Goal: Task Accomplishment & Management: Use online tool/utility

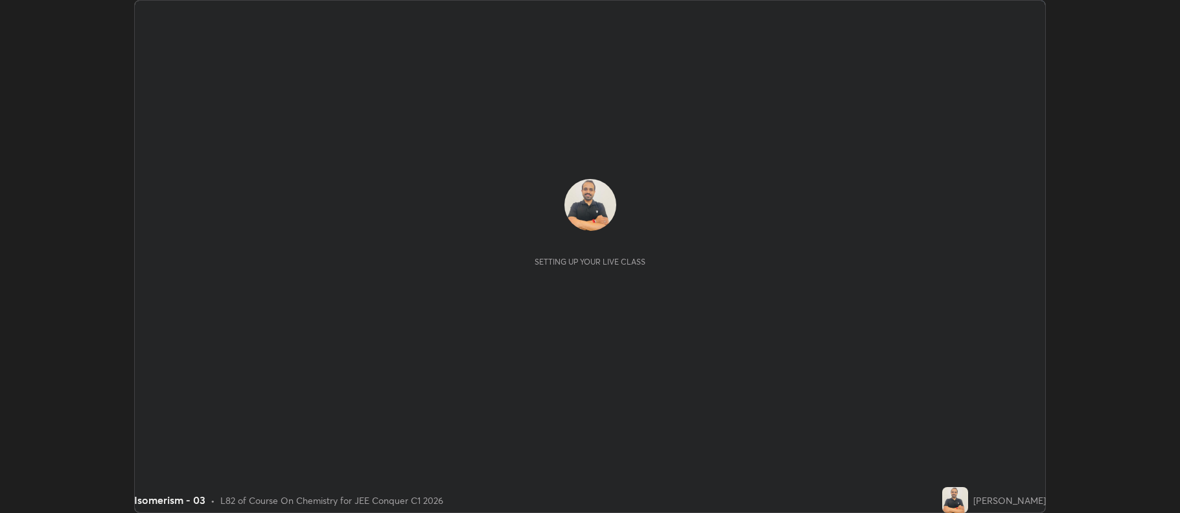
scroll to position [513, 1180]
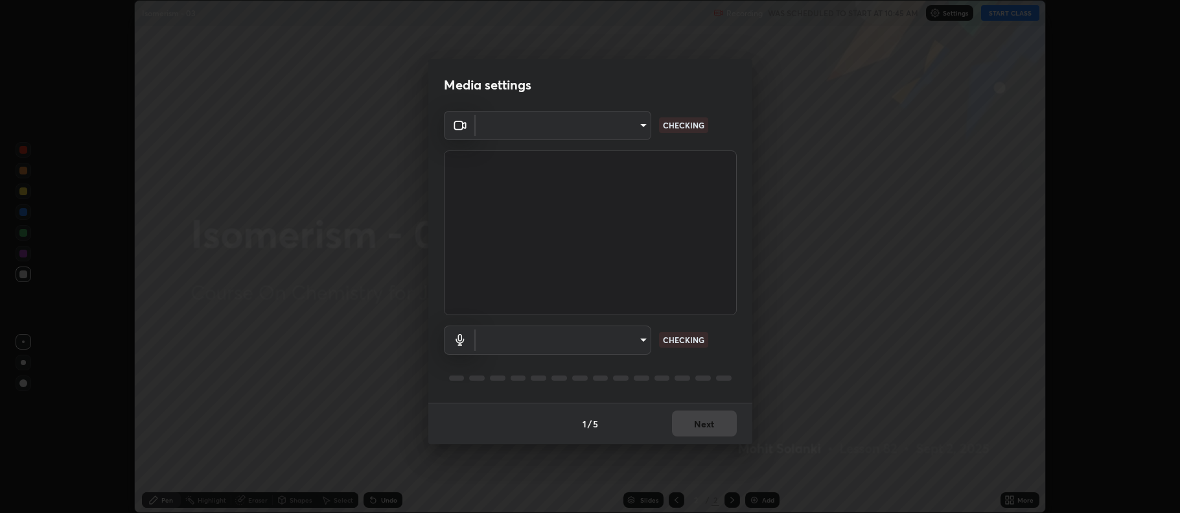
type input "516aff405987d273e063f32cb7a884c6bfcf45826045b825bb1863d7a4804d13"
type input "default"
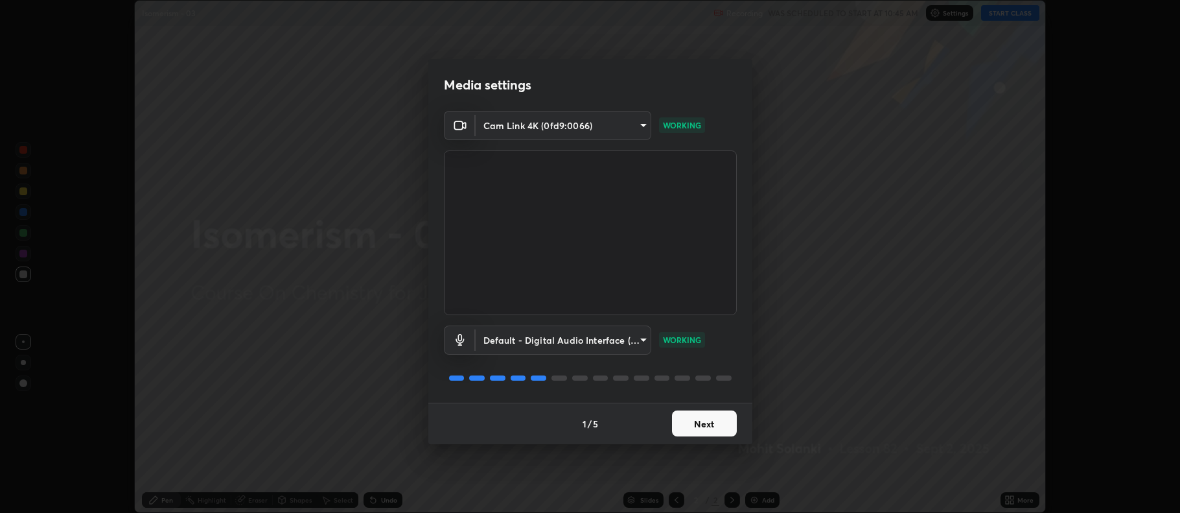
click at [703, 422] on button "Next" at bounding box center [704, 423] width 65 height 26
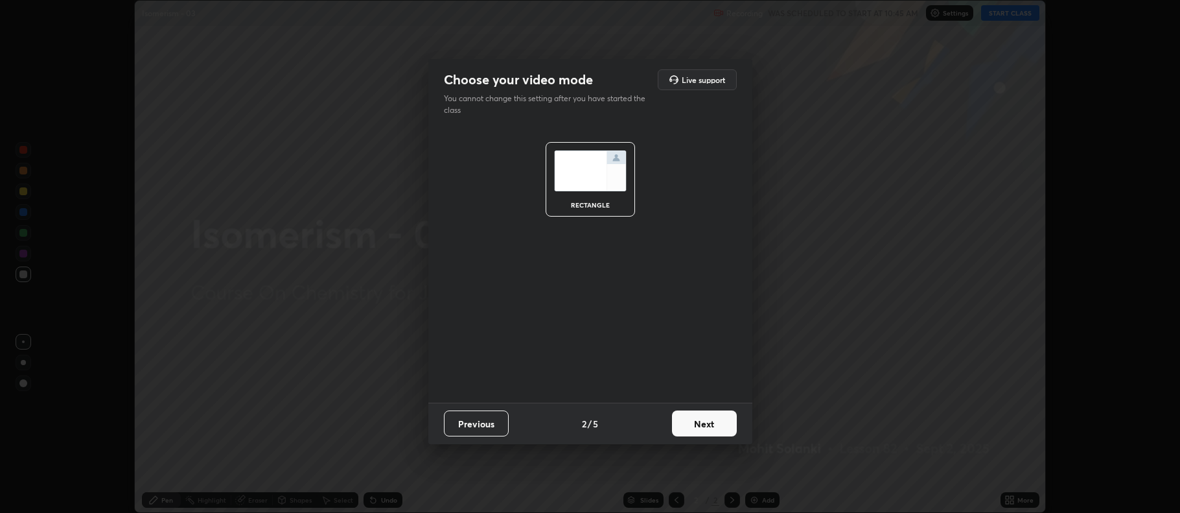
click at [711, 418] on button "Next" at bounding box center [704, 423] width 65 height 26
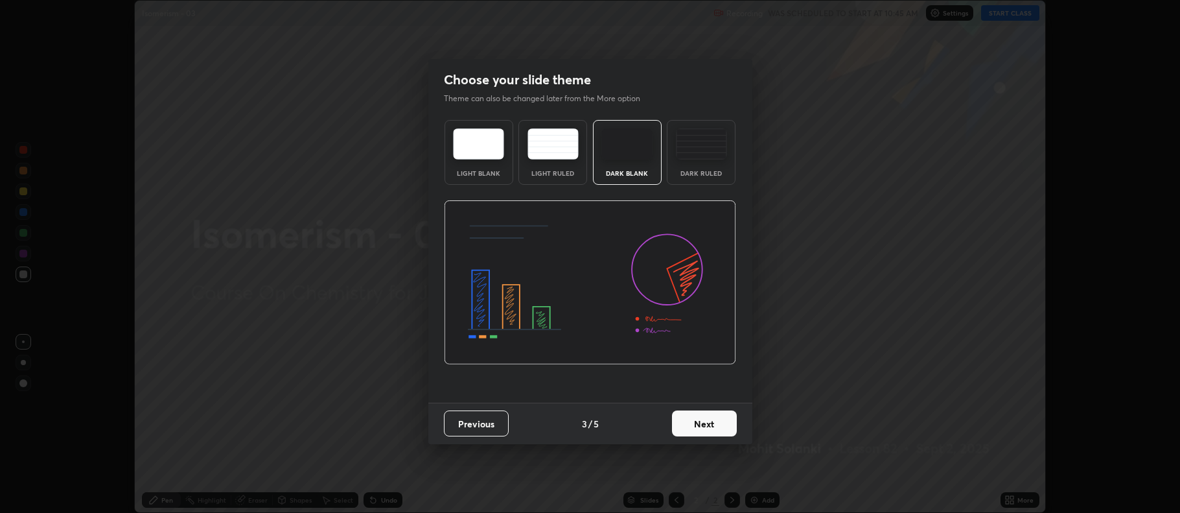
click at [710, 156] on img at bounding box center [701, 143] width 51 height 31
click at [718, 427] on button "Next" at bounding box center [704, 423] width 65 height 26
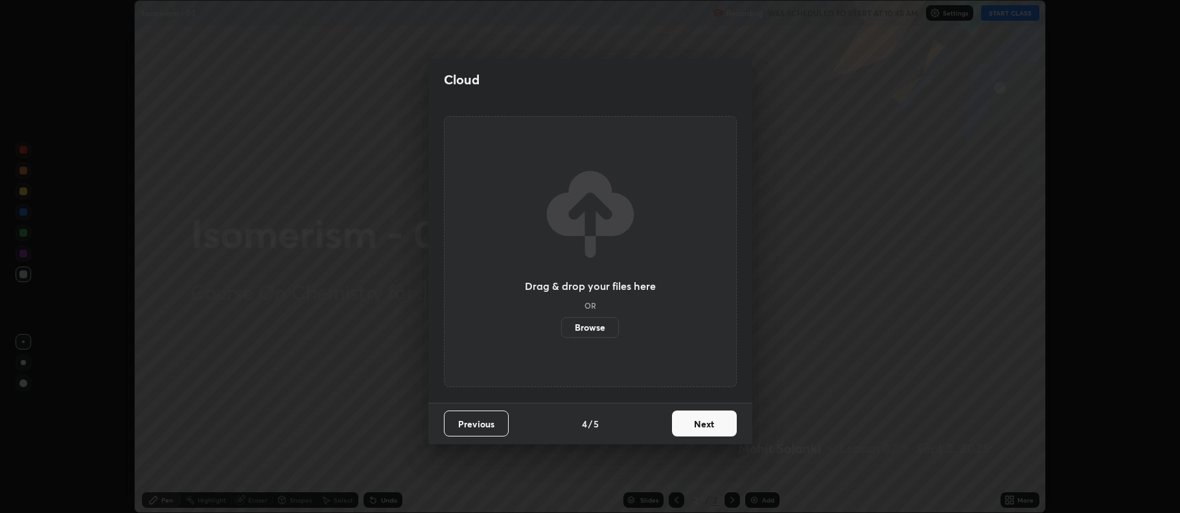
click at [718, 428] on button "Next" at bounding box center [704, 423] width 65 height 26
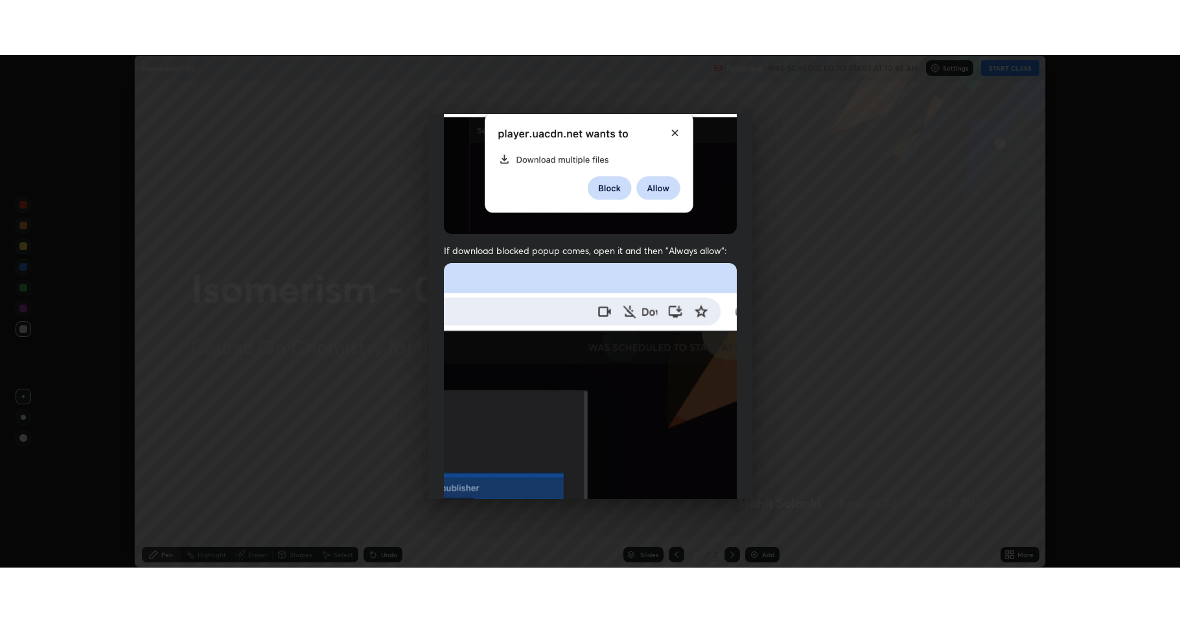
scroll to position [263, 0]
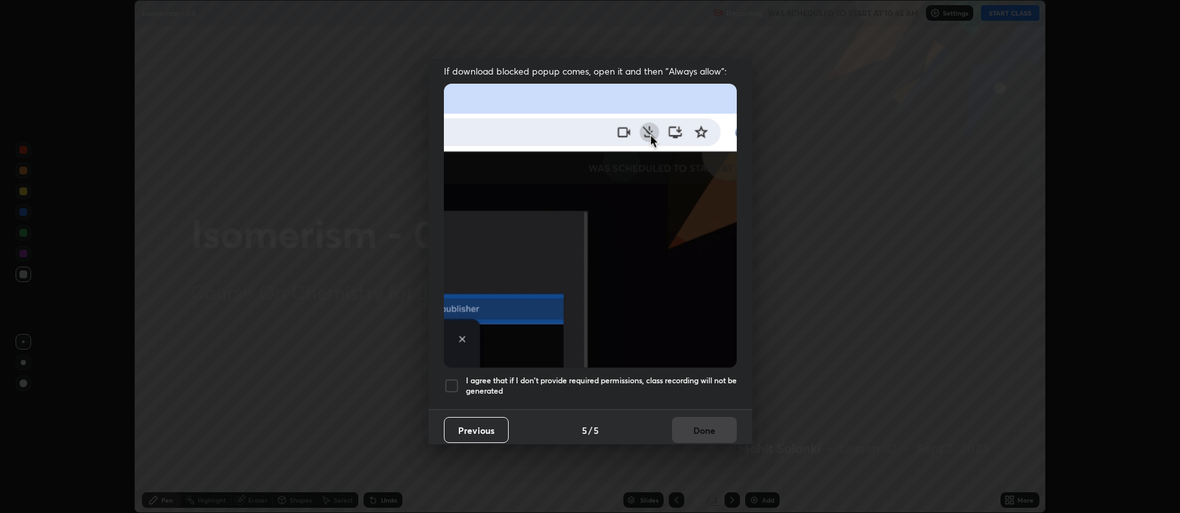
click at [449, 383] on div at bounding box center [452, 386] width 16 height 16
click at [677, 417] on button "Done" at bounding box center [704, 430] width 65 height 26
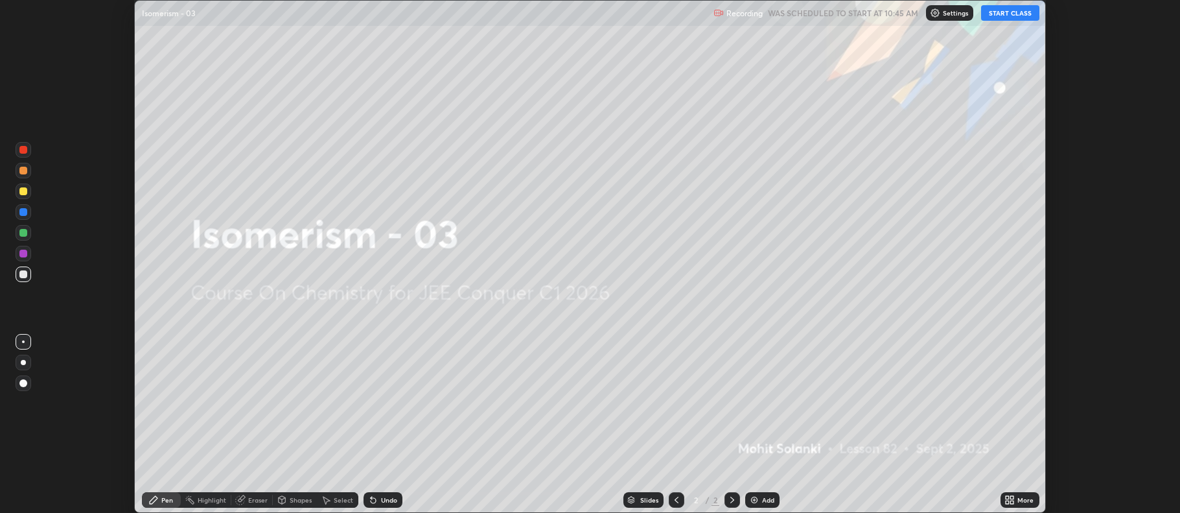
click at [1010, 498] on icon at bounding box center [1010, 500] width 10 height 10
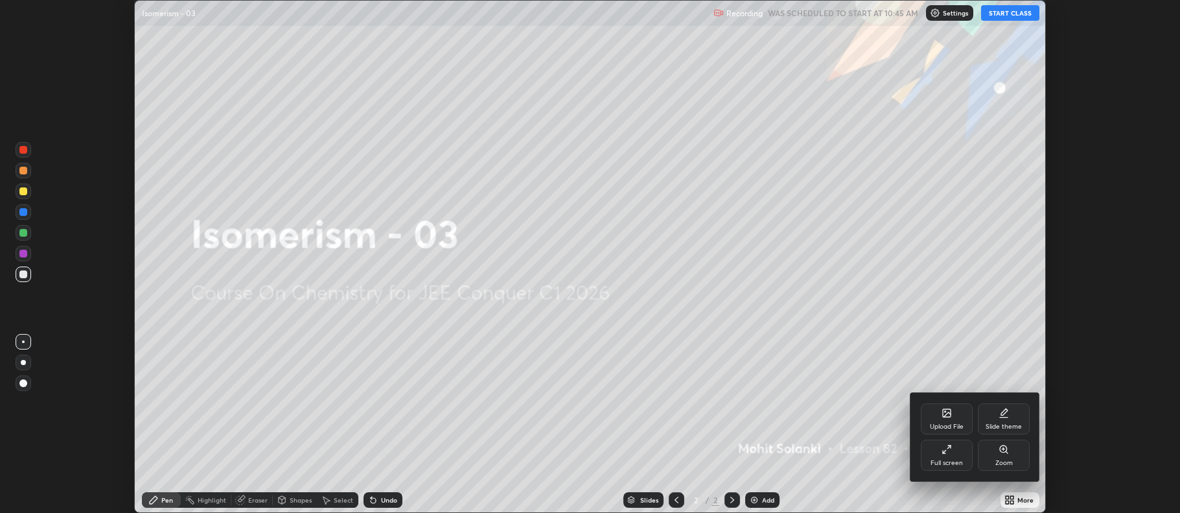
click at [955, 454] on div "Full screen" at bounding box center [947, 454] width 52 height 31
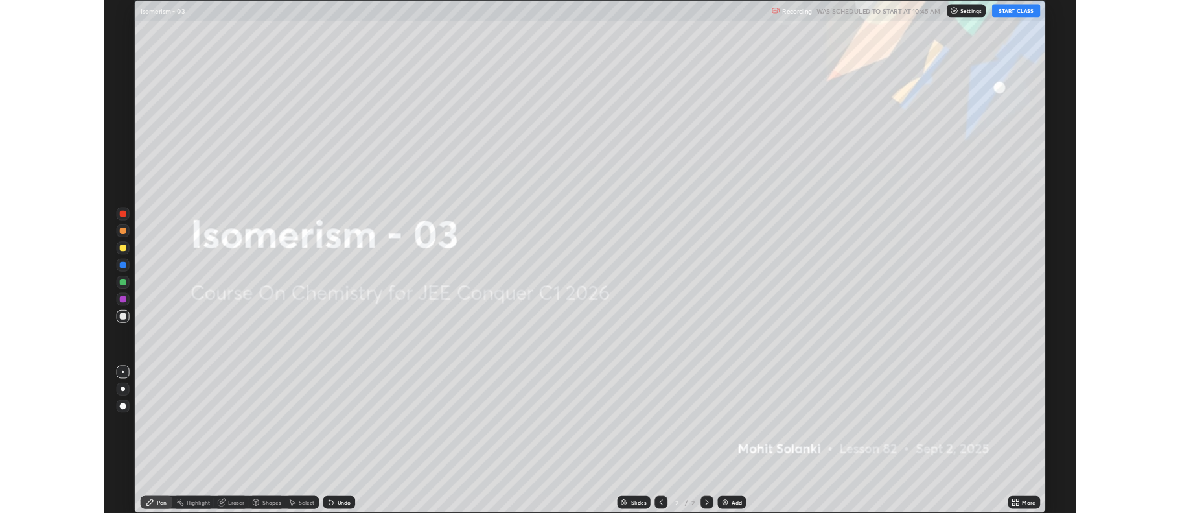
scroll to position [622, 1180]
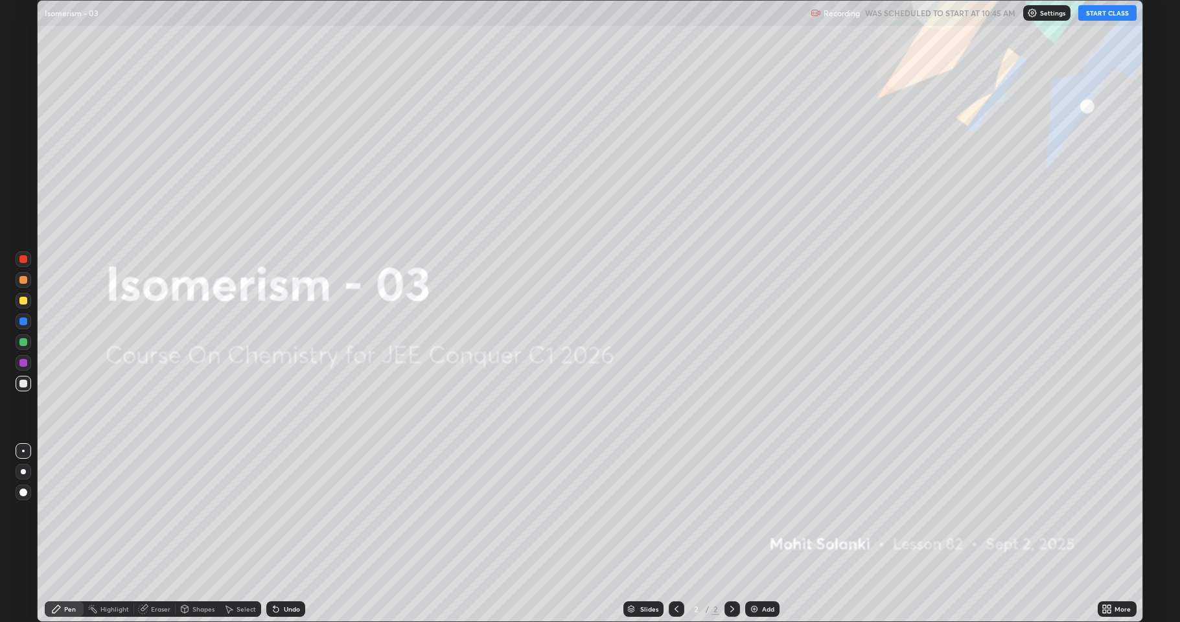
click at [1100, 14] on button "START CLASS" at bounding box center [1107, 13] width 58 height 16
click at [758, 512] on div "Add" at bounding box center [762, 609] width 34 height 16
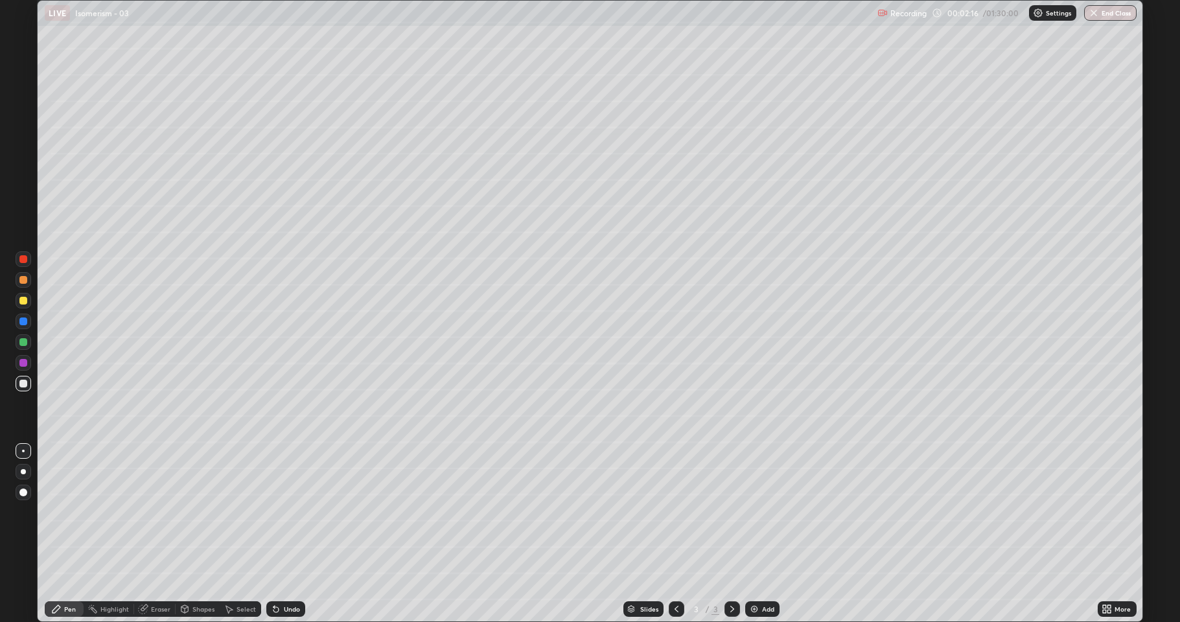
click at [24, 305] on div at bounding box center [24, 301] width 16 height 16
click at [25, 388] on div at bounding box center [24, 384] width 16 height 16
click at [204, 512] on div "Shapes" at bounding box center [198, 609] width 44 height 16
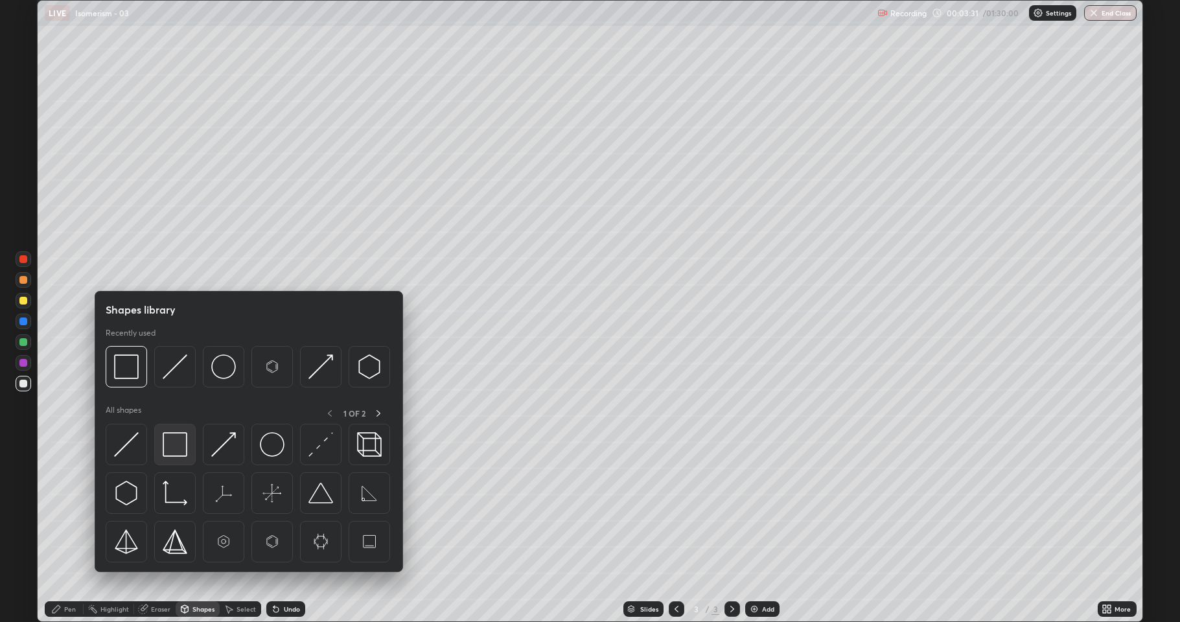
click at [179, 443] on img at bounding box center [175, 444] width 25 height 25
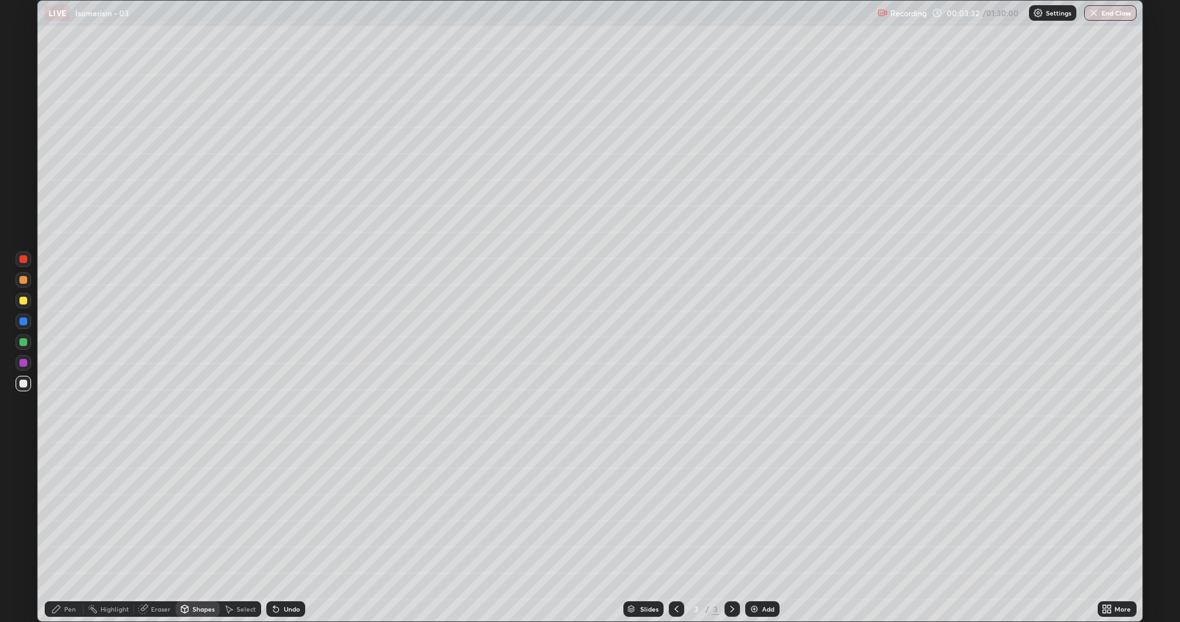
click at [25, 364] on div at bounding box center [23, 363] width 8 height 8
click at [25, 302] on div at bounding box center [23, 301] width 8 height 8
click at [64, 512] on div "Pen" at bounding box center [64, 609] width 39 height 16
click at [26, 448] on div at bounding box center [24, 451] width 16 height 16
click at [22, 385] on div at bounding box center [23, 384] width 8 height 8
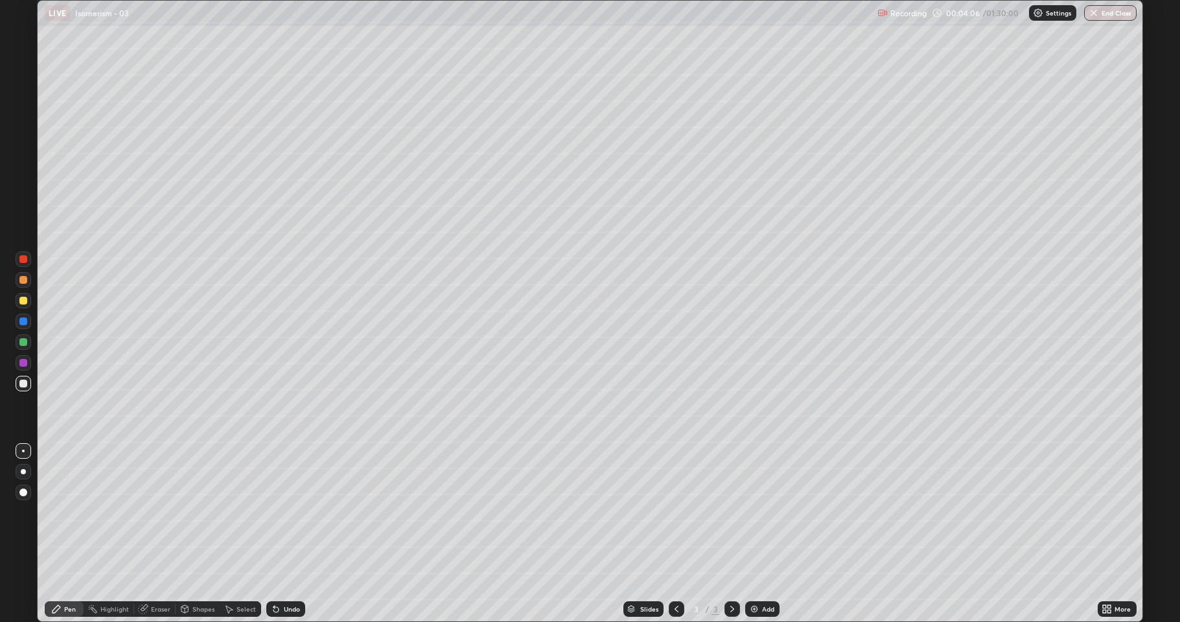
click at [23, 325] on div at bounding box center [24, 322] width 16 height 16
click at [19, 304] on div at bounding box center [24, 301] width 16 height 16
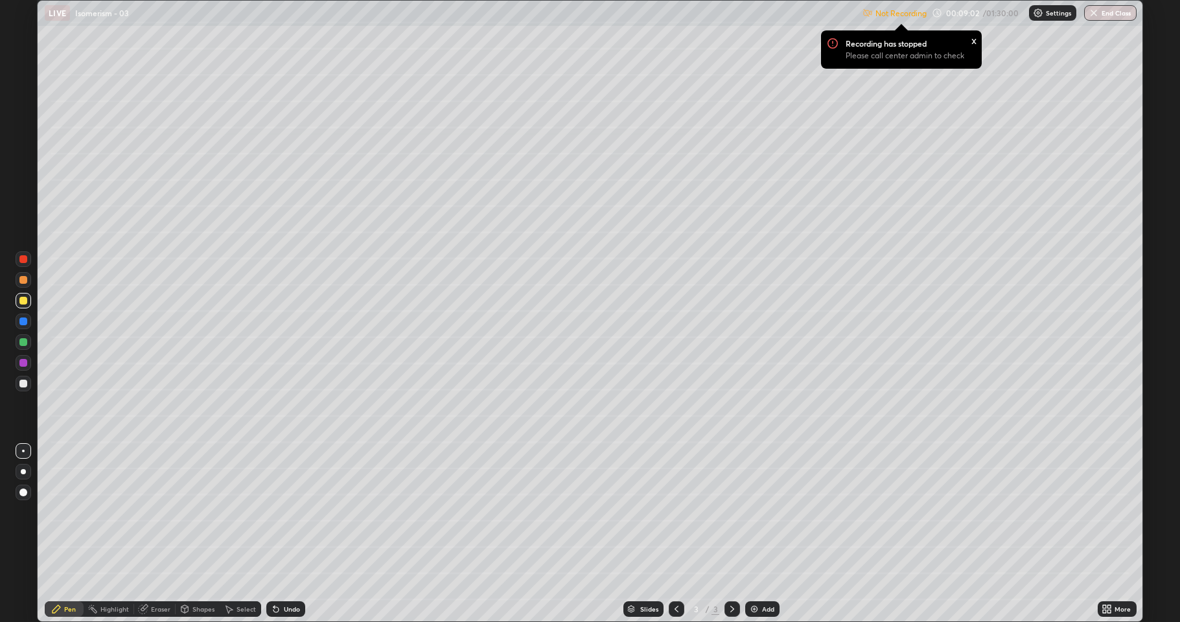
click at [1108, 512] on icon at bounding box center [1109, 606] width 3 height 3
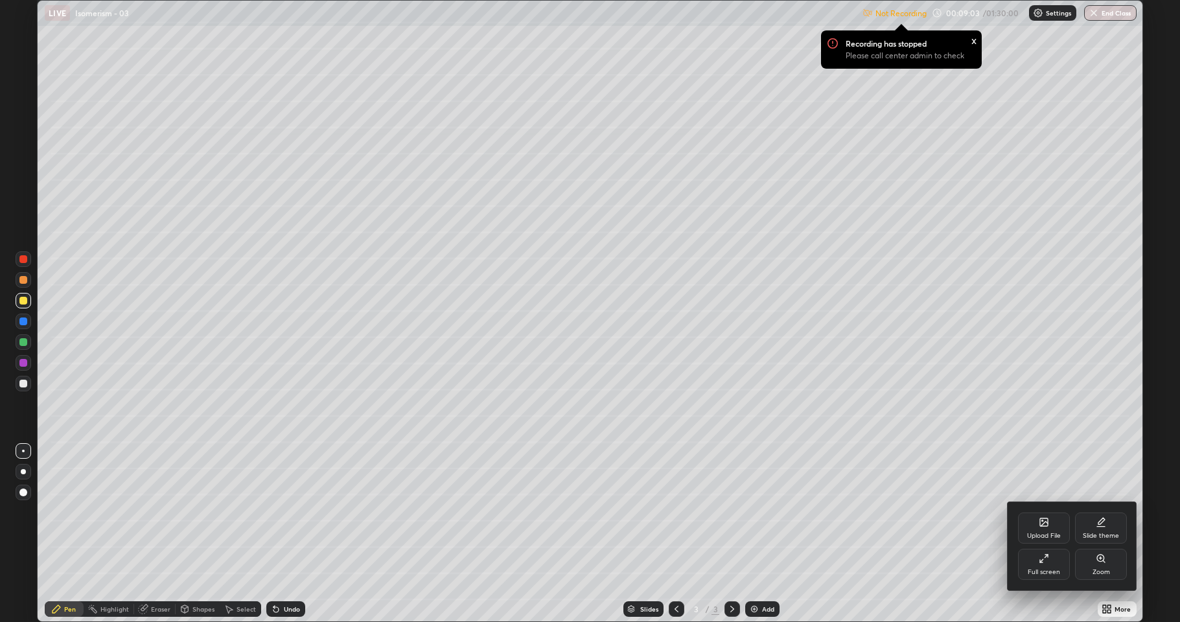
click at [1036, 512] on div "Full screen" at bounding box center [1044, 572] width 32 height 6
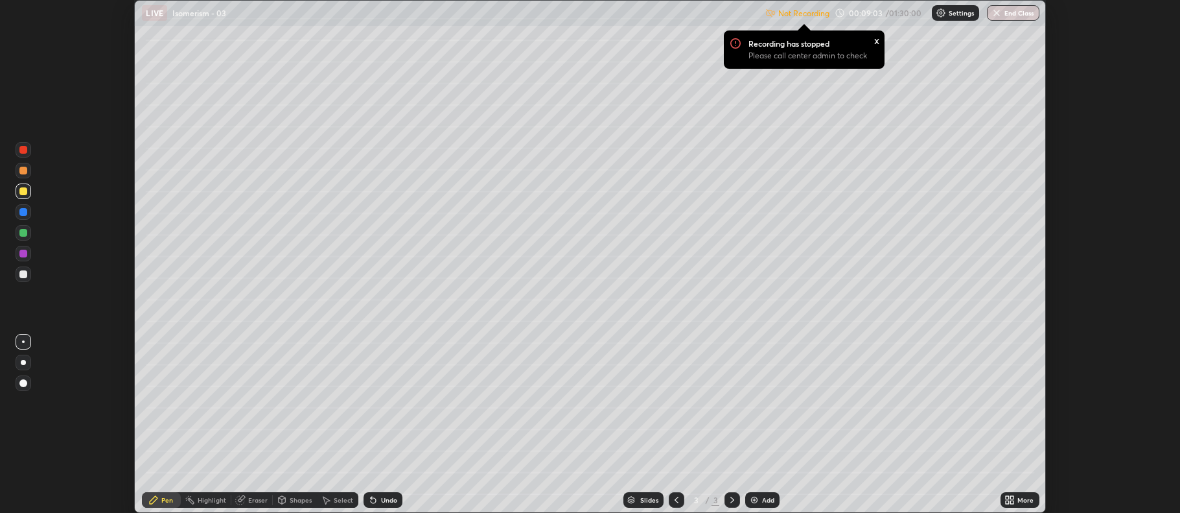
scroll to position [64299, 63632]
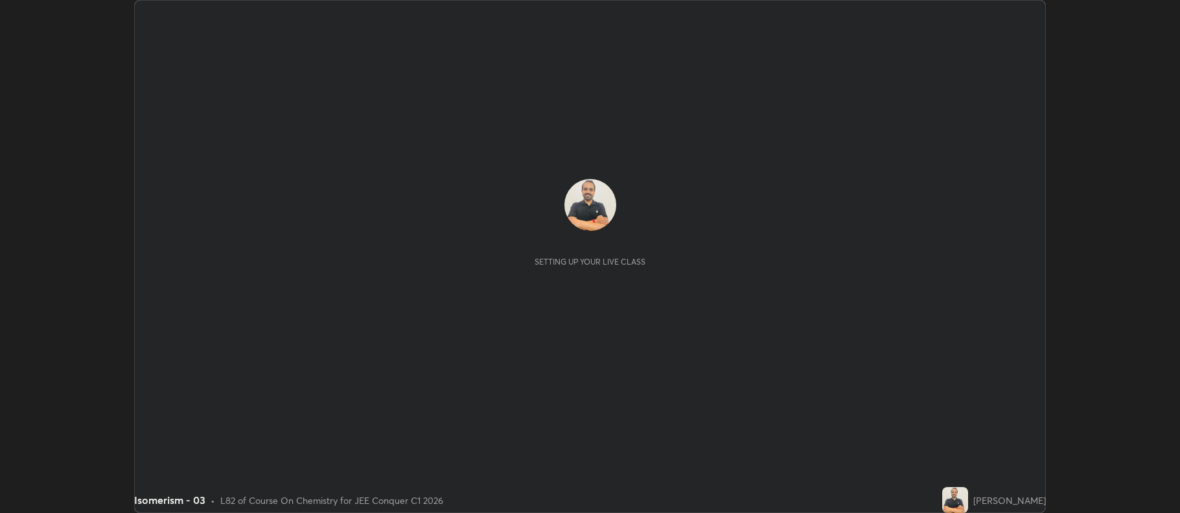
scroll to position [513, 1180]
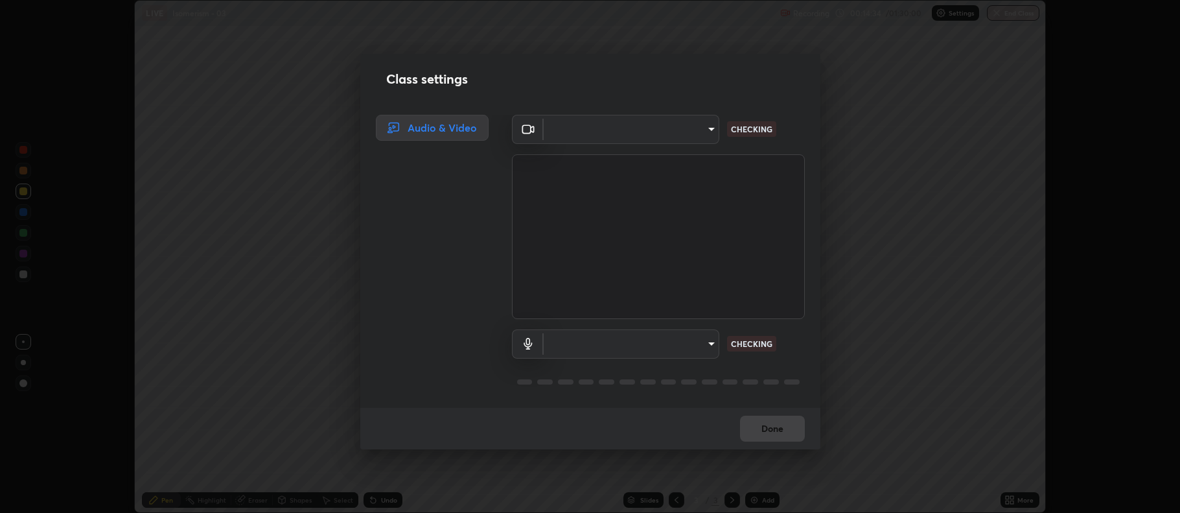
type input "516aff405987d273e063f32cb7a884c6bfcf45826045b825bb1863d7a4804d13"
type input "default"
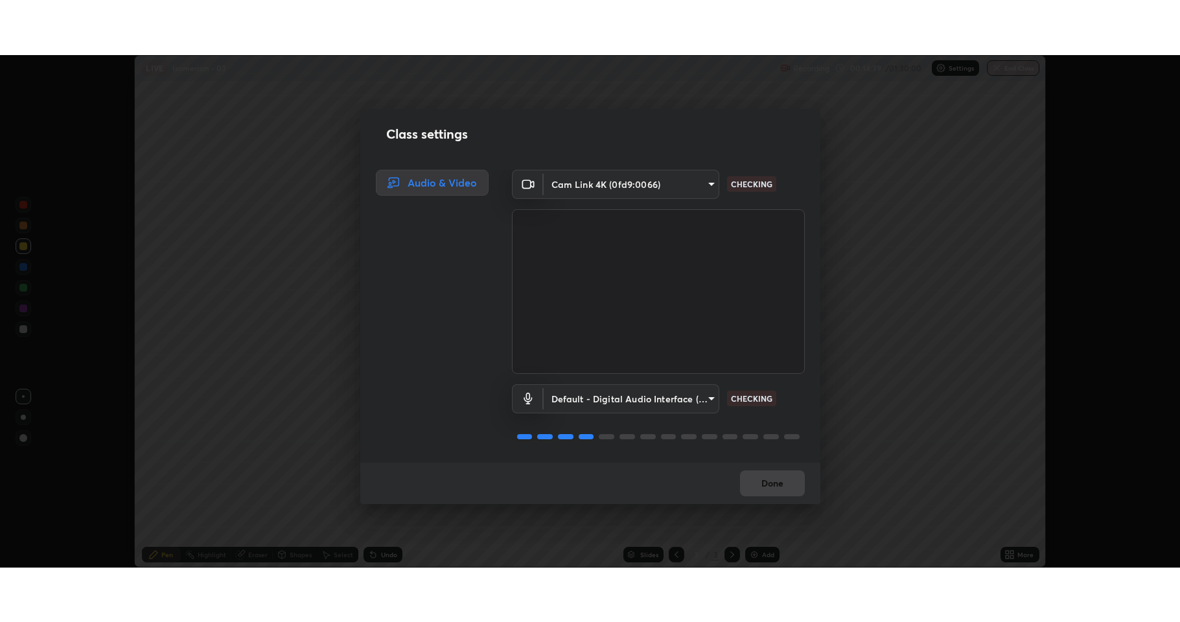
scroll to position [0, 0]
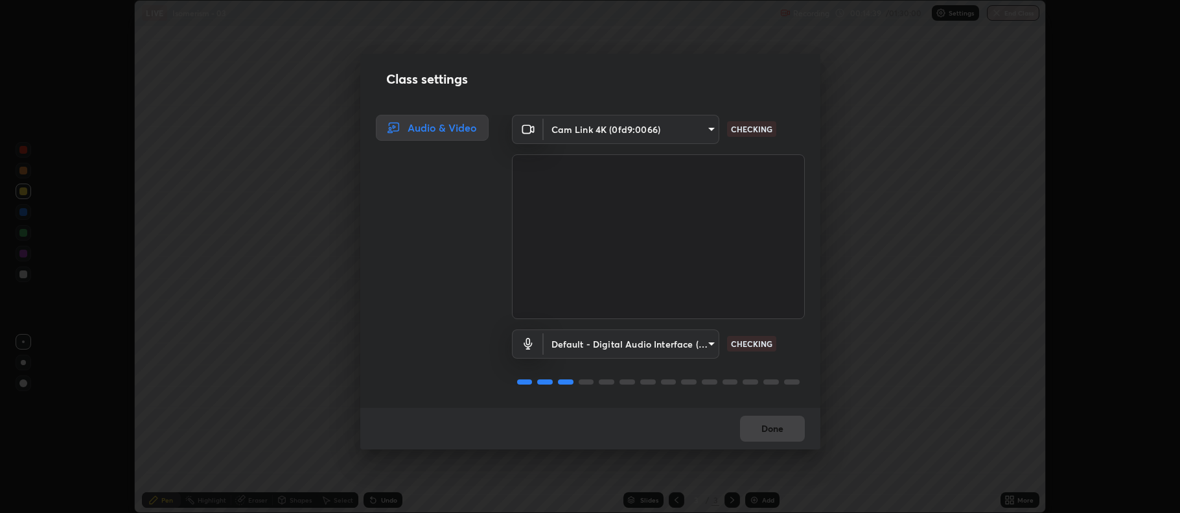
click at [777, 419] on div "Done" at bounding box center [590, 428] width 460 height 41
click at [769, 433] on button "Done" at bounding box center [772, 428] width 65 height 26
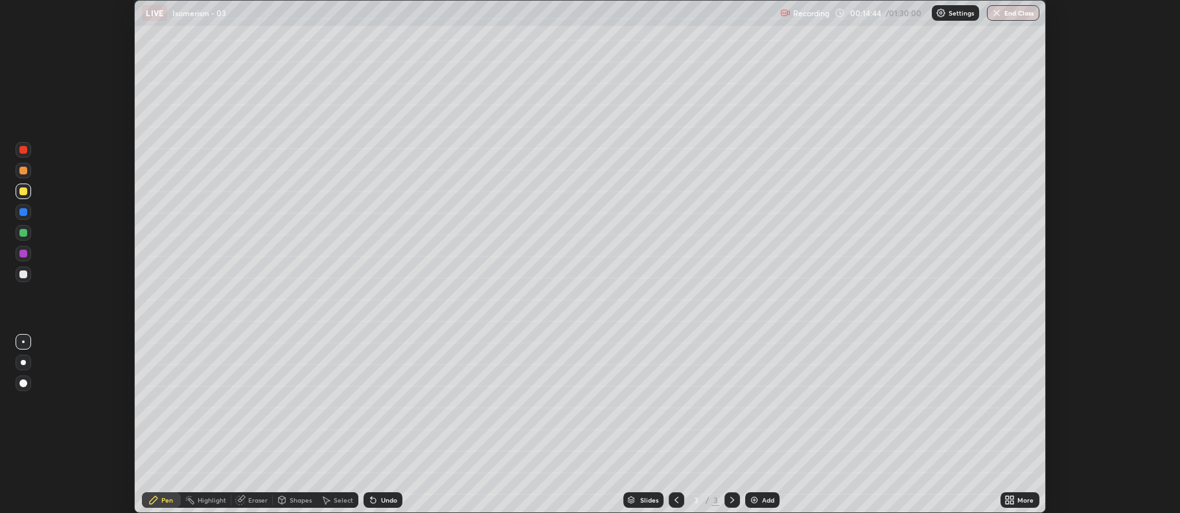
click at [754, 499] on img at bounding box center [754, 500] width 10 height 10
click at [754, 498] on img at bounding box center [754, 500] width 10 height 10
click at [675, 500] on icon at bounding box center [676, 500] width 10 height 10
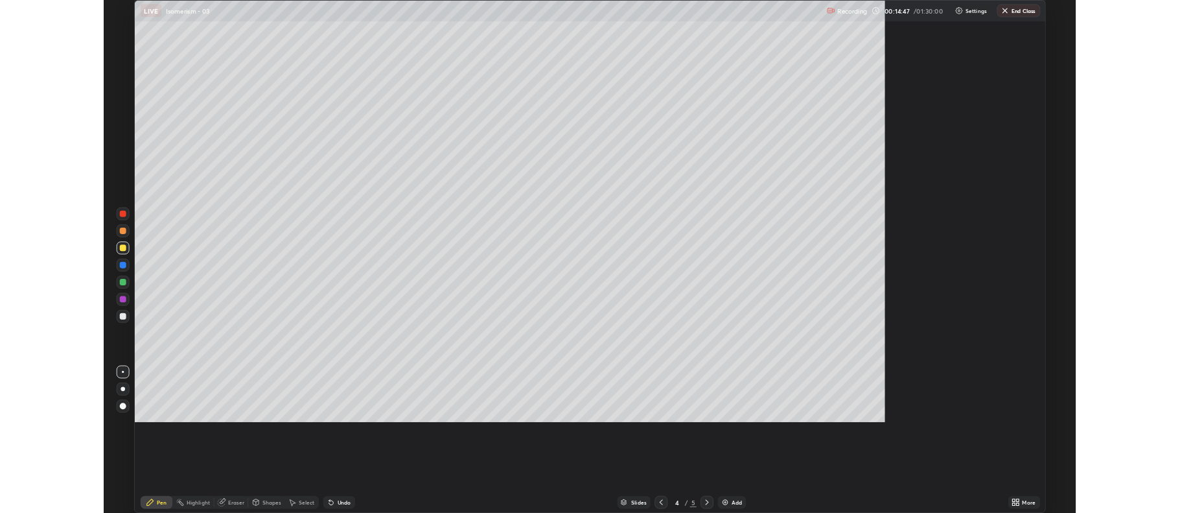
scroll to position [622, 1180]
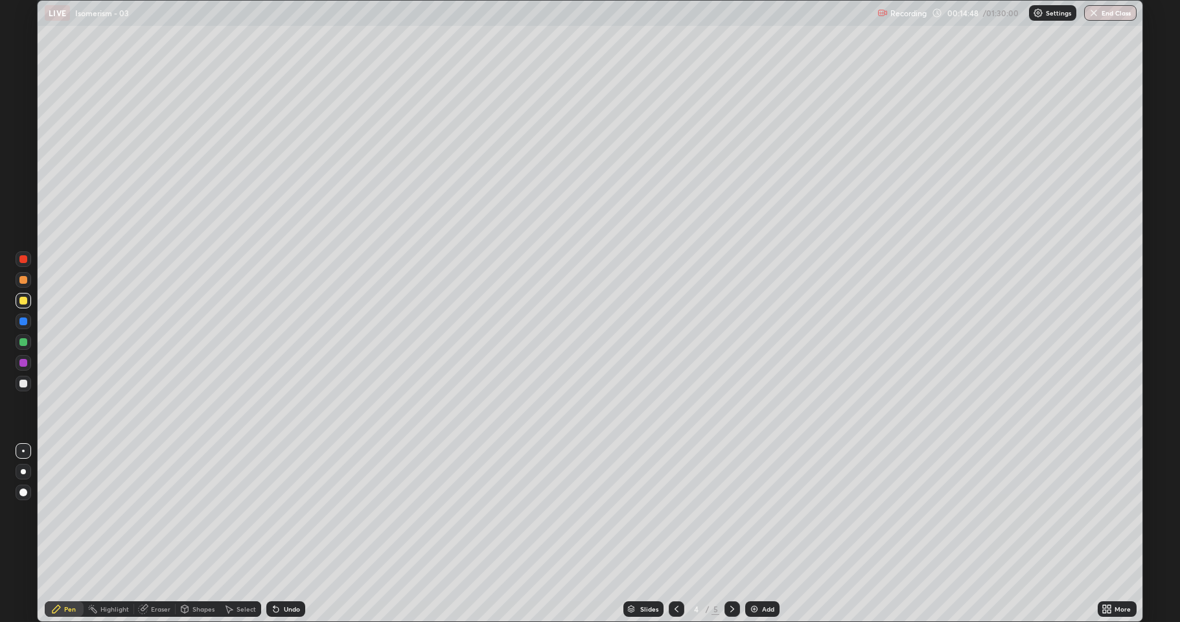
click at [675, 512] on icon at bounding box center [676, 609] width 10 height 10
click at [1104, 512] on icon at bounding box center [1104, 611] width 3 height 3
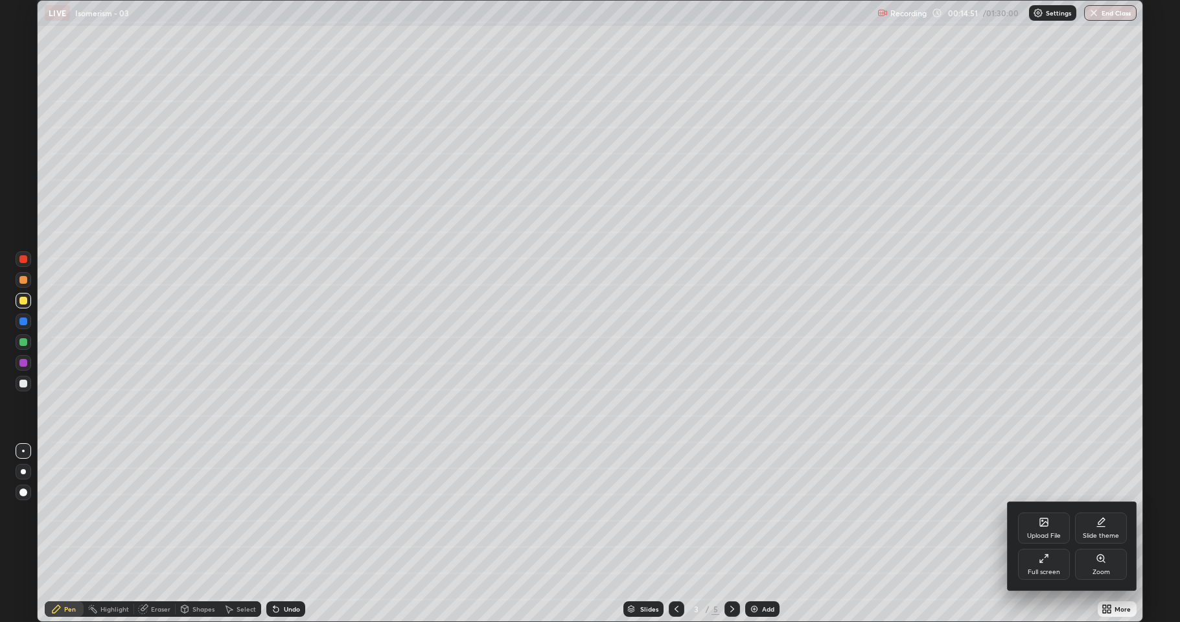
click at [1105, 512] on div "Slide theme" at bounding box center [1101, 536] width 36 height 6
click at [1112, 512] on div "Dark Ruled" at bounding box center [1101, 564] width 52 height 31
click at [760, 512] on div at bounding box center [590, 311] width 1180 height 622
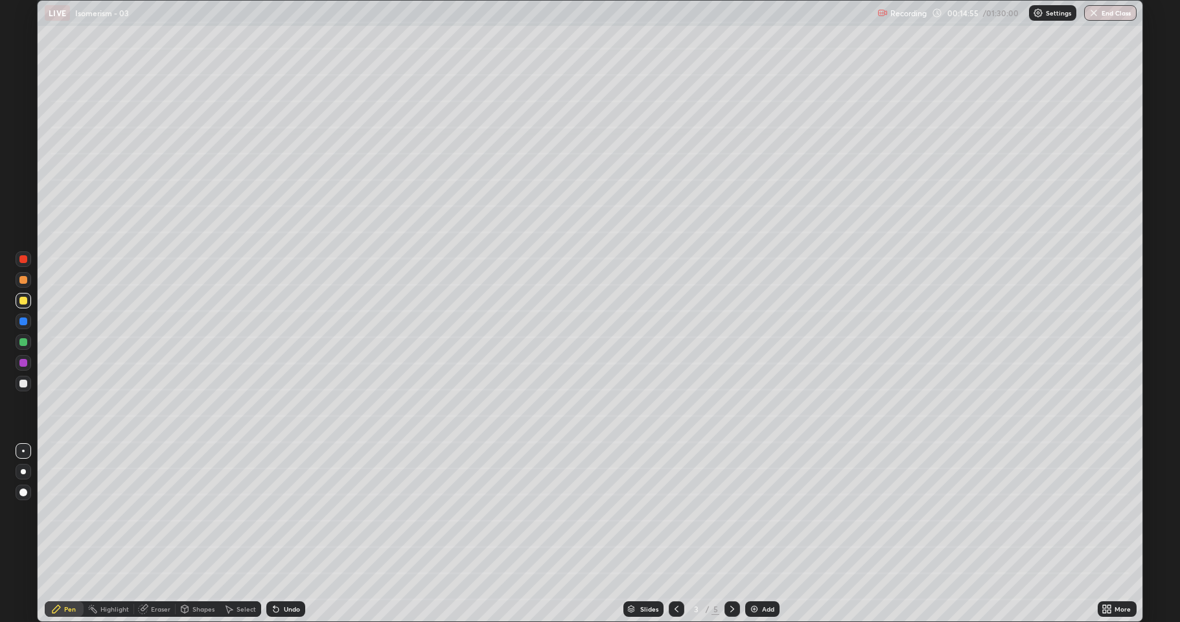
click at [729, 512] on icon at bounding box center [732, 609] width 10 height 10
click at [677, 512] on icon at bounding box center [677, 609] width 4 height 6
click at [1113, 512] on div "More" at bounding box center [1117, 609] width 39 height 16
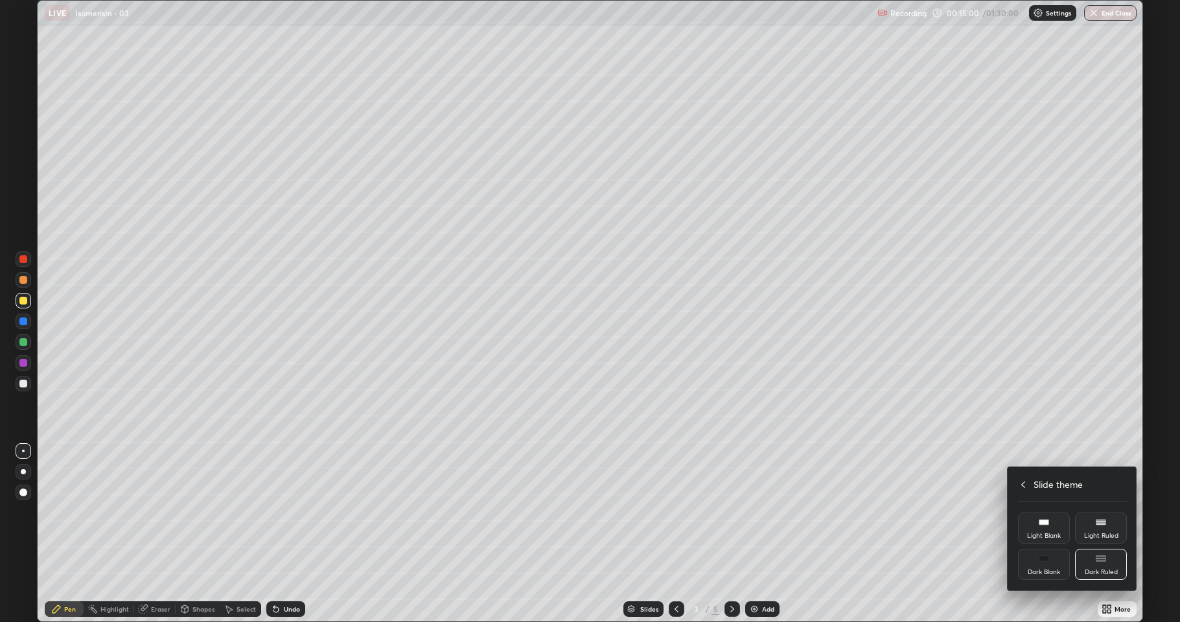
click at [1106, 512] on div "Dark Ruled" at bounding box center [1101, 572] width 33 height 6
click at [752, 512] on div at bounding box center [590, 311] width 1180 height 622
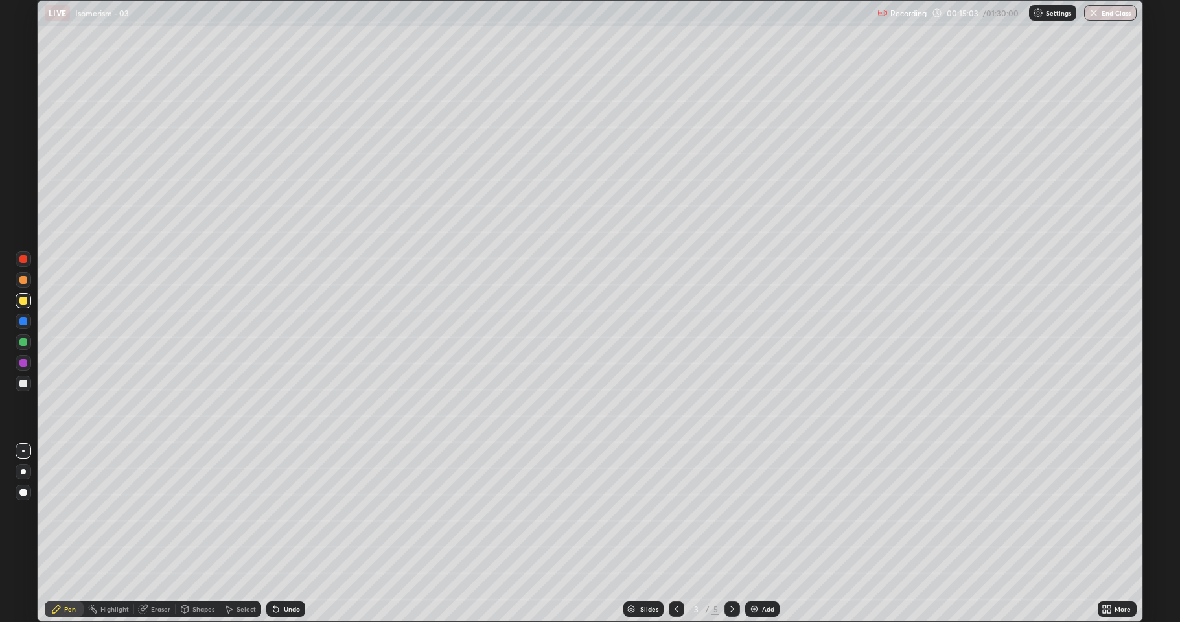
click at [731, 512] on icon at bounding box center [732, 609] width 4 height 6
click at [730, 512] on icon at bounding box center [732, 609] width 10 height 10
click at [731, 512] on icon at bounding box center [732, 609] width 4 height 6
click at [731, 512] on icon at bounding box center [732, 609] width 10 height 10
click at [681, 512] on div at bounding box center [677, 609] width 16 height 16
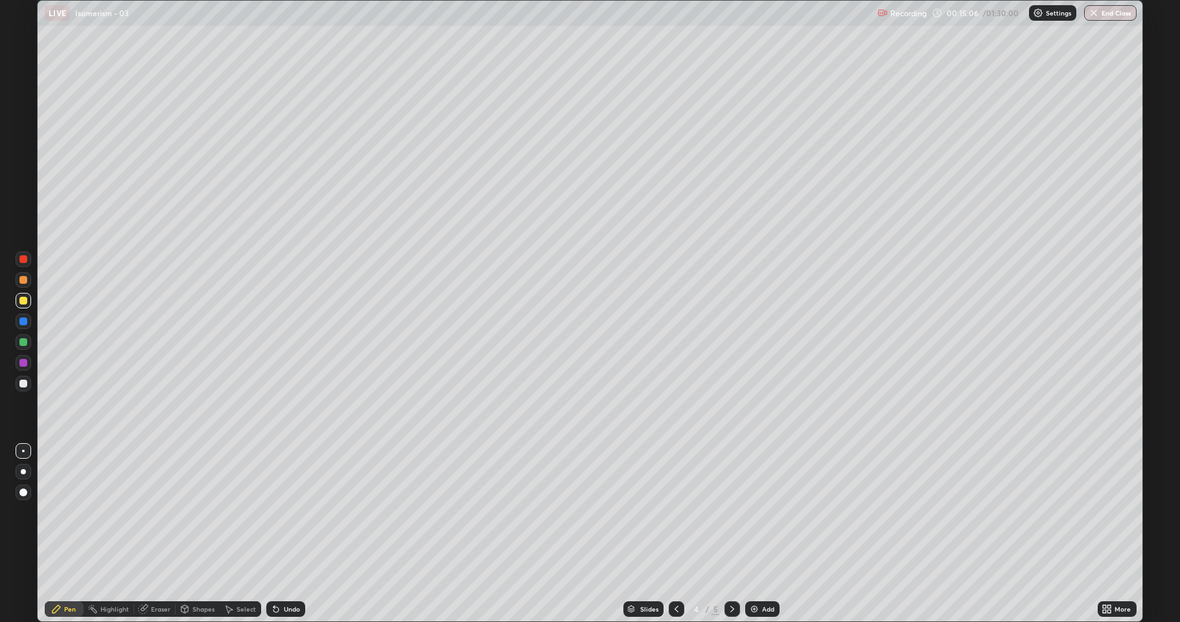
click at [677, 512] on icon at bounding box center [676, 609] width 10 height 10
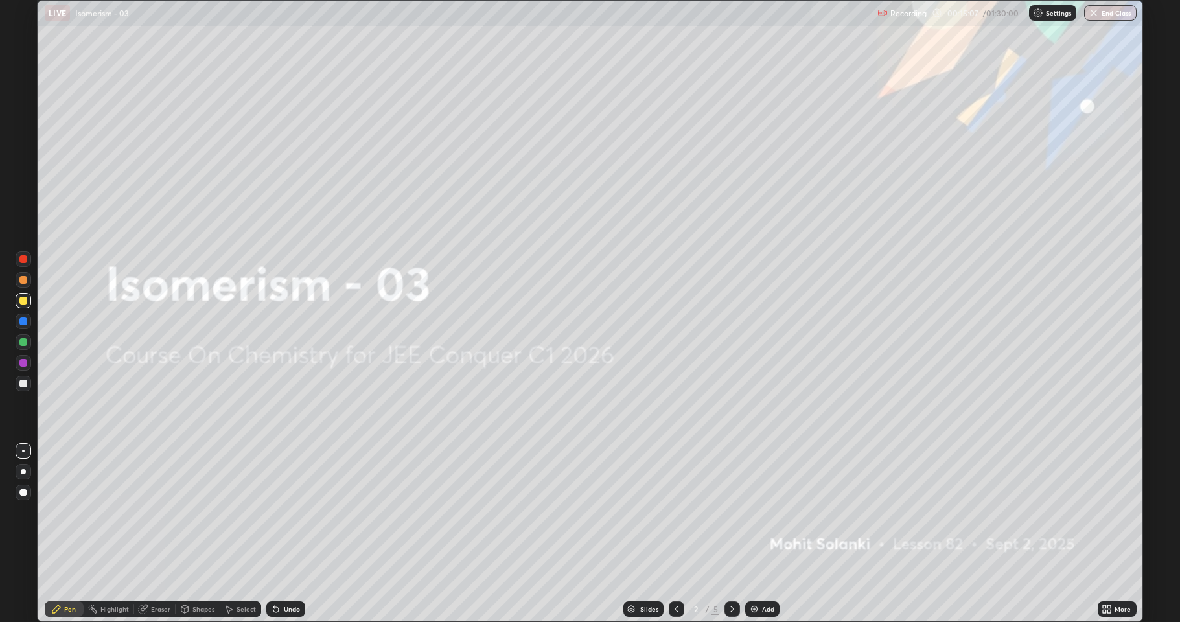
click at [727, 512] on icon at bounding box center [732, 609] width 10 height 10
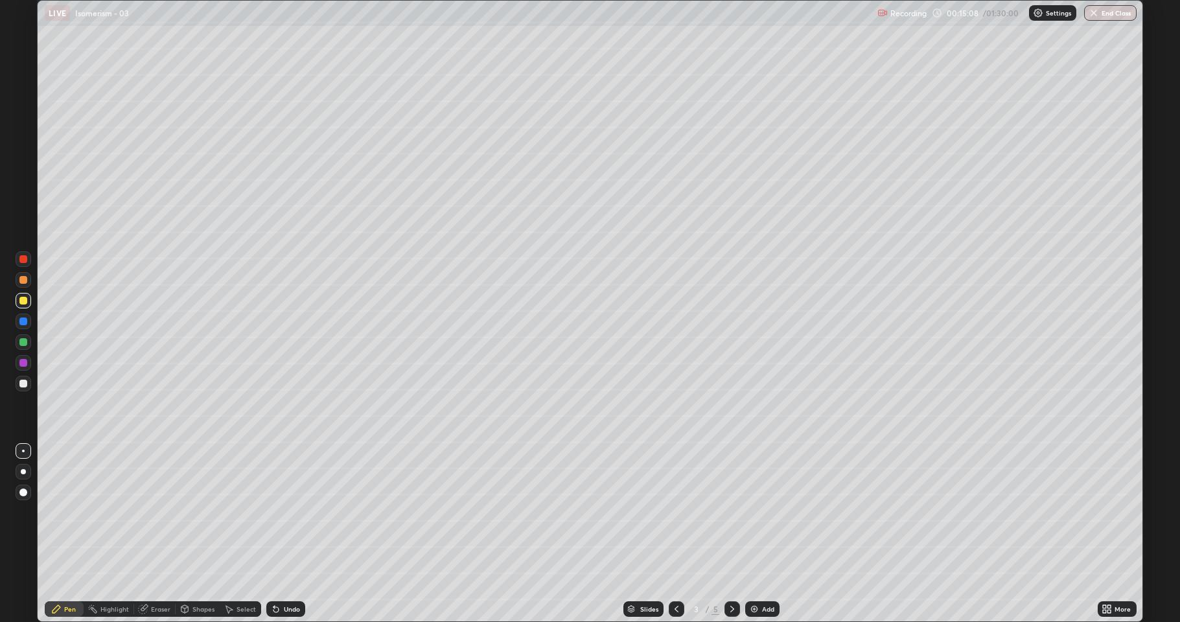
click at [1108, 512] on icon at bounding box center [1109, 606] width 3 height 3
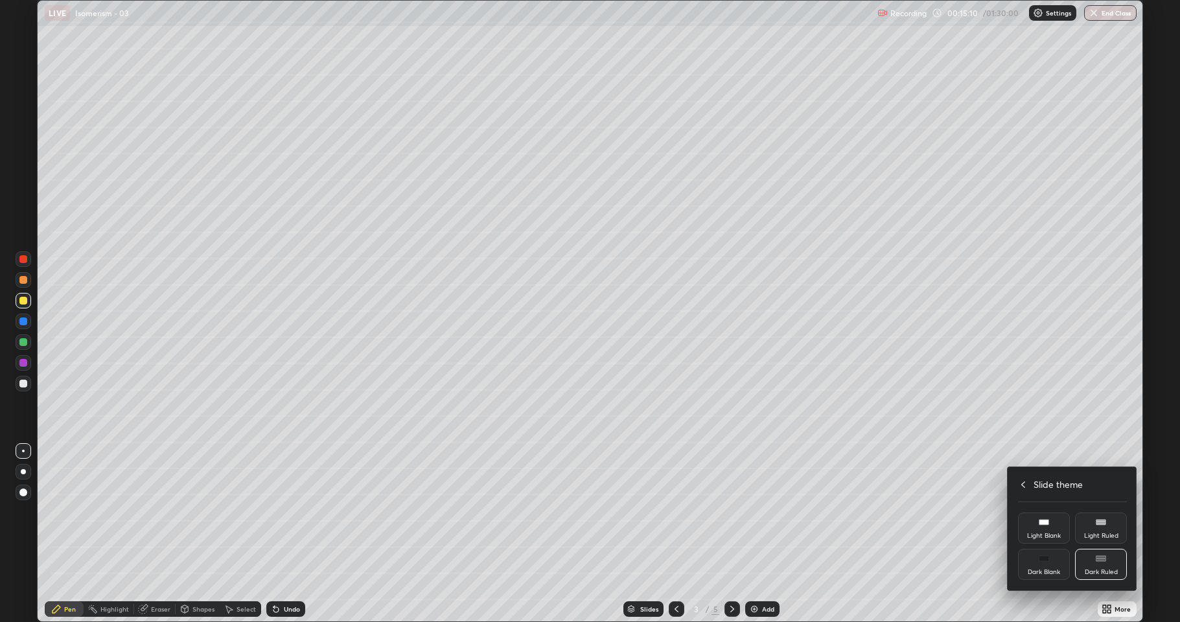
click at [1102, 512] on div "Dark Ruled" at bounding box center [1101, 564] width 52 height 31
click at [1108, 512] on div "Dark Ruled" at bounding box center [1101, 572] width 33 height 6
click at [1109, 512] on div "Dark Ruled" at bounding box center [1101, 564] width 52 height 31
click at [1101, 512] on rect at bounding box center [1101, 560] width 9 height 1
click at [752, 512] on div at bounding box center [590, 311] width 1180 height 622
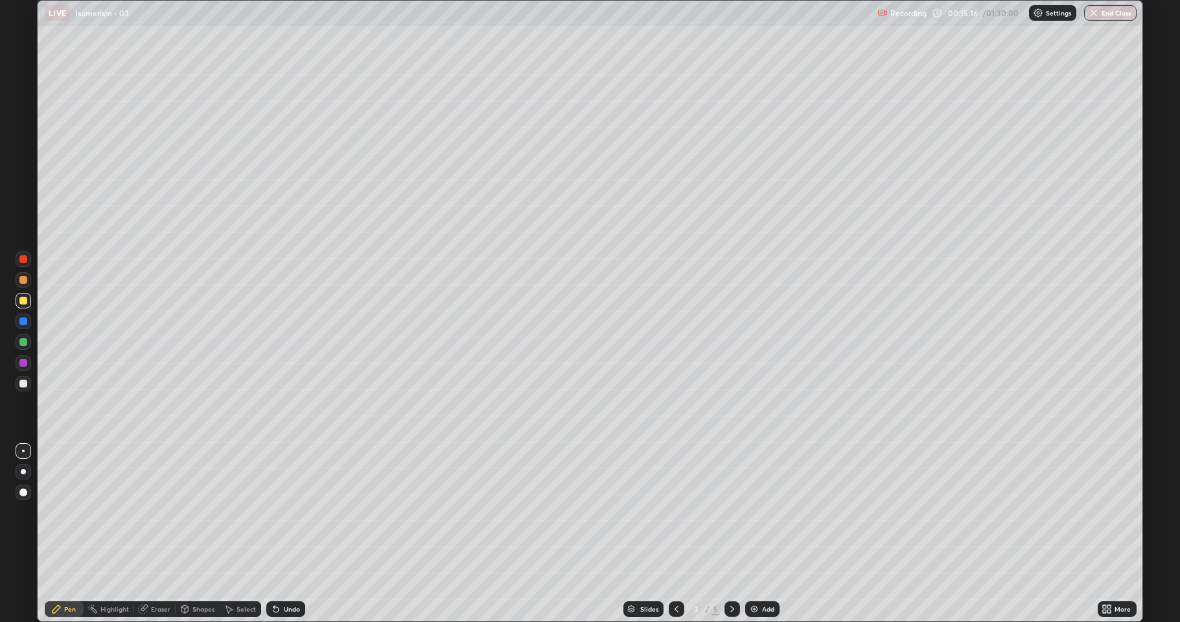
click at [751, 512] on img at bounding box center [754, 609] width 10 height 10
click at [675, 512] on icon at bounding box center [676, 609] width 10 height 10
click at [676, 512] on icon at bounding box center [676, 609] width 10 height 10
click at [27, 386] on div at bounding box center [24, 384] width 16 height 16
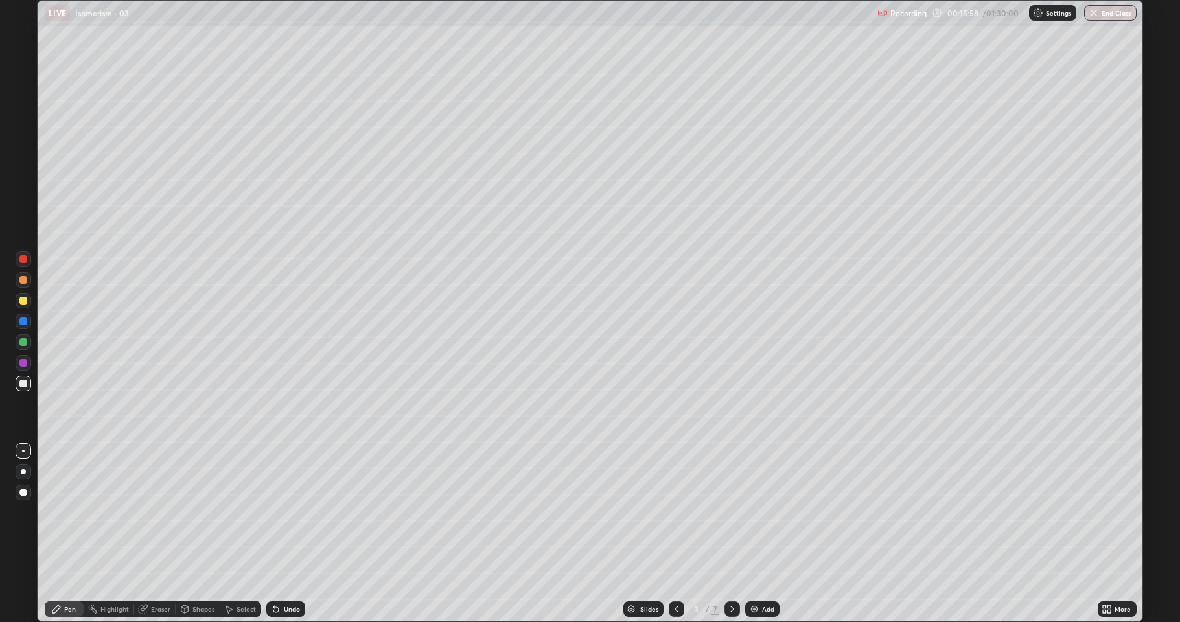
click at [22, 303] on div at bounding box center [23, 301] width 8 height 8
click at [21, 383] on div at bounding box center [23, 384] width 8 height 8
click at [23, 342] on div at bounding box center [23, 342] width 8 height 8
click at [205, 512] on div "Shapes" at bounding box center [203, 609] width 22 height 6
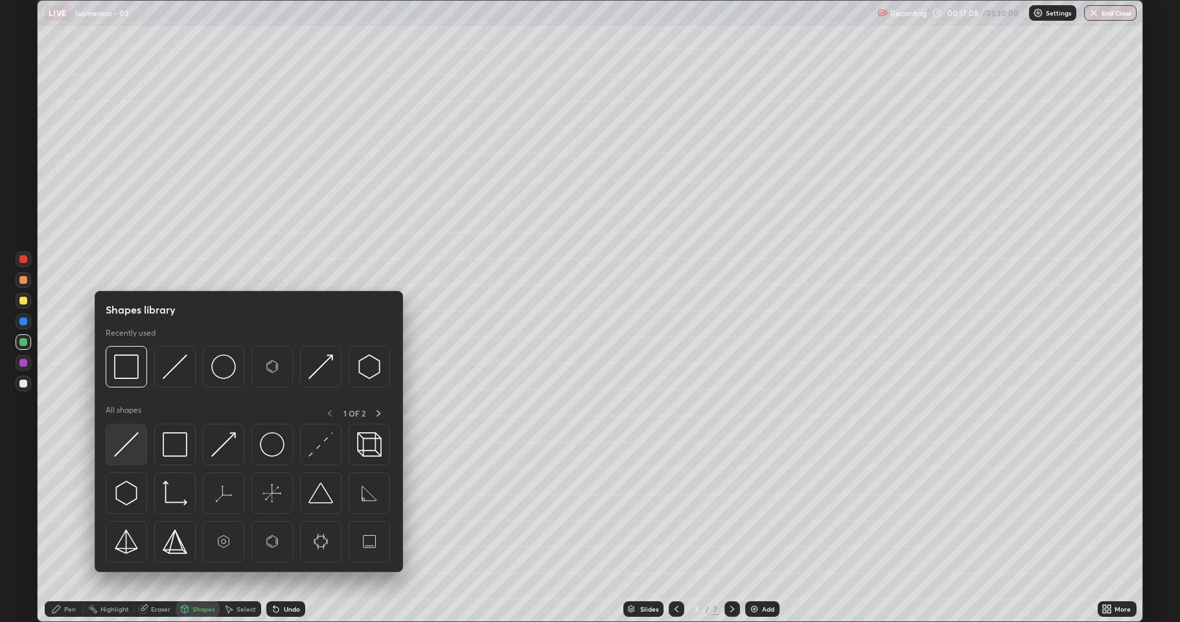
click at [134, 446] on img at bounding box center [126, 444] width 25 height 25
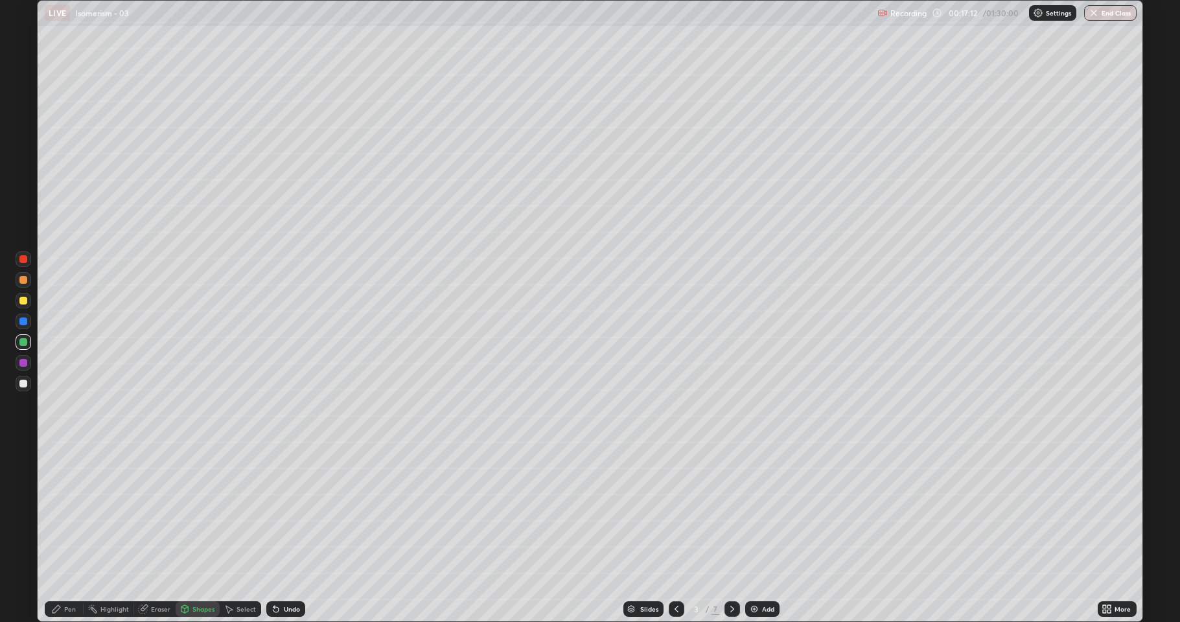
click at [70, 512] on div "Pen" at bounding box center [64, 609] width 39 height 16
click at [29, 386] on div at bounding box center [24, 384] width 16 height 16
click at [24, 303] on div at bounding box center [23, 301] width 8 height 8
click at [24, 364] on div at bounding box center [23, 363] width 8 height 8
click at [202, 512] on div "Shapes" at bounding box center [203, 609] width 22 height 6
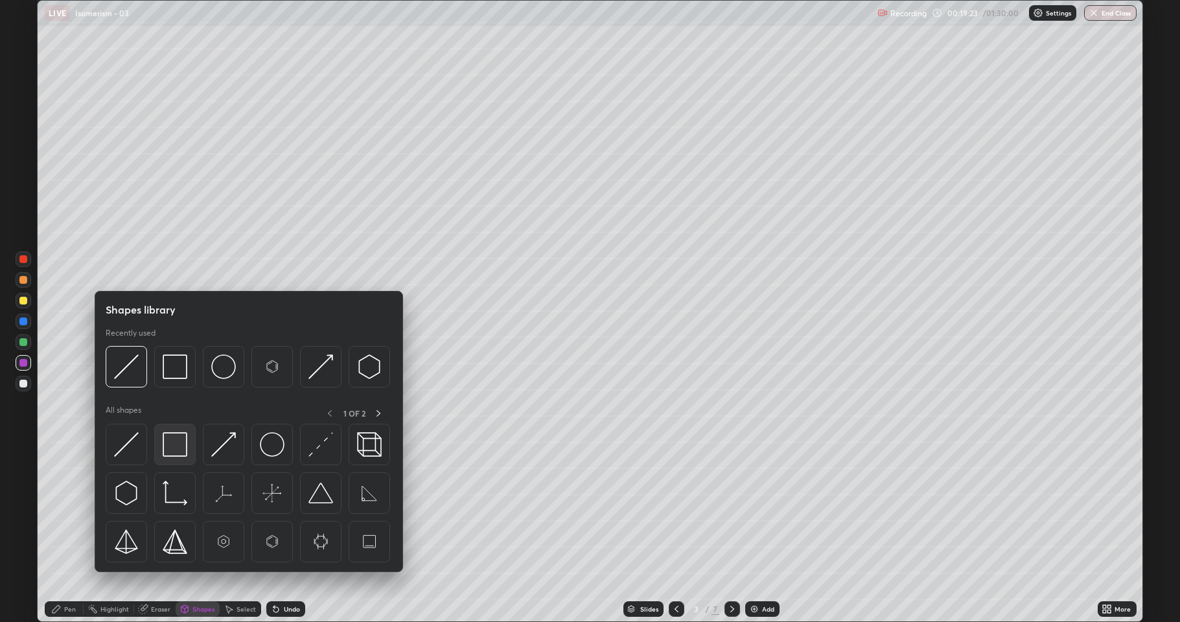
click at [178, 450] on img at bounding box center [175, 444] width 25 height 25
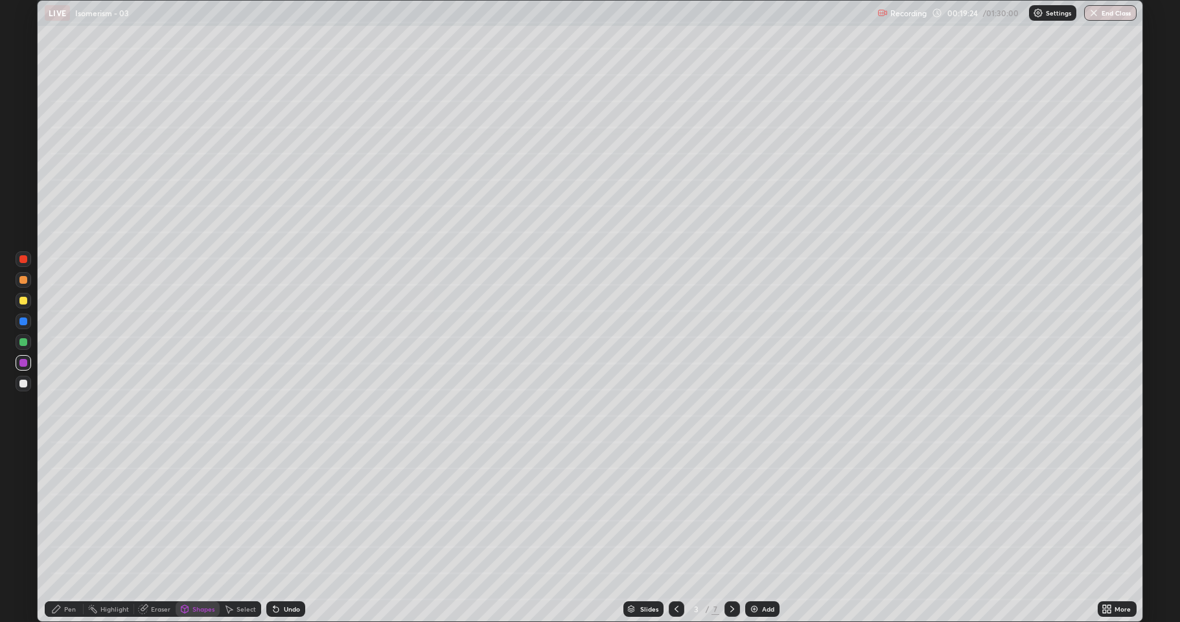
click at [22, 345] on div at bounding box center [23, 342] width 8 height 8
click at [21, 381] on div at bounding box center [23, 384] width 8 height 8
click at [267, 512] on div "Undo" at bounding box center [285, 609] width 39 height 16
click at [69, 512] on div "Pen" at bounding box center [70, 609] width 12 height 6
click at [25, 301] on div at bounding box center [23, 301] width 8 height 8
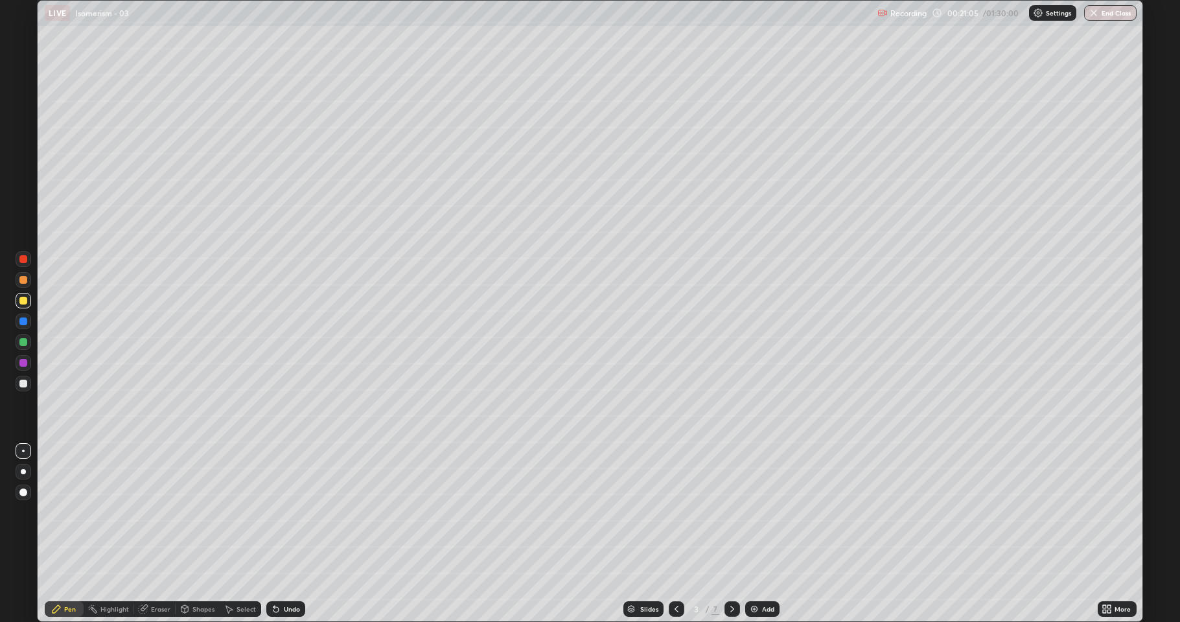
click at [23, 388] on div at bounding box center [24, 384] width 16 height 16
click at [747, 512] on div "Add" at bounding box center [762, 609] width 34 height 16
click at [26, 303] on div at bounding box center [23, 301] width 8 height 8
click at [23, 344] on div at bounding box center [23, 342] width 8 height 8
click at [23, 364] on div at bounding box center [23, 363] width 8 height 8
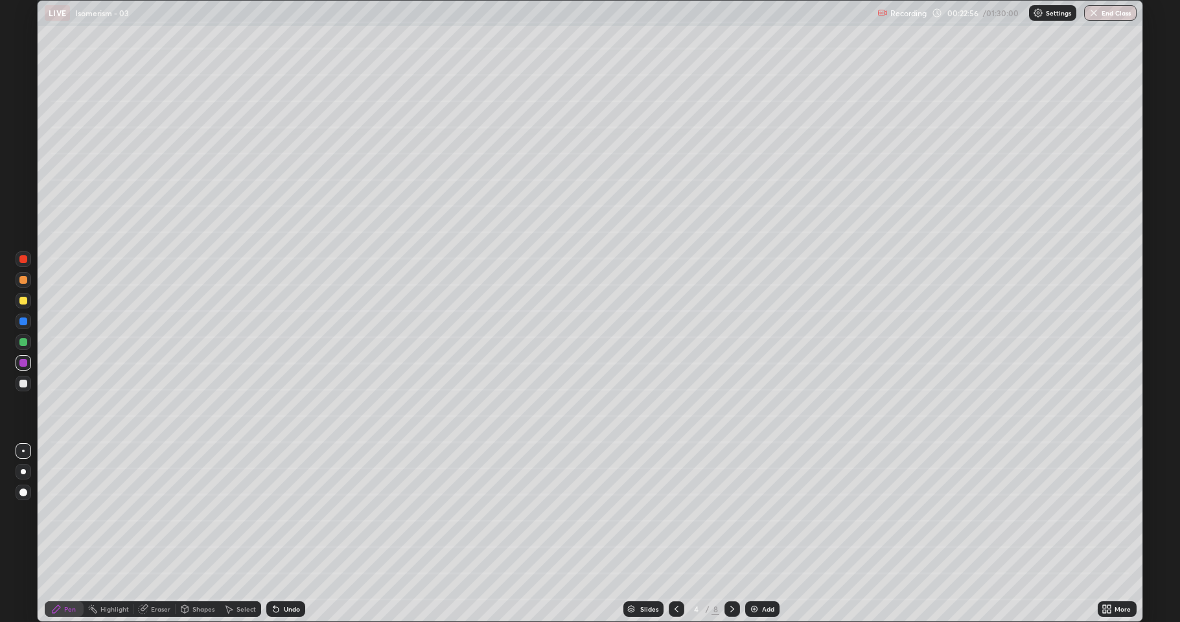
click at [161, 512] on div "Eraser" at bounding box center [160, 609] width 19 height 6
click at [73, 512] on div "Pen" at bounding box center [64, 609] width 39 height 16
click at [26, 299] on div at bounding box center [23, 301] width 8 height 8
click at [18, 361] on div at bounding box center [24, 363] width 16 height 16
click at [23, 384] on div at bounding box center [23, 384] width 8 height 8
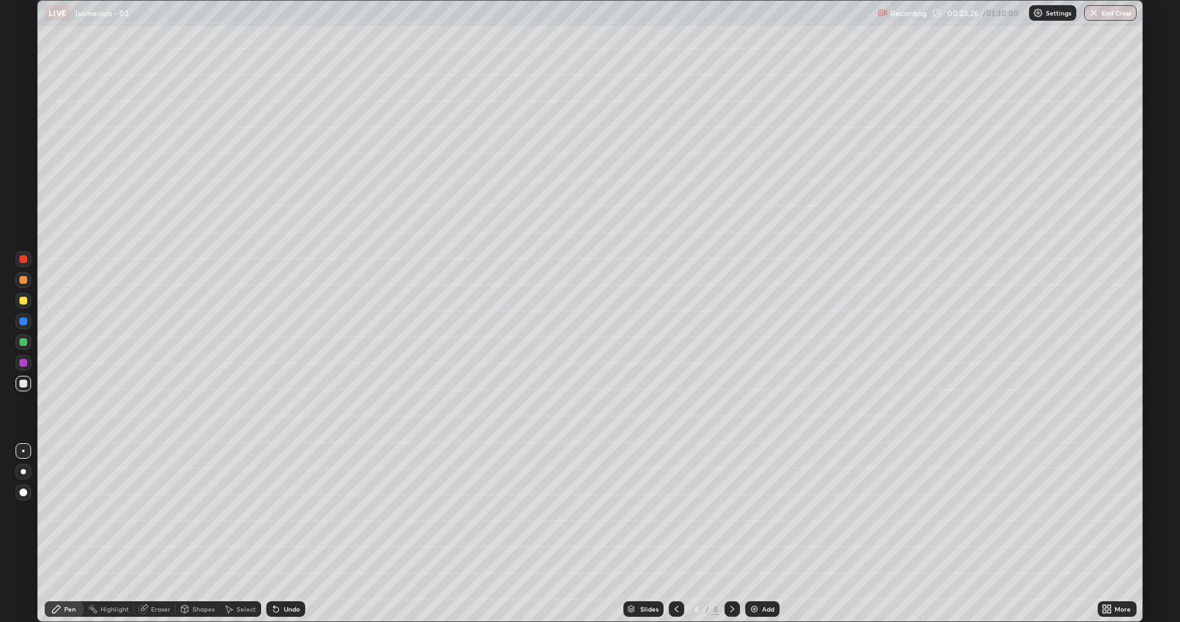
click at [23, 319] on div at bounding box center [23, 322] width 8 height 8
click at [20, 384] on div at bounding box center [23, 384] width 8 height 8
click at [271, 512] on icon at bounding box center [276, 609] width 10 height 10
click at [26, 361] on div at bounding box center [23, 363] width 8 height 8
click at [24, 325] on div at bounding box center [24, 322] width 16 height 16
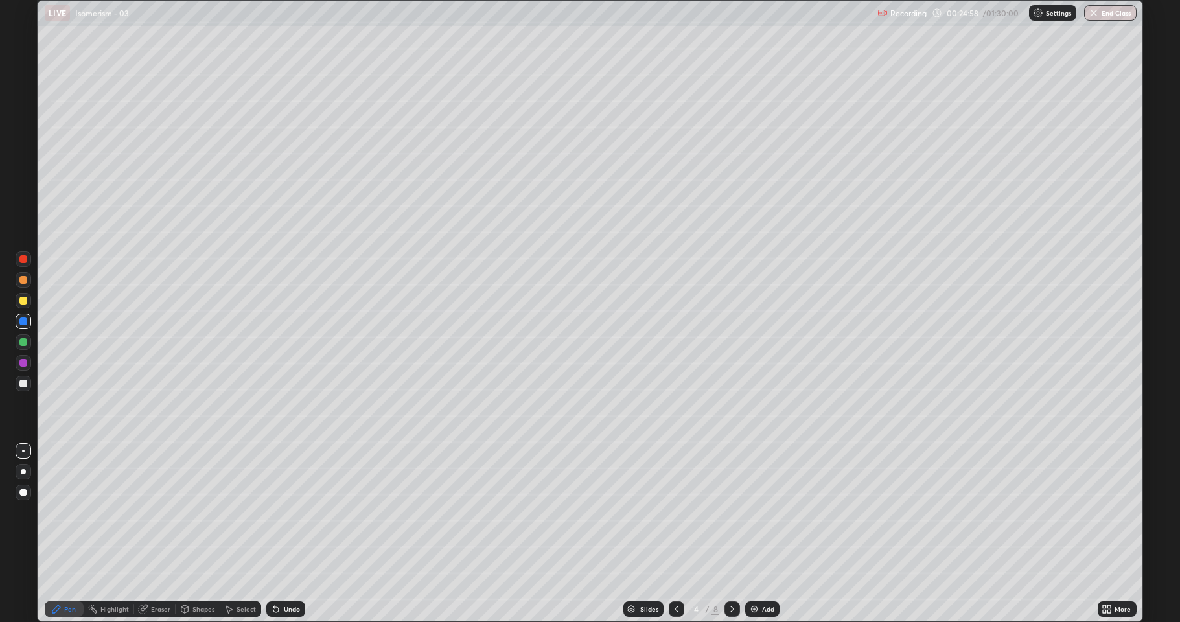
click at [17, 298] on div at bounding box center [24, 301] width 16 height 16
click at [681, 512] on div at bounding box center [677, 609] width 16 height 16
click at [732, 512] on icon at bounding box center [732, 609] width 4 height 6
click at [24, 362] on div at bounding box center [23, 363] width 8 height 8
click at [26, 340] on div at bounding box center [23, 342] width 8 height 8
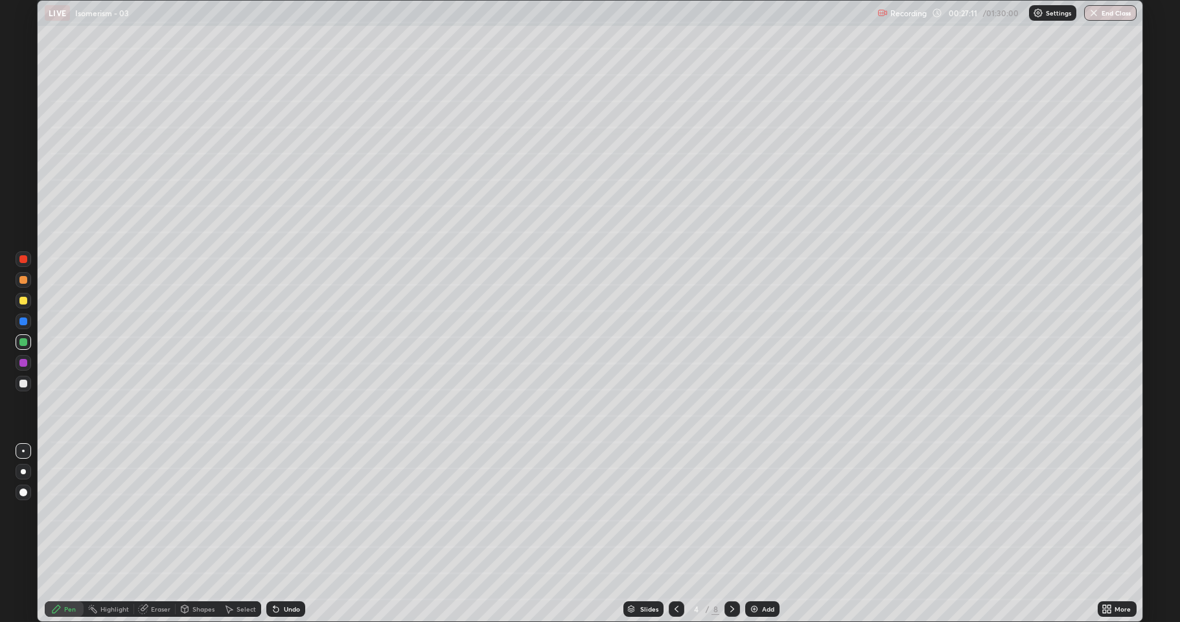
click at [25, 323] on div at bounding box center [23, 322] width 8 height 8
click at [682, 512] on div at bounding box center [677, 609] width 16 height 16
click at [739, 512] on div at bounding box center [733, 609] width 16 height 16
click at [27, 384] on div at bounding box center [24, 384] width 16 height 16
click at [291, 512] on div "Undo" at bounding box center [292, 609] width 16 height 6
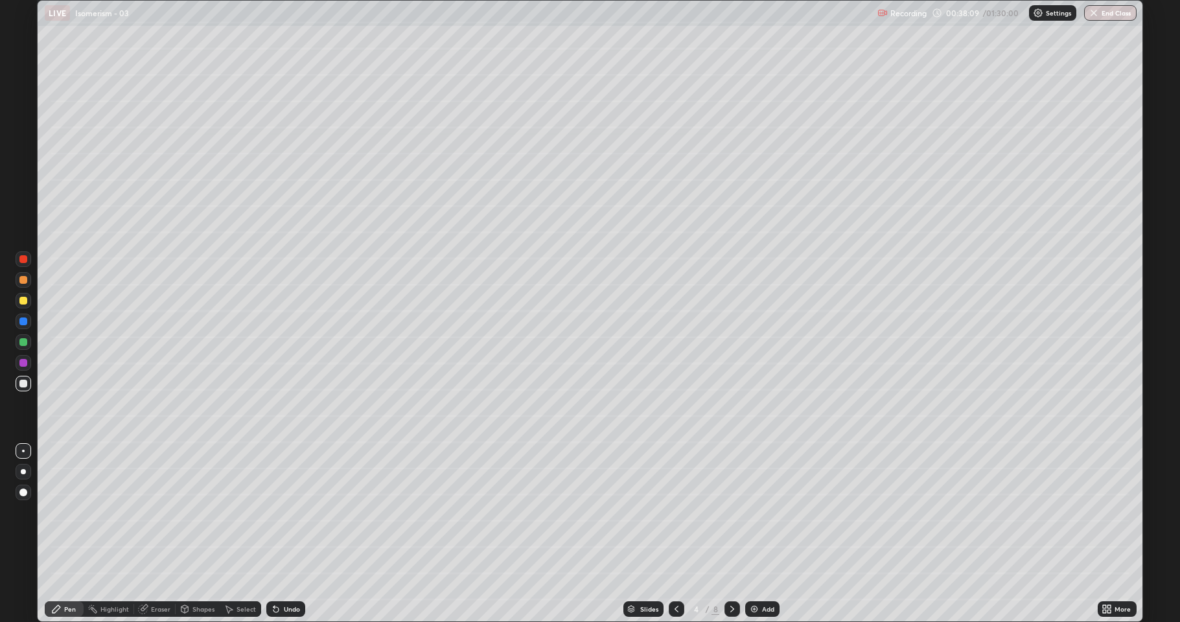
click at [292, 512] on div "Undo" at bounding box center [292, 609] width 16 height 6
click at [17, 299] on div at bounding box center [24, 301] width 16 height 16
click at [24, 345] on div at bounding box center [23, 342] width 8 height 8
click at [205, 512] on div "Shapes" at bounding box center [203, 609] width 22 height 6
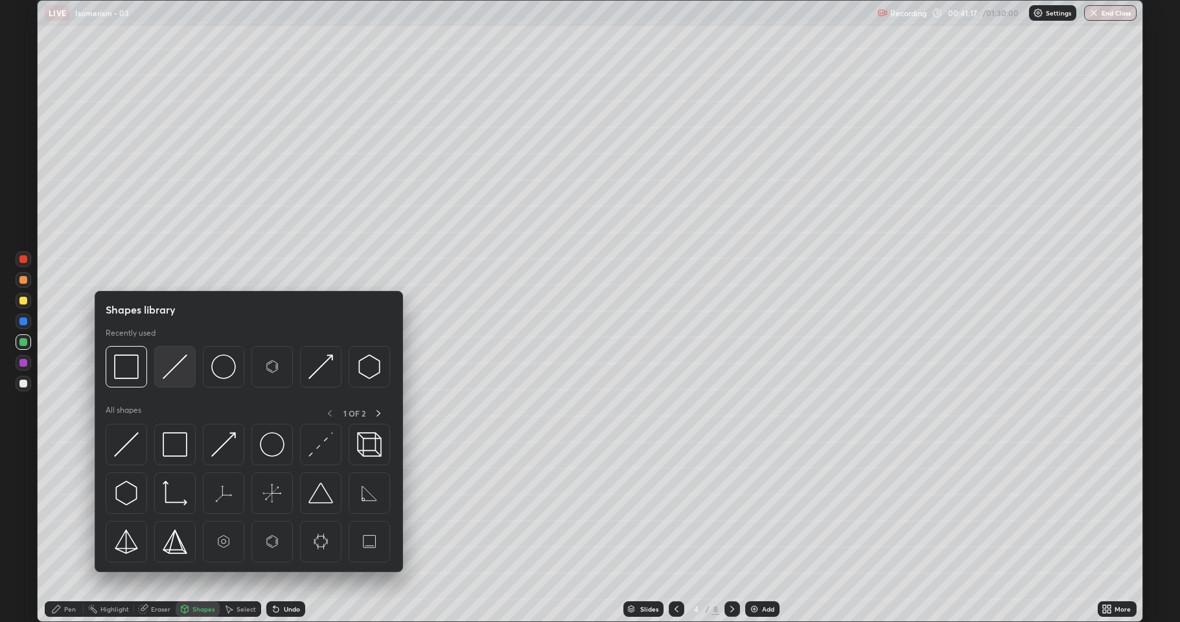
click at [180, 376] on img at bounding box center [175, 367] width 25 height 25
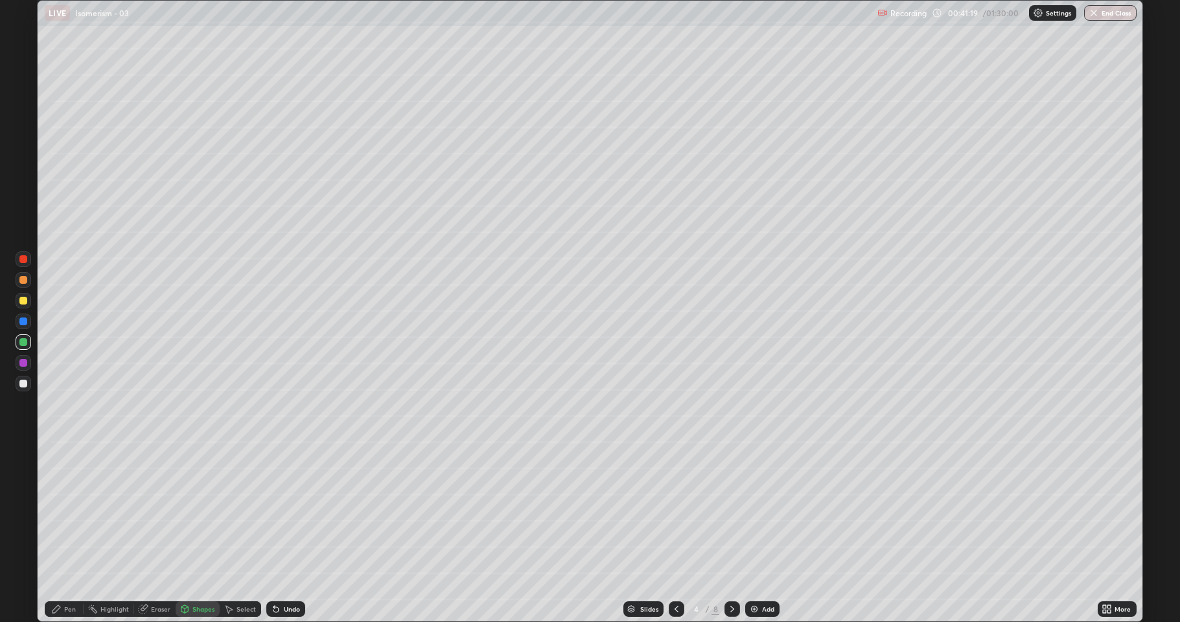
click at [23, 303] on div at bounding box center [23, 301] width 8 height 8
click at [752, 512] on img at bounding box center [754, 609] width 10 height 10
click at [24, 388] on div at bounding box center [24, 384] width 16 height 16
click at [75, 512] on div "Pen" at bounding box center [70, 609] width 12 height 6
click at [25, 303] on div at bounding box center [23, 301] width 8 height 8
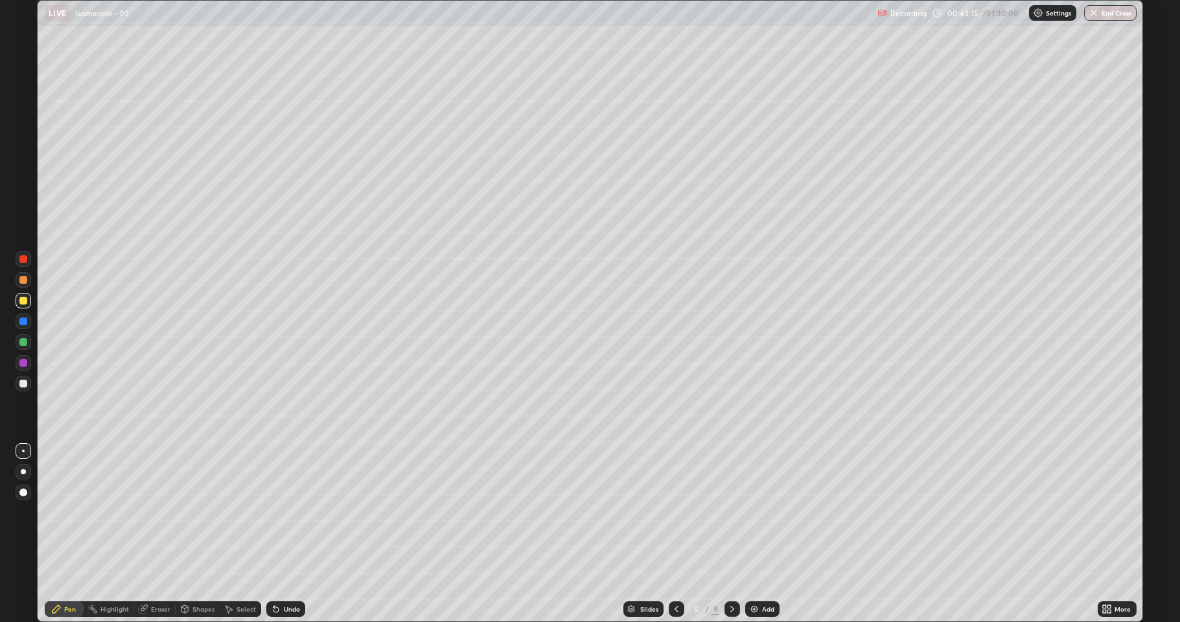
click at [228, 512] on icon at bounding box center [229, 610] width 7 height 8
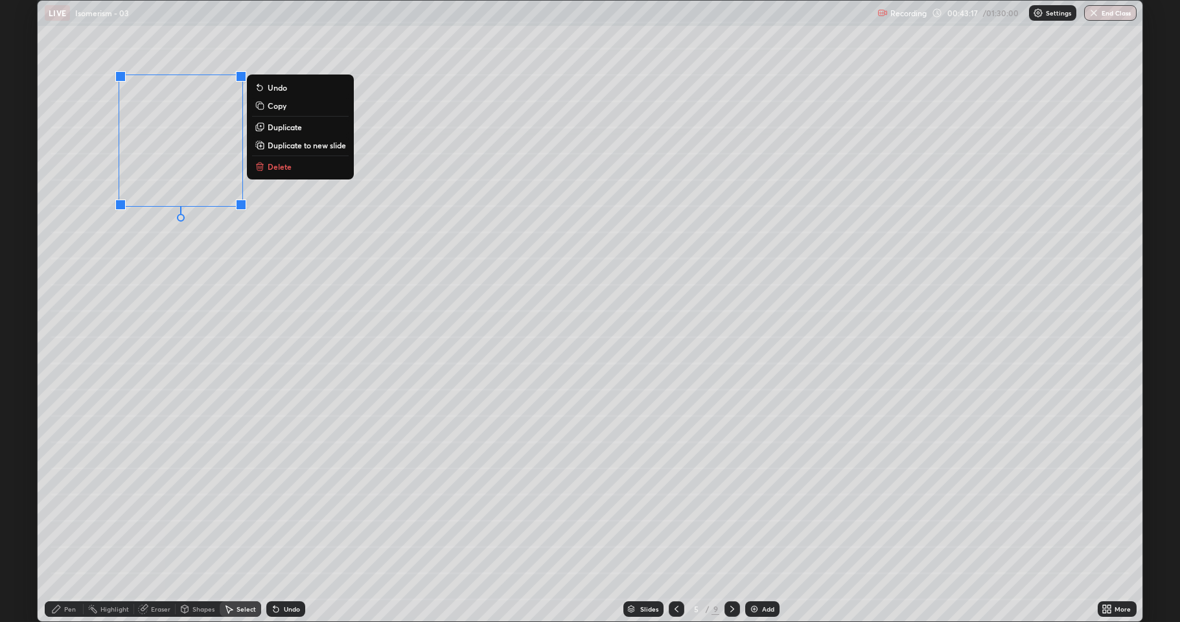
click at [298, 129] on p "Duplicate" at bounding box center [285, 127] width 34 height 10
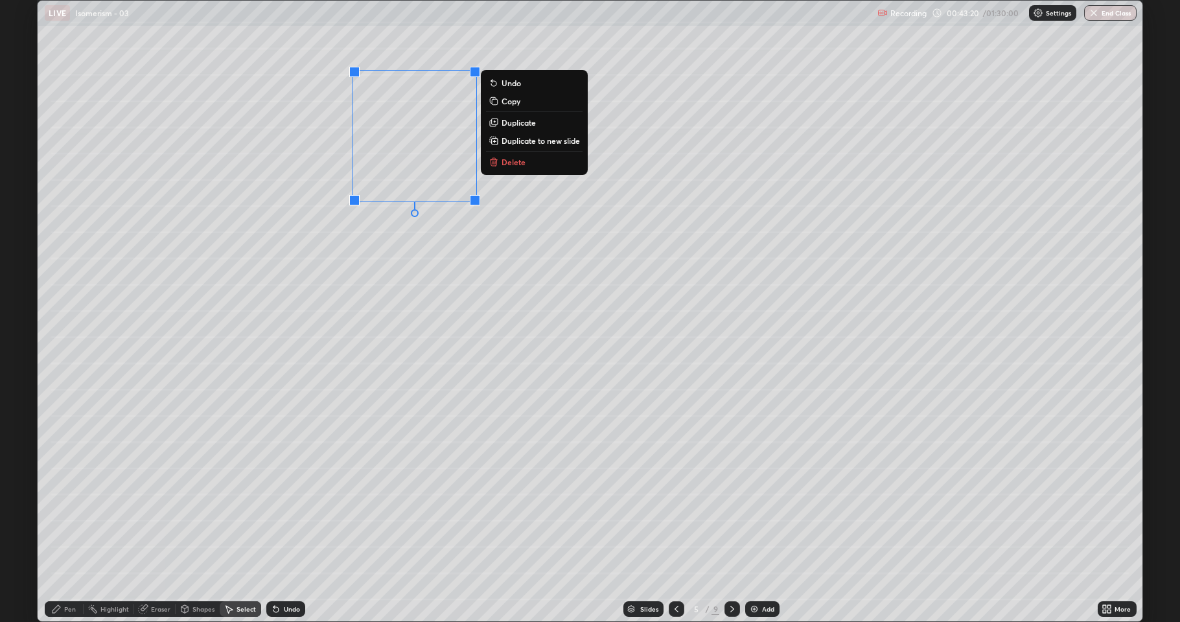
click at [184, 393] on div "0 ° Undo Copy Duplicate Duplicate to new slide Delete" at bounding box center [590, 311] width 1105 height 621
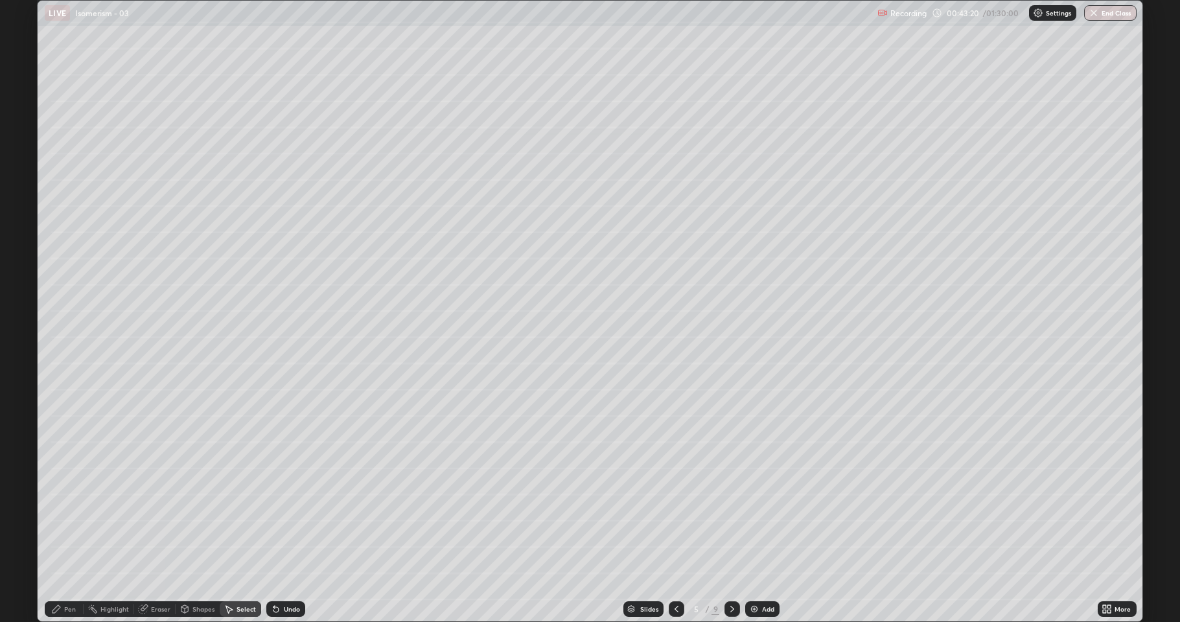
click at [69, 512] on div "Pen" at bounding box center [70, 609] width 12 height 6
click at [27, 344] on div at bounding box center [24, 342] width 16 height 16
click at [166, 512] on div "Eraser" at bounding box center [160, 609] width 19 height 6
click at [69, 512] on div "Pen" at bounding box center [70, 609] width 12 height 6
click at [23, 301] on div at bounding box center [23, 301] width 8 height 8
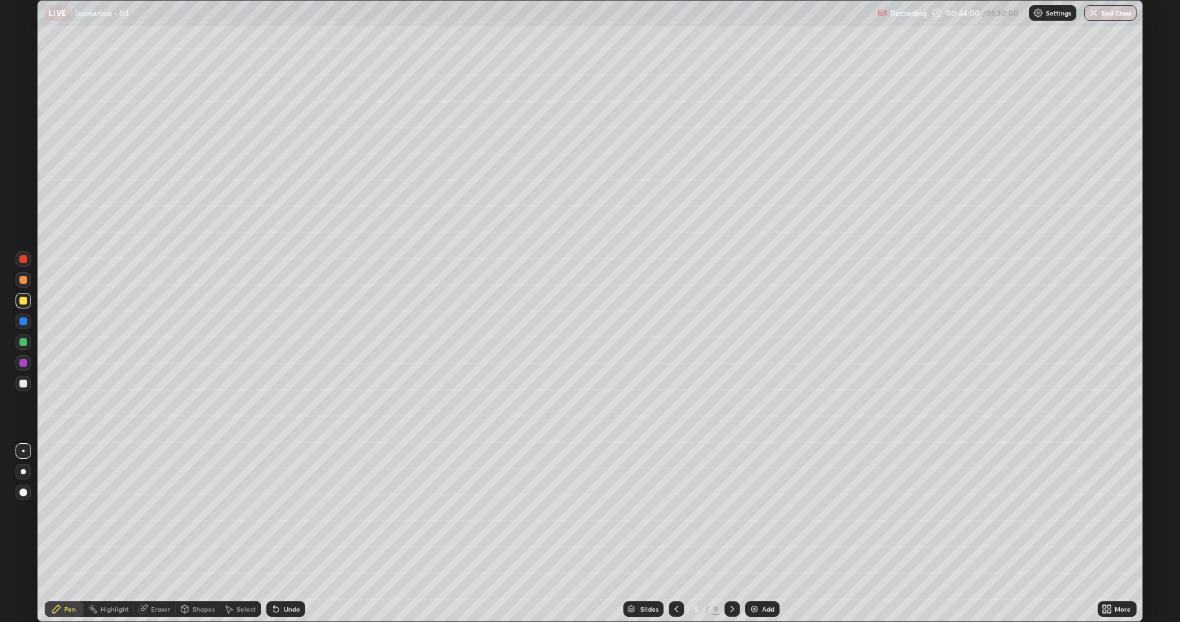
click at [23, 340] on div at bounding box center [23, 342] width 8 height 8
click at [677, 512] on icon at bounding box center [677, 609] width 4 height 6
click at [732, 512] on icon at bounding box center [732, 609] width 4 height 6
click at [21, 382] on div at bounding box center [23, 384] width 8 height 8
click at [23, 303] on div at bounding box center [23, 301] width 8 height 8
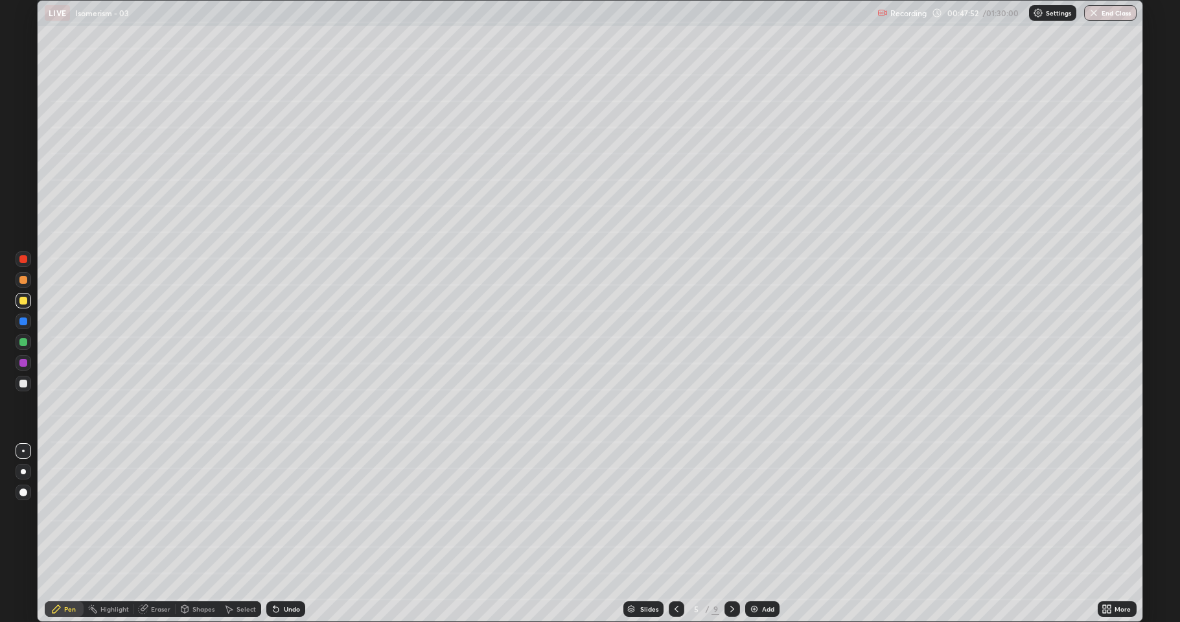
click at [26, 302] on div at bounding box center [23, 301] width 8 height 8
click at [22, 344] on div at bounding box center [23, 342] width 8 height 8
click at [200, 512] on div "Shapes" at bounding box center [203, 609] width 22 height 6
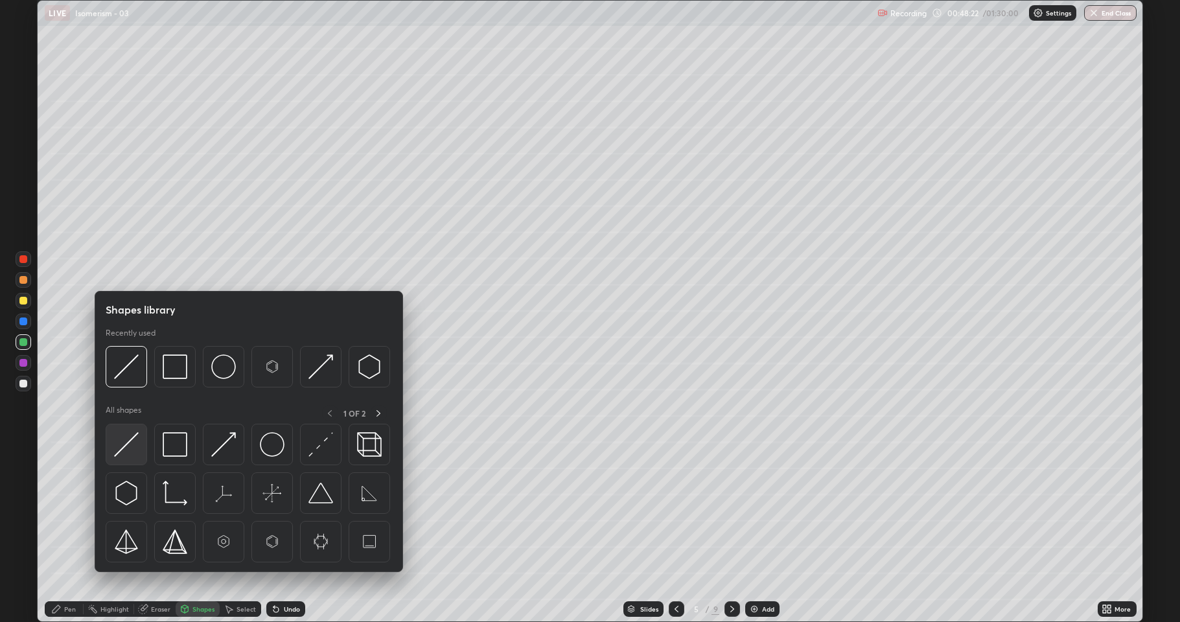
click at [137, 449] on img at bounding box center [126, 444] width 25 height 25
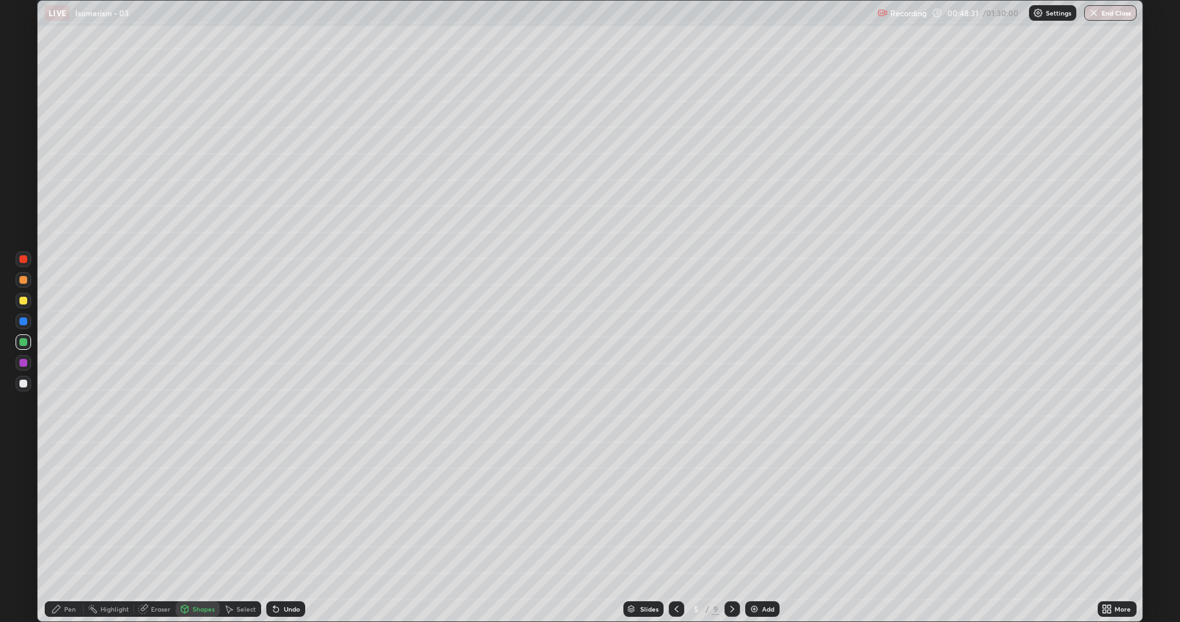
click at [24, 380] on div at bounding box center [23, 384] width 8 height 8
click at [286, 512] on div "Undo" at bounding box center [292, 609] width 16 height 6
click at [62, 512] on div "Pen" at bounding box center [64, 609] width 39 height 16
click at [24, 377] on div at bounding box center [24, 384] width 16 height 16
click at [23, 303] on div at bounding box center [23, 301] width 8 height 8
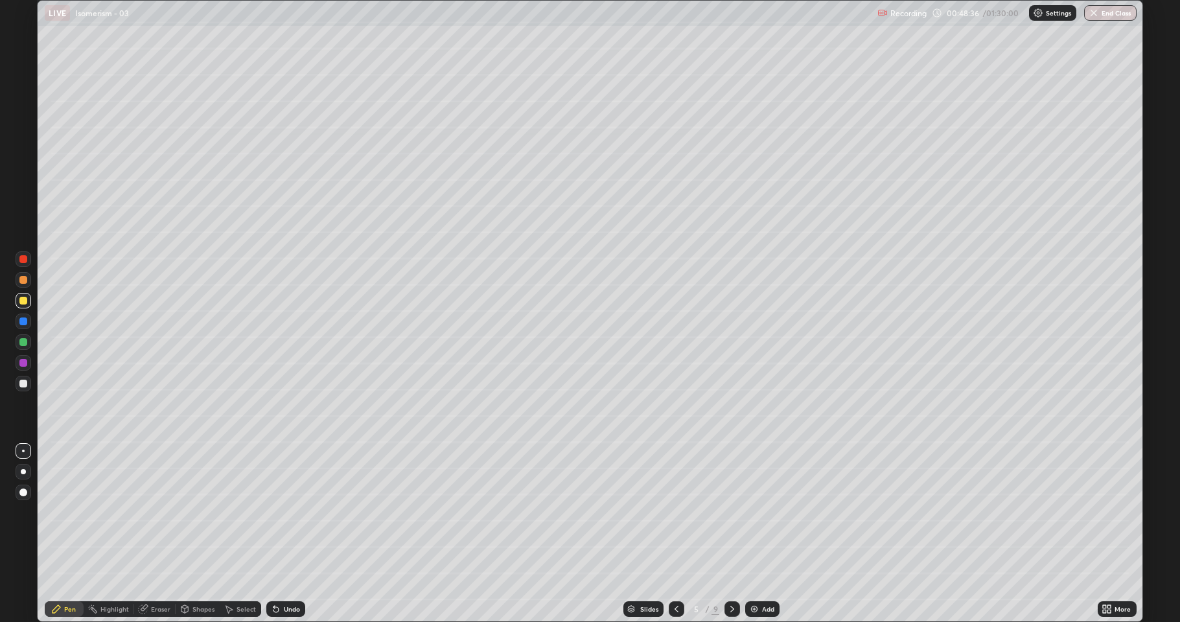
click at [25, 382] on div at bounding box center [23, 384] width 8 height 8
click at [233, 512] on div "Select" at bounding box center [240, 609] width 41 height 16
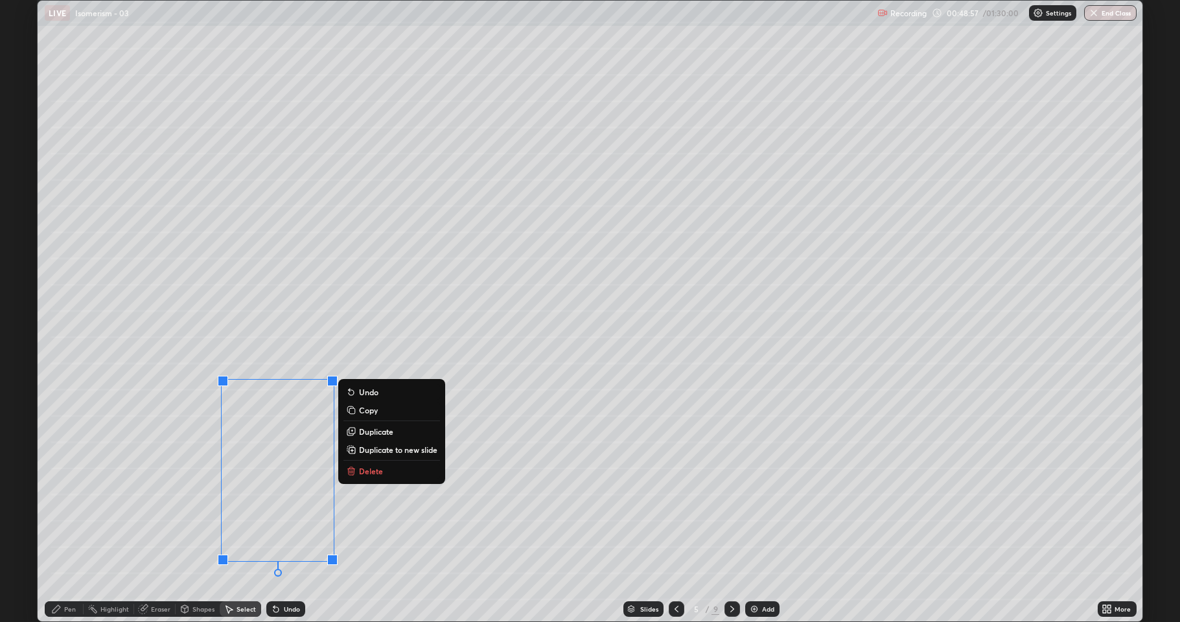
click at [371, 433] on p "Duplicate" at bounding box center [376, 431] width 34 height 10
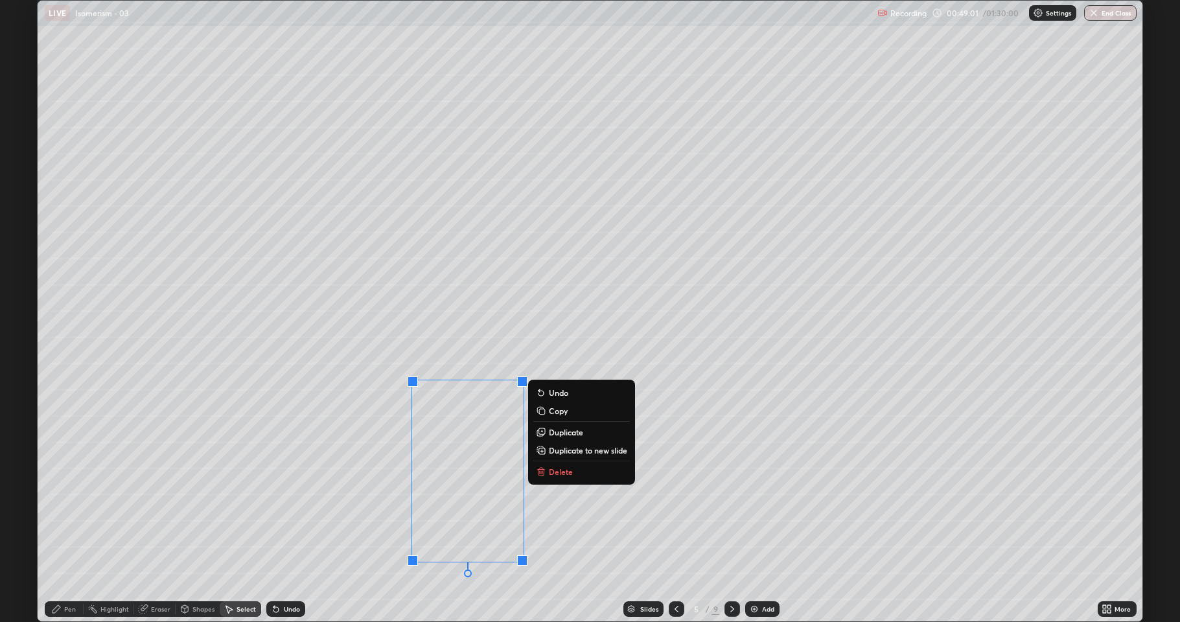
click at [556, 434] on p "Duplicate" at bounding box center [566, 432] width 34 height 10
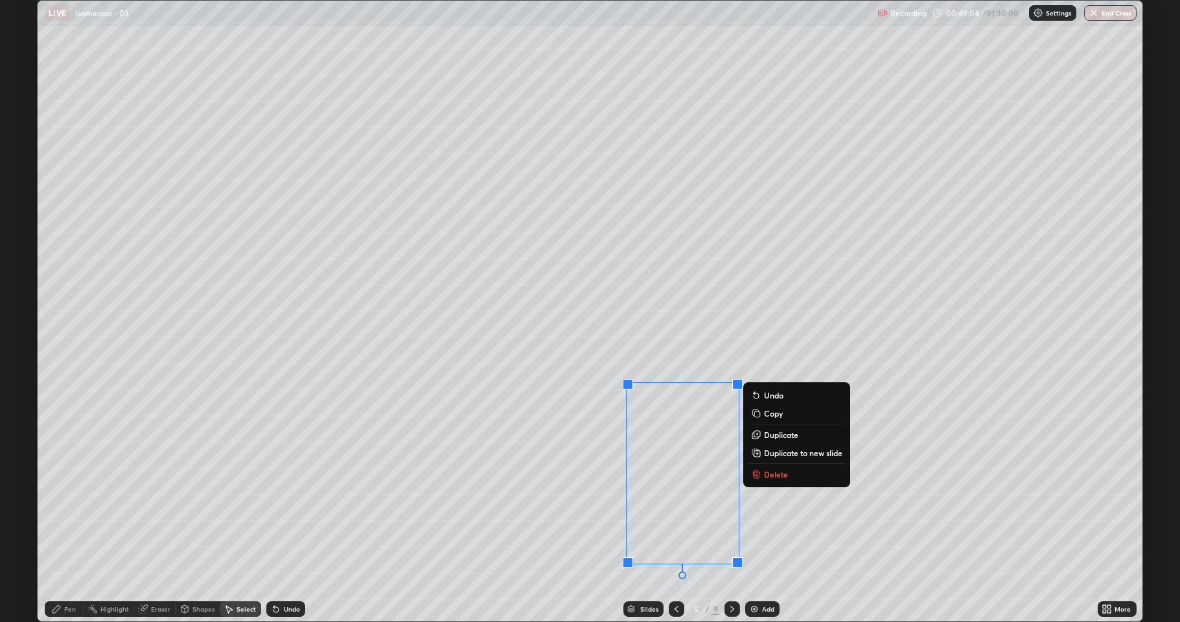
click at [765, 434] on p "Duplicate" at bounding box center [781, 435] width 34 height 10
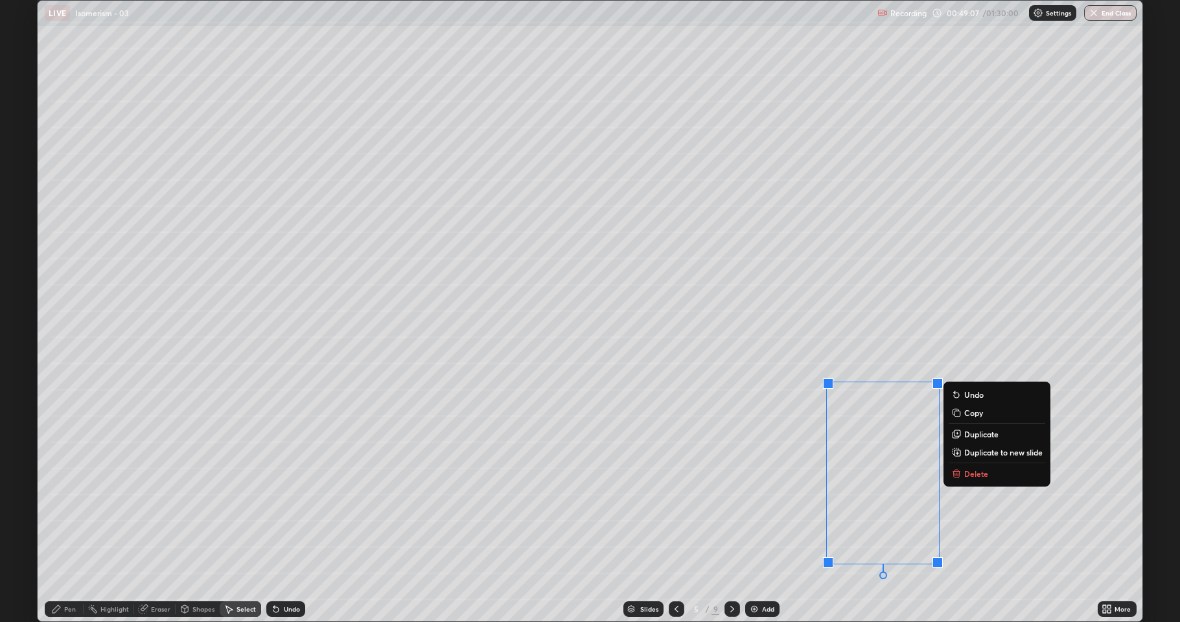
click at [638, 512] on div "0 ° Undo Copy Duplicate Duplicate to new slide Delete" at bounding box center [590, 311] width 1105 height 621
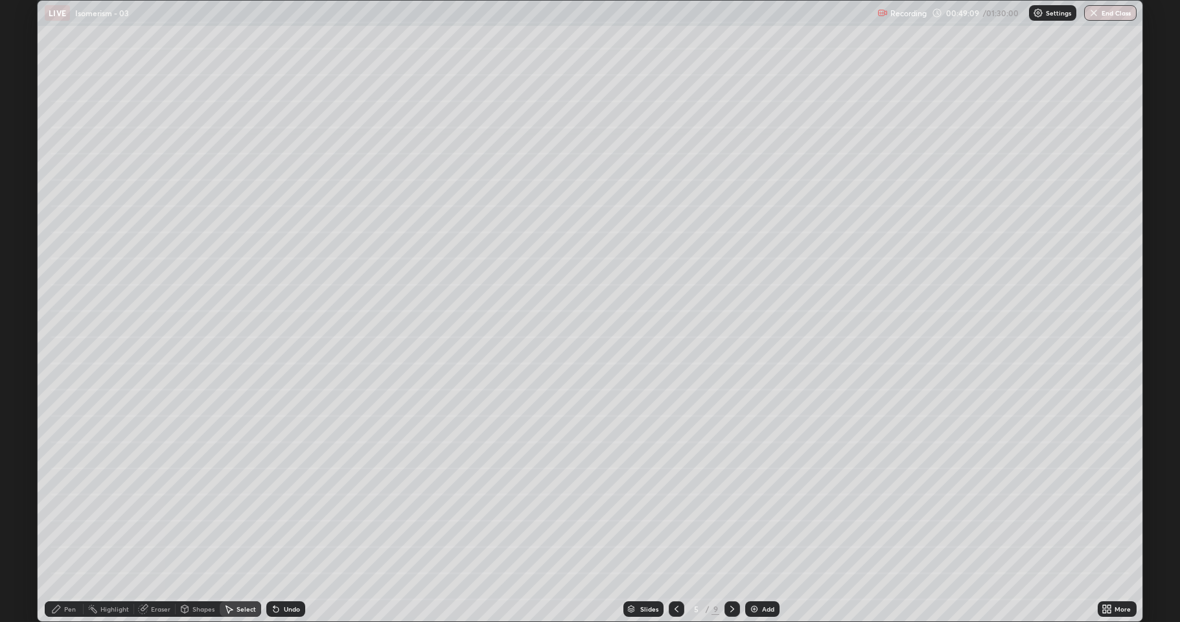
click at [68, 512] on div "Pen" at bounding box center [64, 609] width 39 height 26
click at [23, 303] on div at bounding box center [23, 301] width 8 height 8
click at [187, 512] on icon at bounding box center [184, 609] width 7 height 8
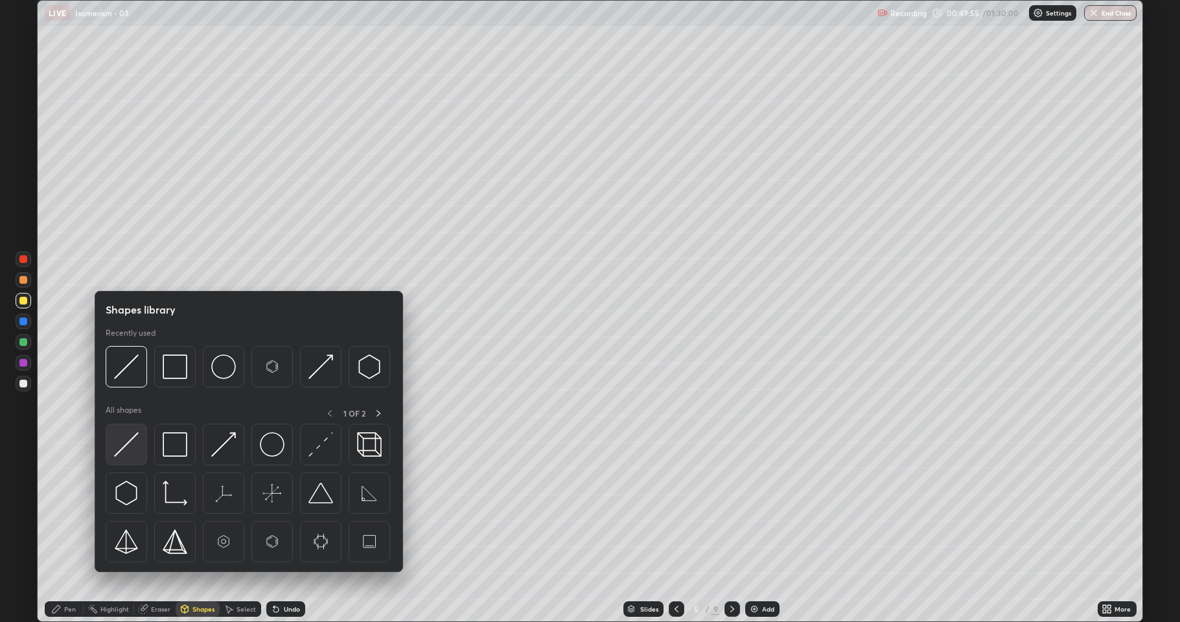
click at [128, 455] on img at bounding box center [126, 444] width 25 height 25
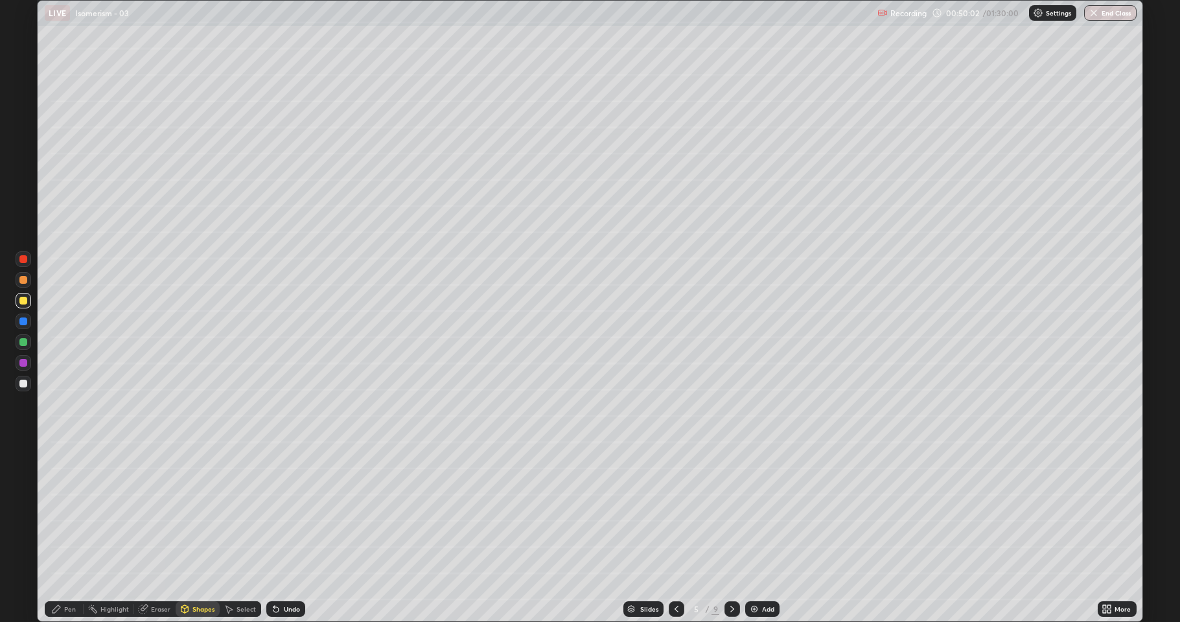
click at [76, 512] on div "Pen" at bounding box center [64, 609] width 39 height 16
click at [21, 384] on div at bounding box center [23, 384] width 8 height 8
click at [235, 512] on div "Select" at bounding box center [240, 609] width 41 height 16
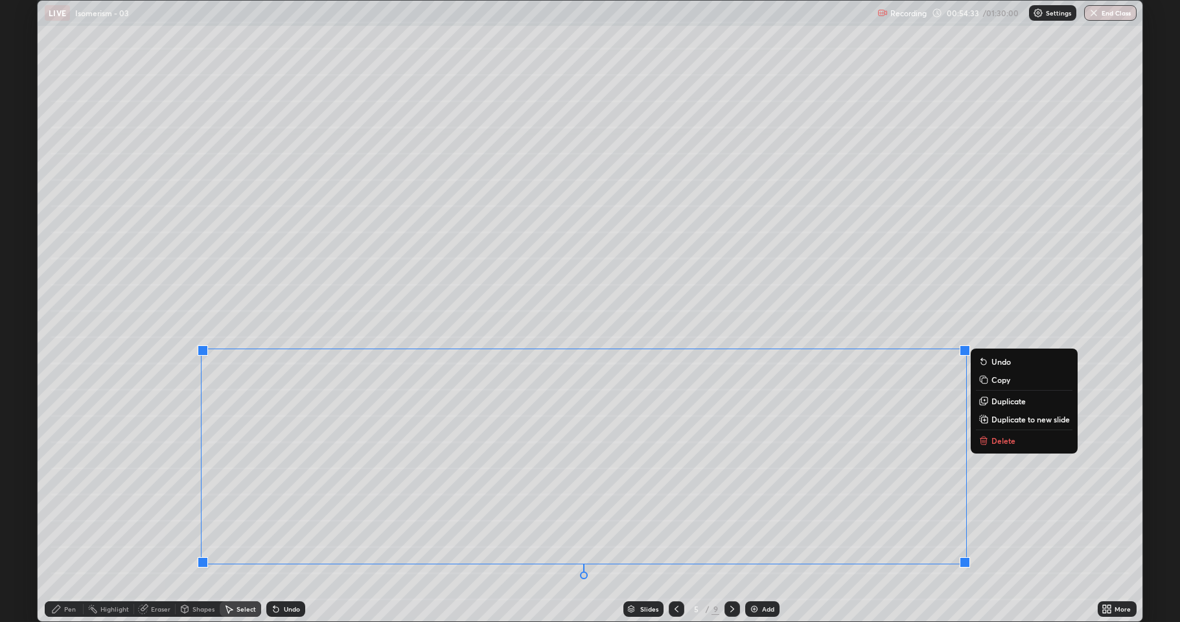
click at [1012, 421] on p "Duplicate to new slide" at bounding box center [1031, 419] width 78 height 10
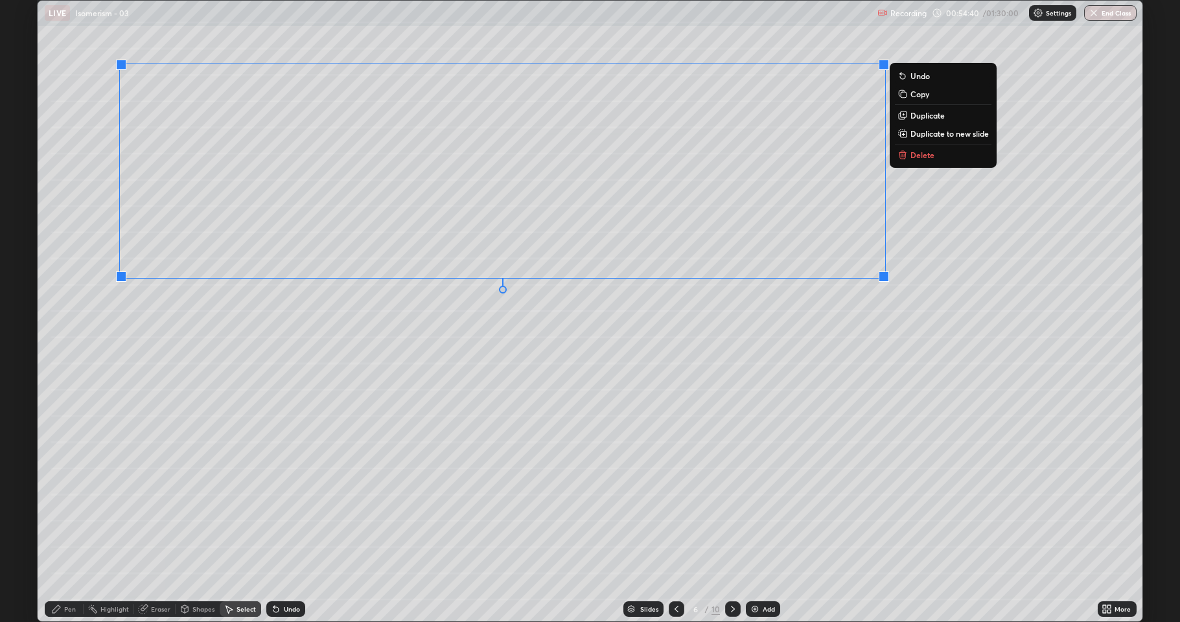
click at [538, 383] on div "0 ° Undo Copy Duplicate Duplicate to new slide Delete" at bounding box center [590, 311] width 1105 height 621
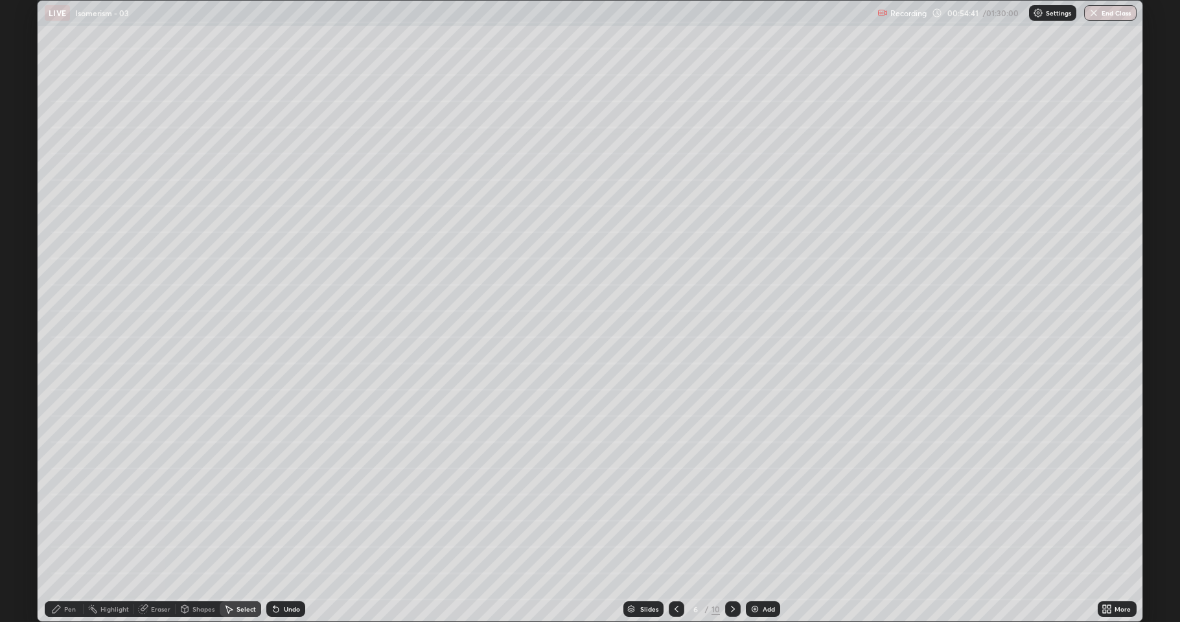
click at [157, 512] on div "Eraser" at bounding box center [160, 609] width 19 height 6
click at [233, 512] on icon at bounding box center [229, 609] width 10 height 10
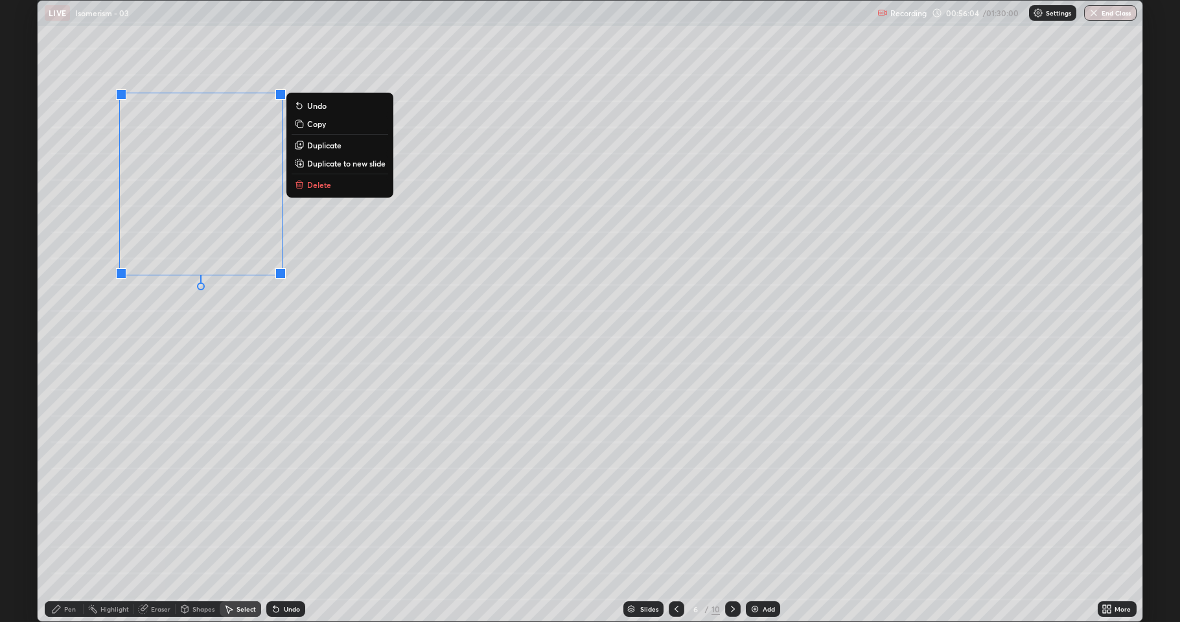
click at [322, 146] on p "Duplicate" at bounding box center [324, 145] width 34 height 10
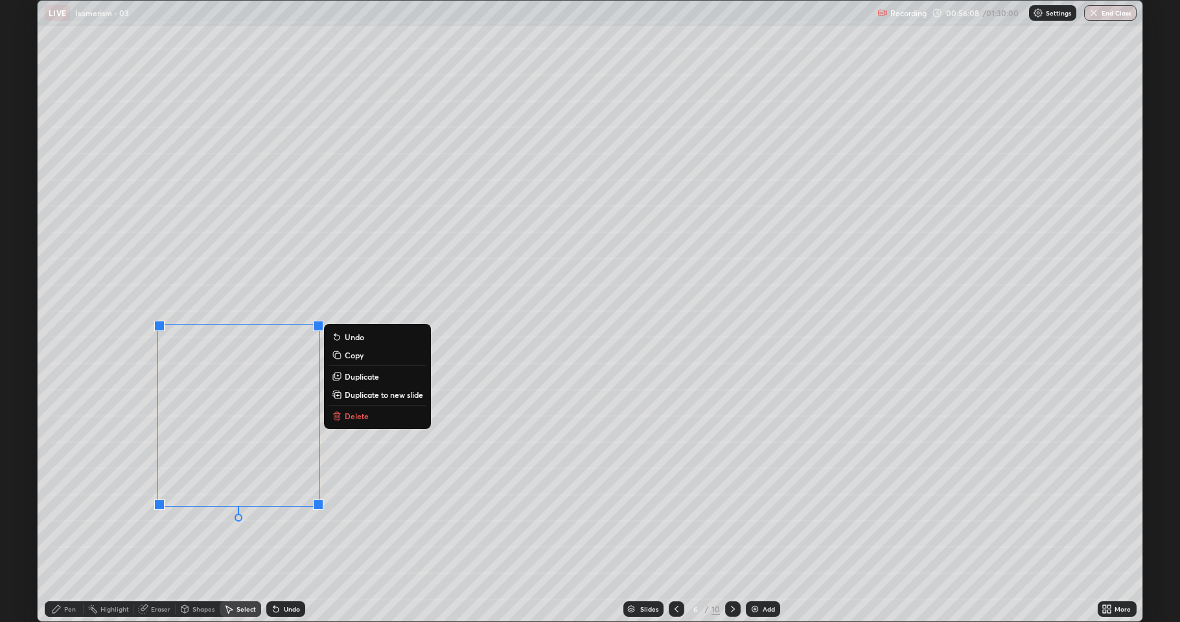
click at [69, 512] on div "Pen" at bounding box center [64, 609] width 39 height 16
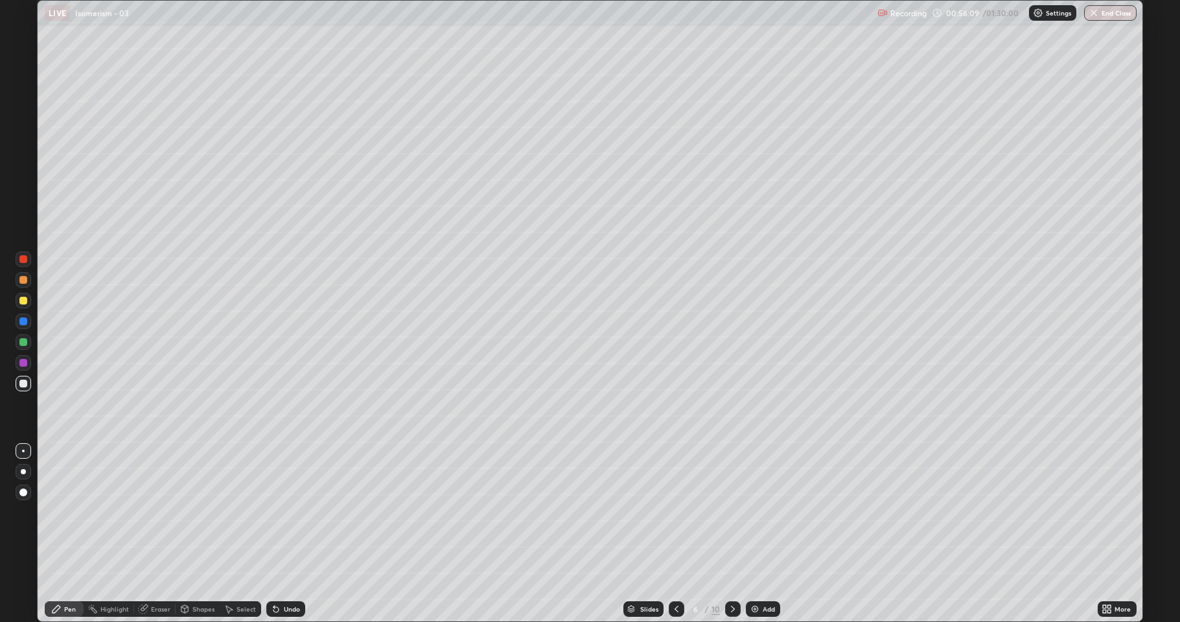
click at [21, 344] on div at bounding box center [23, 342] width 8 height 8
click at [23, 364] on div at bounding box center [23, 363] width 8 height 8
click at [156, 512] on div "Eraser" at bounding box center [154, 609] width 41 height 16
click at [64, 512] on div "Pen" at bounding box center [64, 609] width 39 height 16
click at [24, 384] on div at bounding box center [23, 384] width 8 height 8
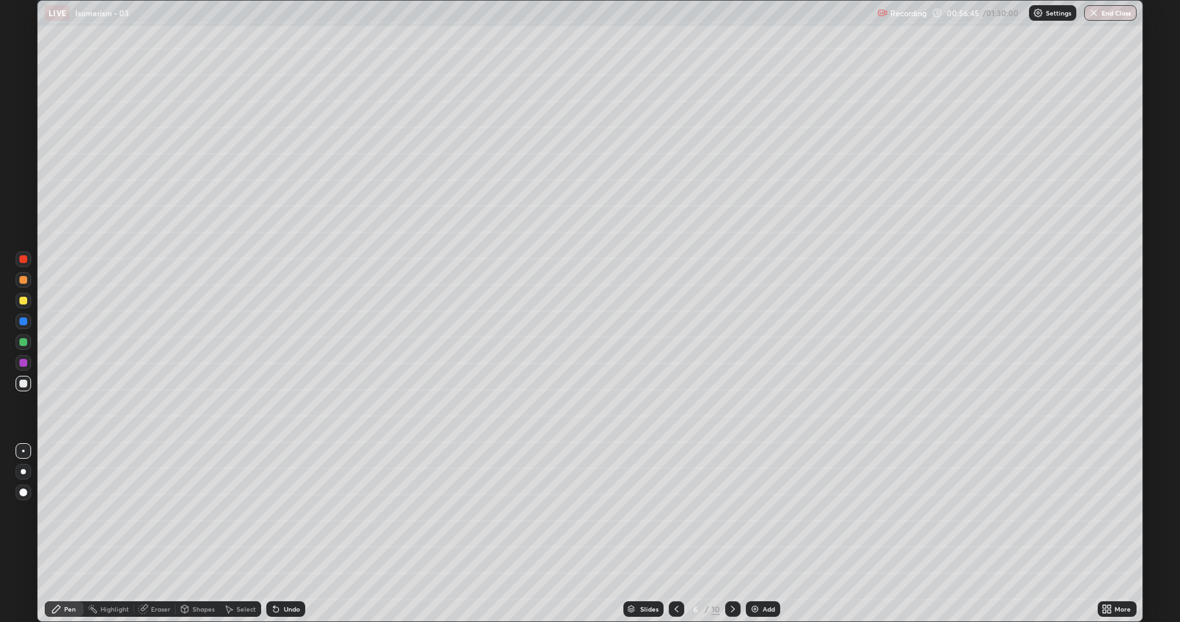
click at [23, 325] on div at bounding box center [23, 322] width 8 height 8
click at [23, 303] on div at bounding box center [23, 301] width 8 height 8
click at [21, 362] on div at bounding box center [23, 363] width 8 height 8
click at [25, 342] on div at bounding box center [23, 342] width 8 height 8
click at [25, 383] on div at bounding box center [23, 384] width 8 height 8
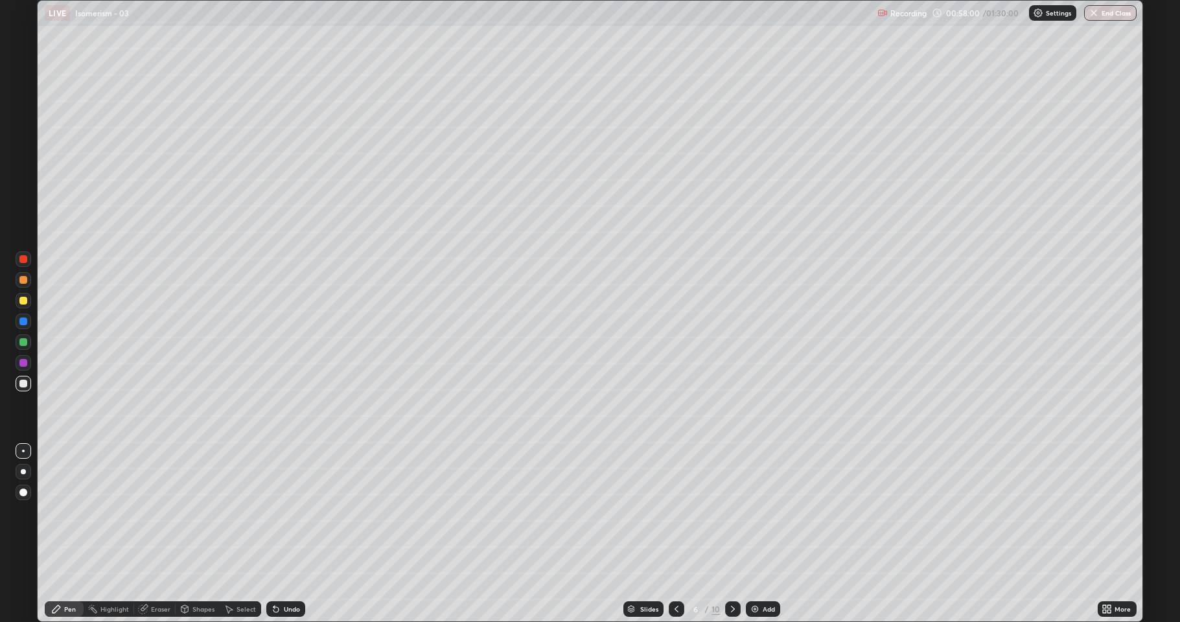
click at [26, 345] on div at bounding box center [23, 342] width 8 height 8
click at [26, 303] on div at bounding box center [23, 301] width 8 height 8
click at [196, 512] on div "Shapes" at bounding box center [203, 609] width 22 height 6
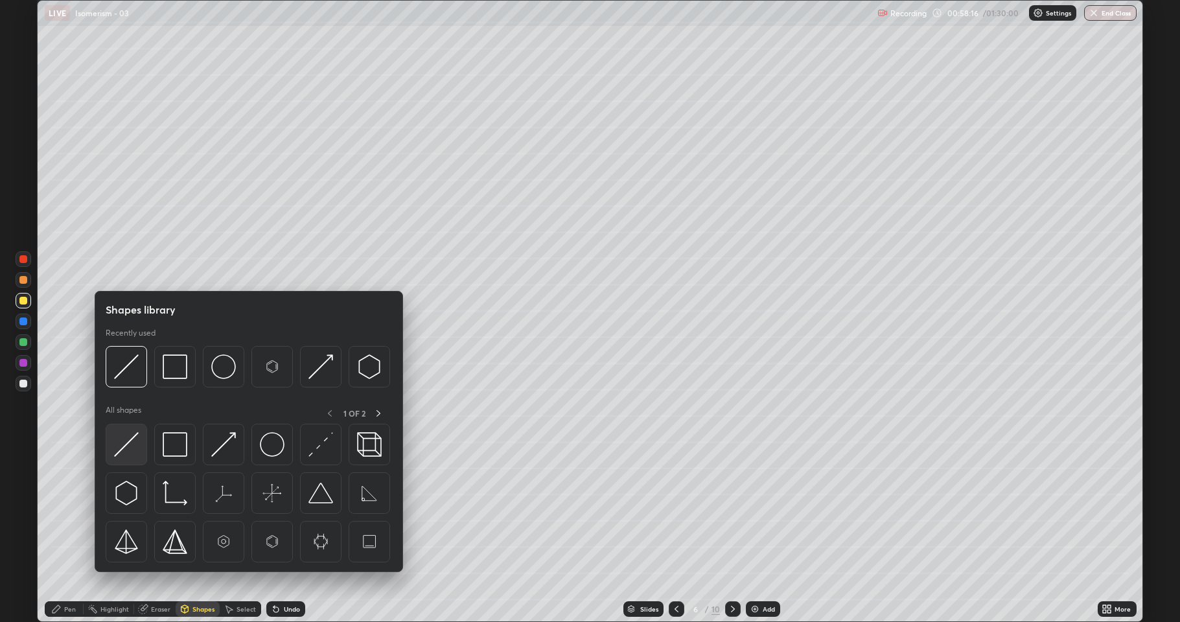
click at [128, 451] on img at bounding box center [126, 444] width 25 height 25
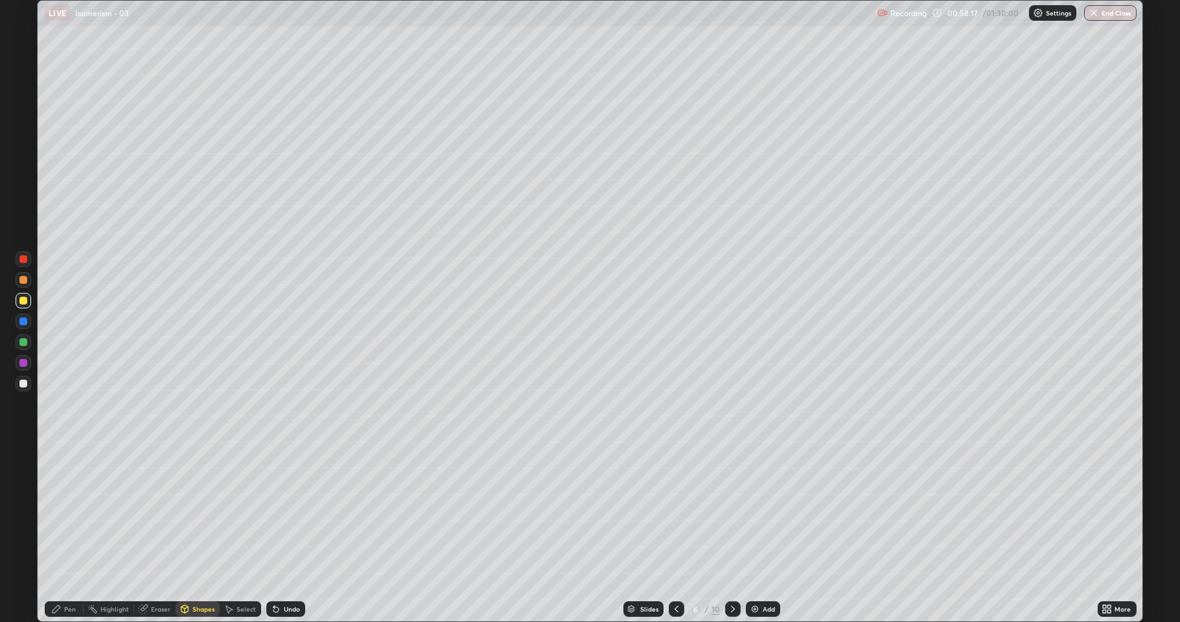
click at [24, 343] on div at bounding box center [23, 342] width 8 height 8
click at [25, 305] on div at bounding box center [24, 301] width 16 height 16
click at [24, 363] on div at bounding box center [23, 363] width 8 height 8
click at [72, 512] on div "Pen" at bounding box center [70, 609] width 12 height 6
click at [284, 512] on div "Undo" at bounding box center [292, 609] width 16 height 6
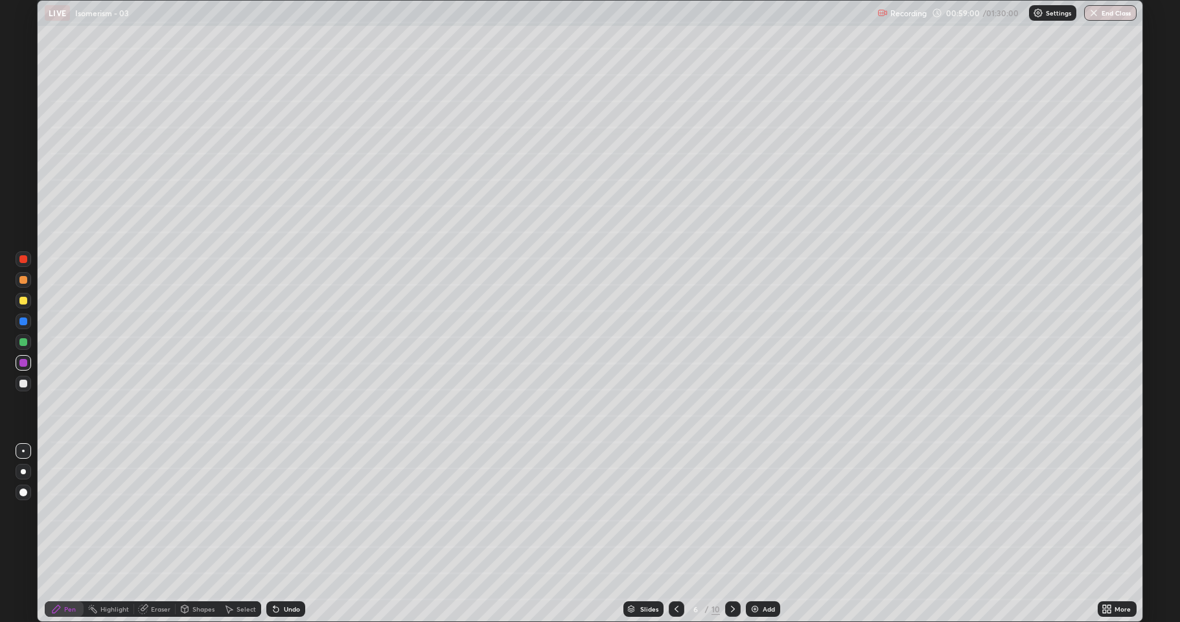
click at [198, 512] on div "Shapes" at bounding box center [198, 609] width 44 height 16
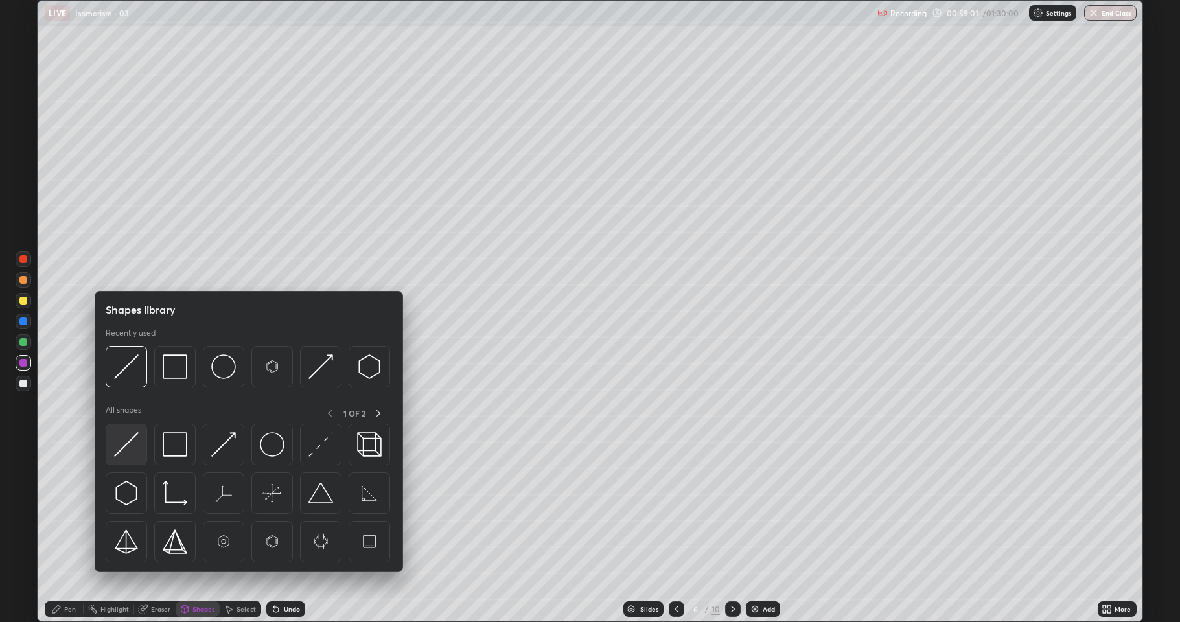
click at [130, 444] on img at bounding box center [126, 444] width 25 height 25
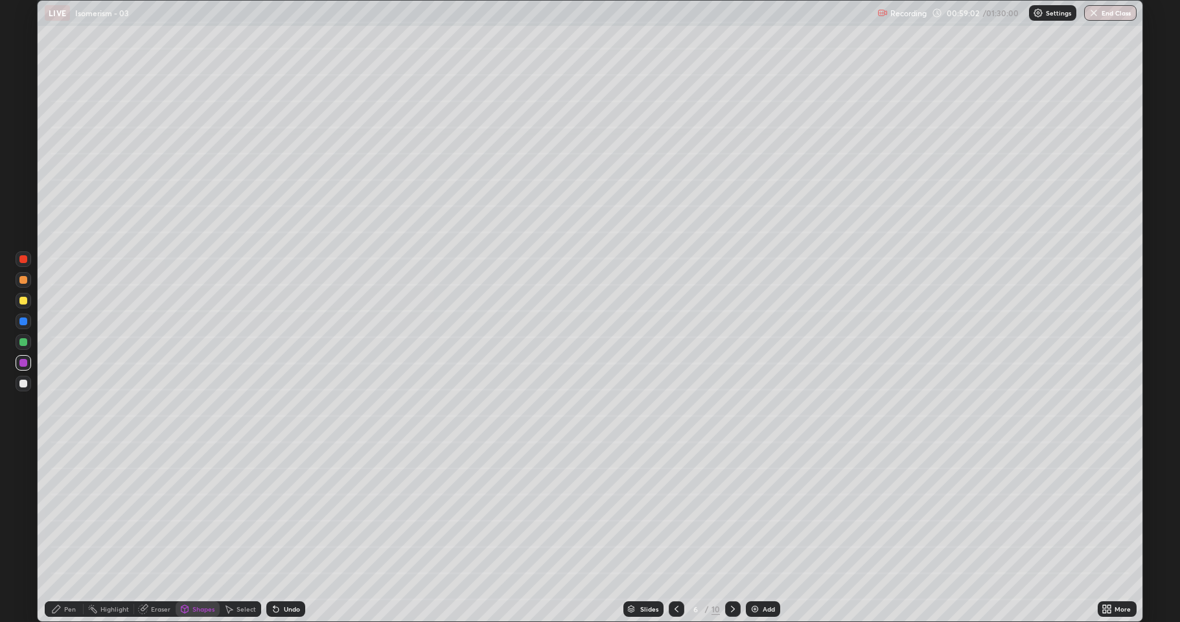
click at [21, 320] on div at bounding box center [23, 322] width 8 height 8
click at [21, 341] on div at bounding box center [23, 342] width 8 height 8
click at [29, 384] on div at bounding box center [24, 384] width 16 height 16
click at [67, 512] on div "Pen" at bounding box center [70, 609] width 12 height 6
click at [21, 344] on div at bounding box center [23, 342] width 8 height 8
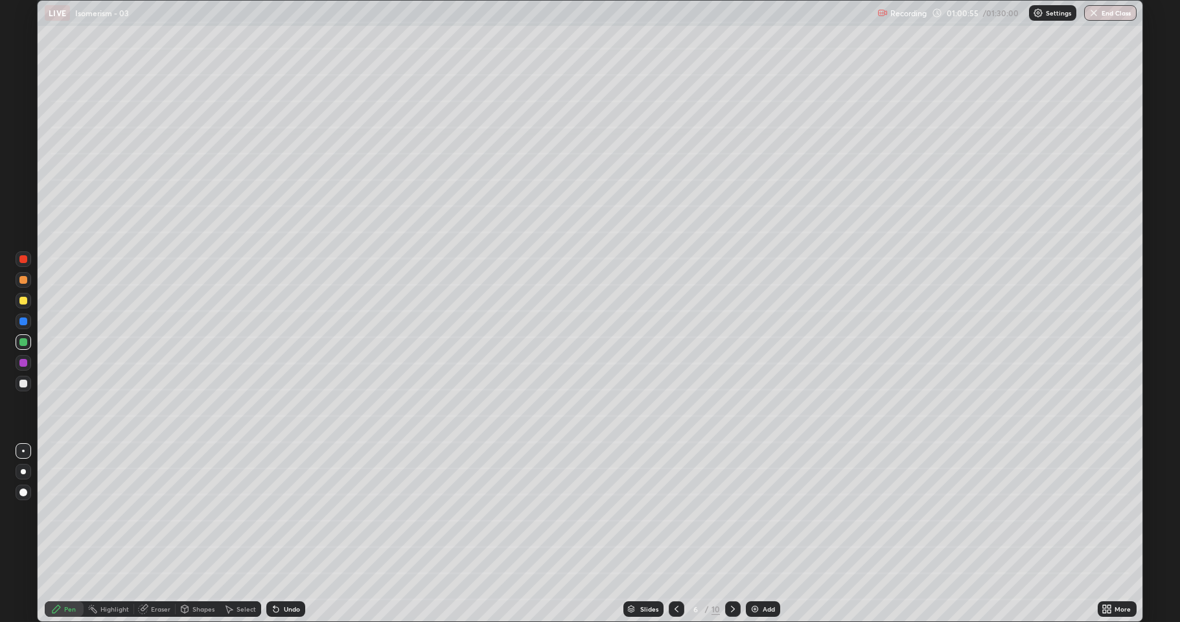
click at [231, 512] on icon at bounding box center [229, 609] width 10 height 10
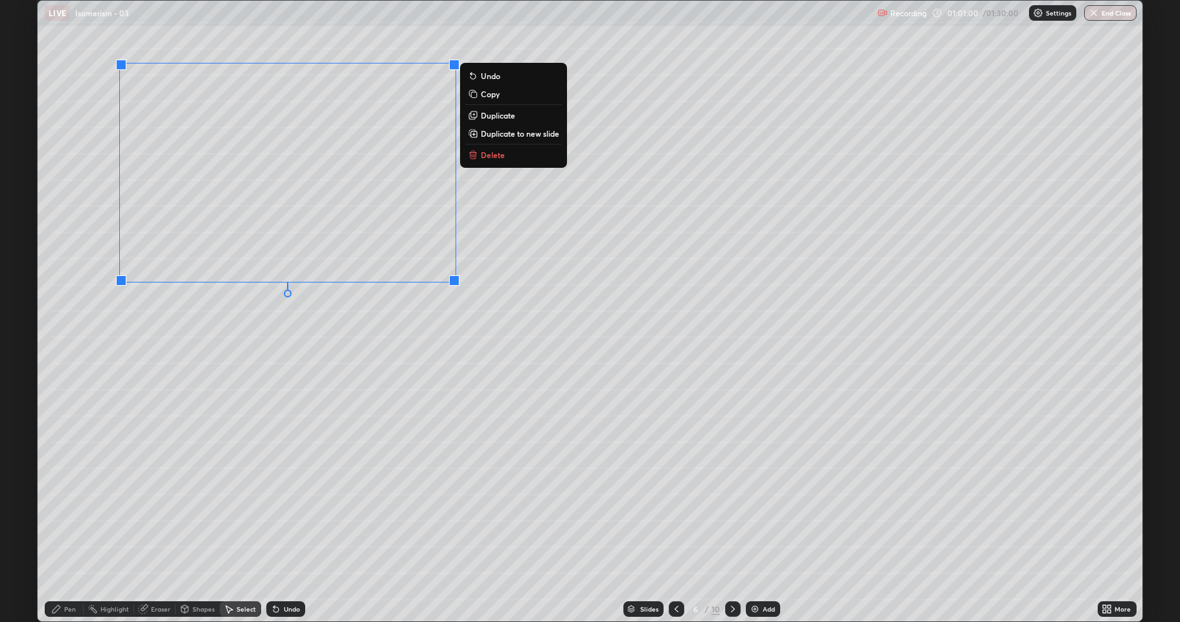
click at [497, 135] on p "Duplicate to new slide" at bounding box center [520, 133] width 78 height 10
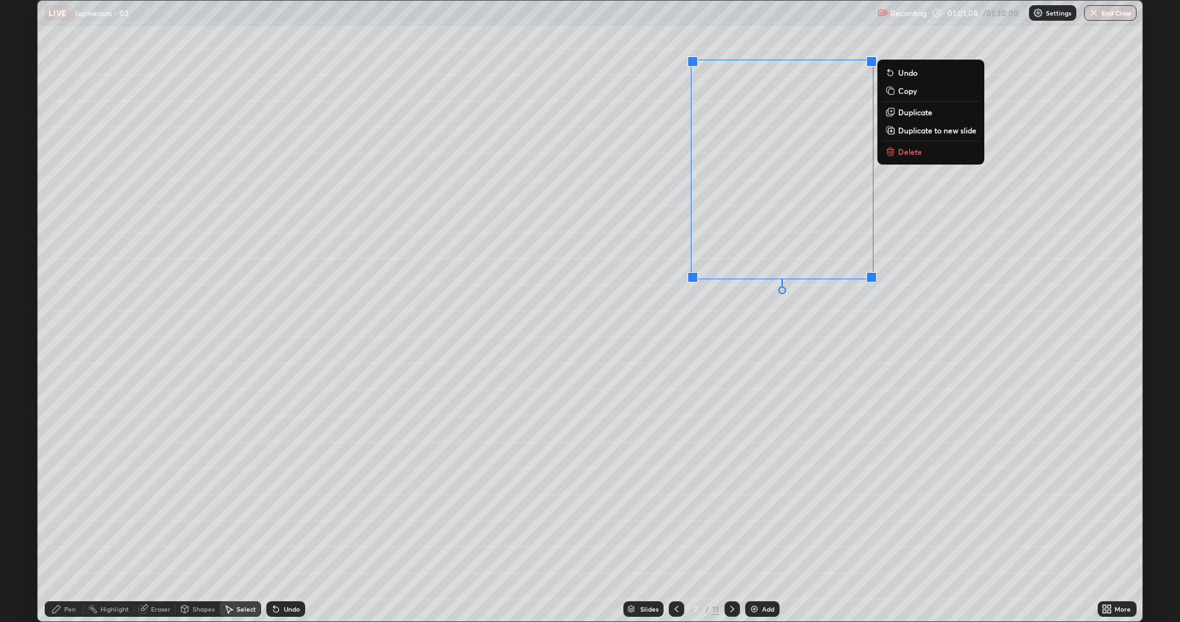
click at [495, 354] on div "0 ° Undo Copy Duplicate Duplicate to new slide Delete" at bounding box center [590, 311] width 1105 height 621
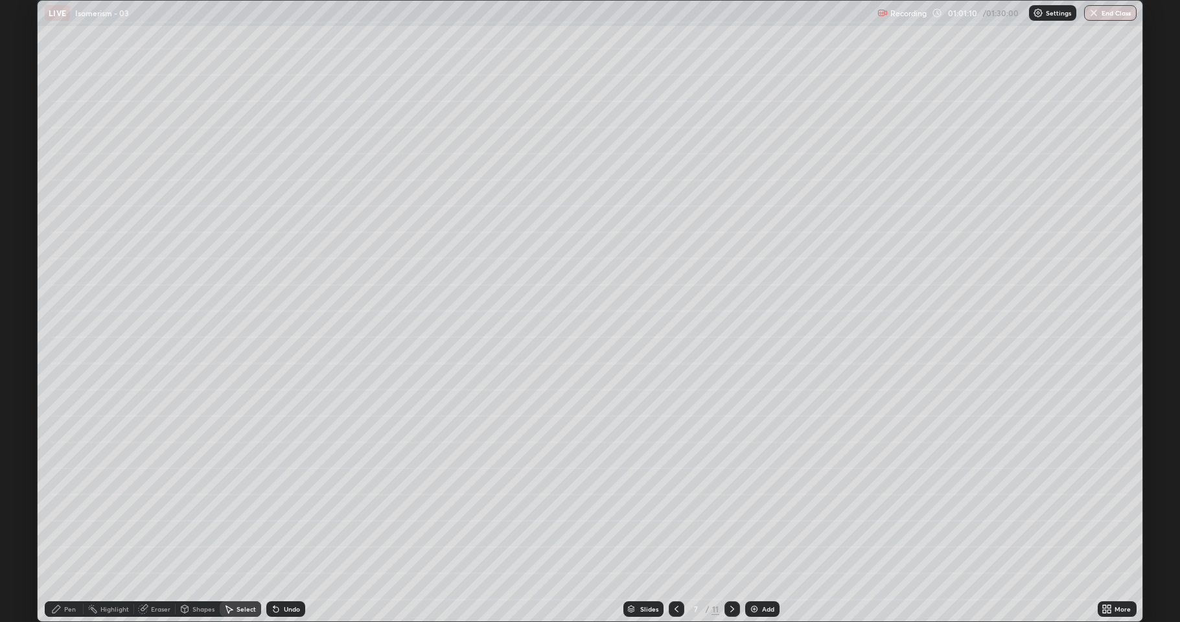
click at [69, 512] on div "Pen" at bounding box center [70, 609] width 12 height 6
click at [21, 307] on div at bounding box center [24, 301] width 16 height 16
click at [21, 362] on div at bounding box center [23, 363] width 8 height 8
click at [23, 299] on div at bounding box center [23, 301] width 8 height 8
click at [25, 361] on div at bounding box center [23, 363] width 8 height 8
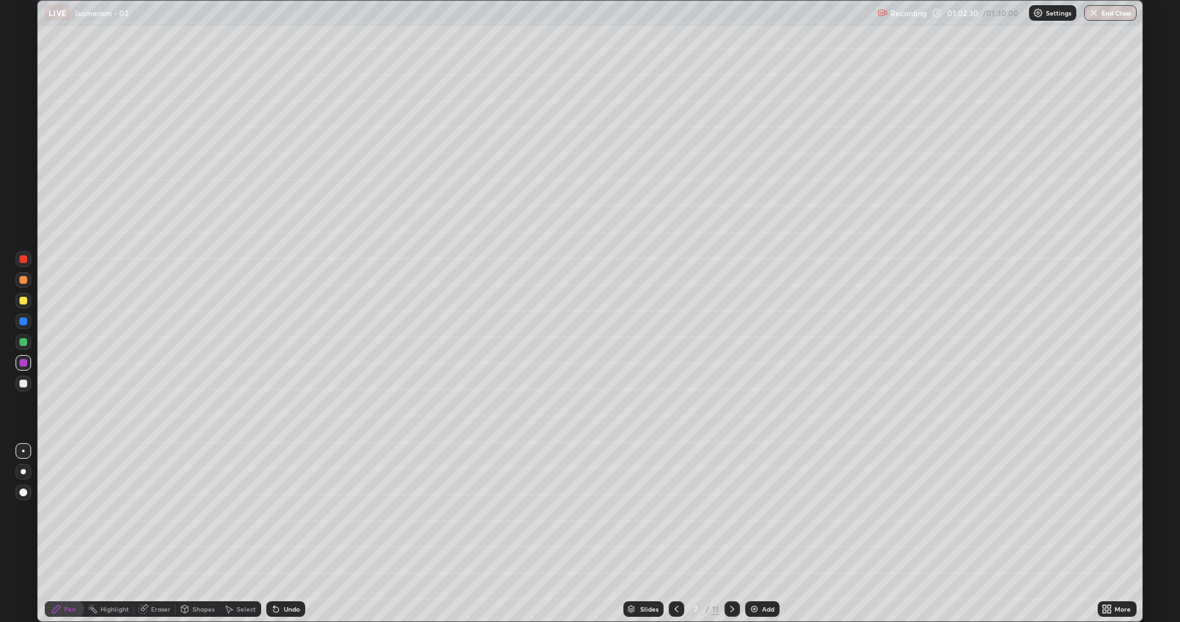
click at [27, 384] on div at bounding box center [24, 384] width 16 height 16
click at [237, 512] on div "Select" at bounding box center [246, 609] width 19 height 6
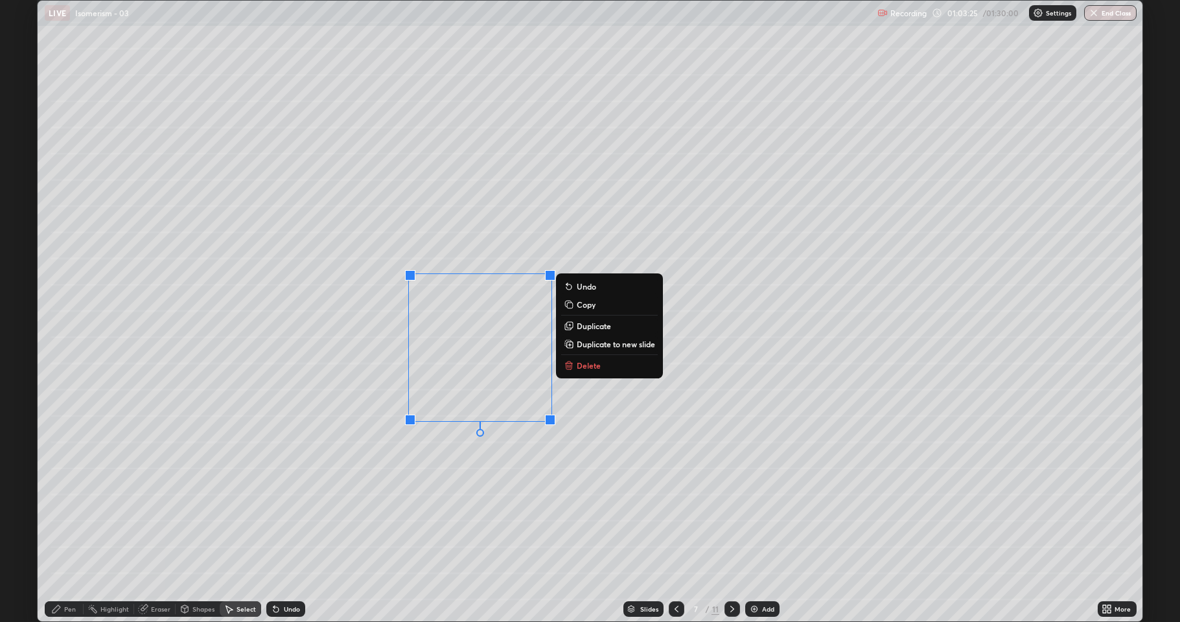
click at [372, 467] on div "0 ° Undo Copy Duplicate Duplicate to new slide Delete" at bounding box center [590, 311] width 1105 height 621
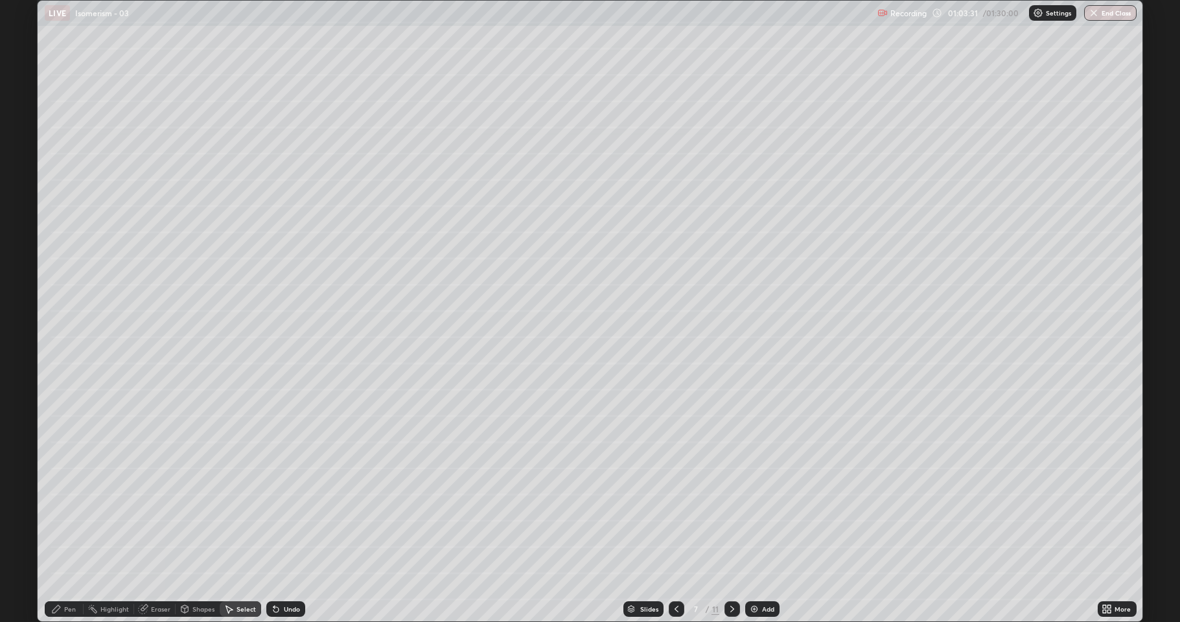
click at [677, 512] on icon at bounding box center [676, 609] width 10 height 10
click at [196, 512] on div "Shapes" at bounding box center [203, 609] width 22 height 6
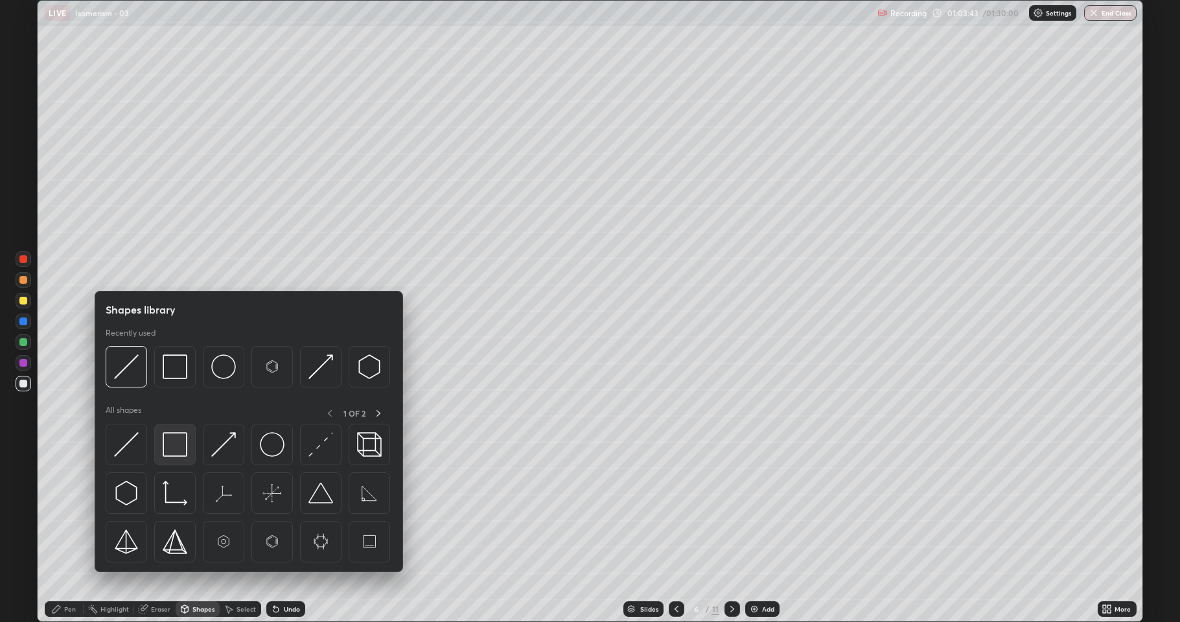
click at [173, 454] on img at bounding box center [175, 444] width 25 height 25
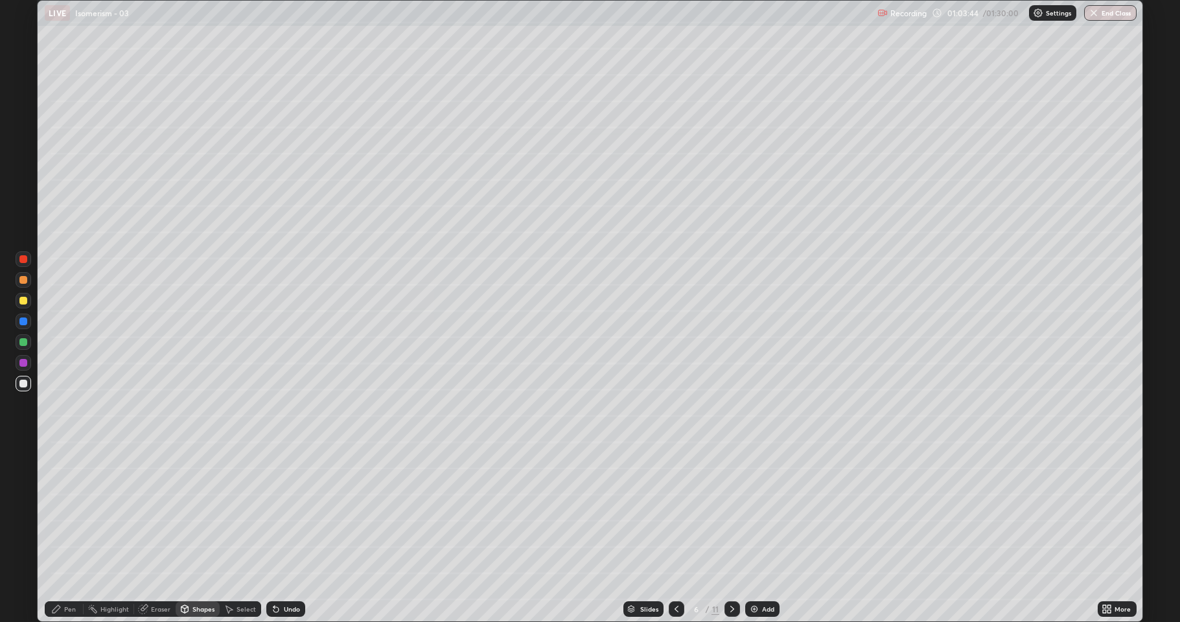
click at [22, 341] on div at bounding box center [23, 342] width 8 height 8
click at [725, 512] on div at bounding box center [733, 609] width 16 height 16
click at [27, 299] on div at bounding box center [23, 301] width 8 height 8
click at [22, 362] on div at bounding box center [23, 363] width 8 height 8
click at [292, 512] on div "Undo" at bounding box center [292, 609] width 16 height 6
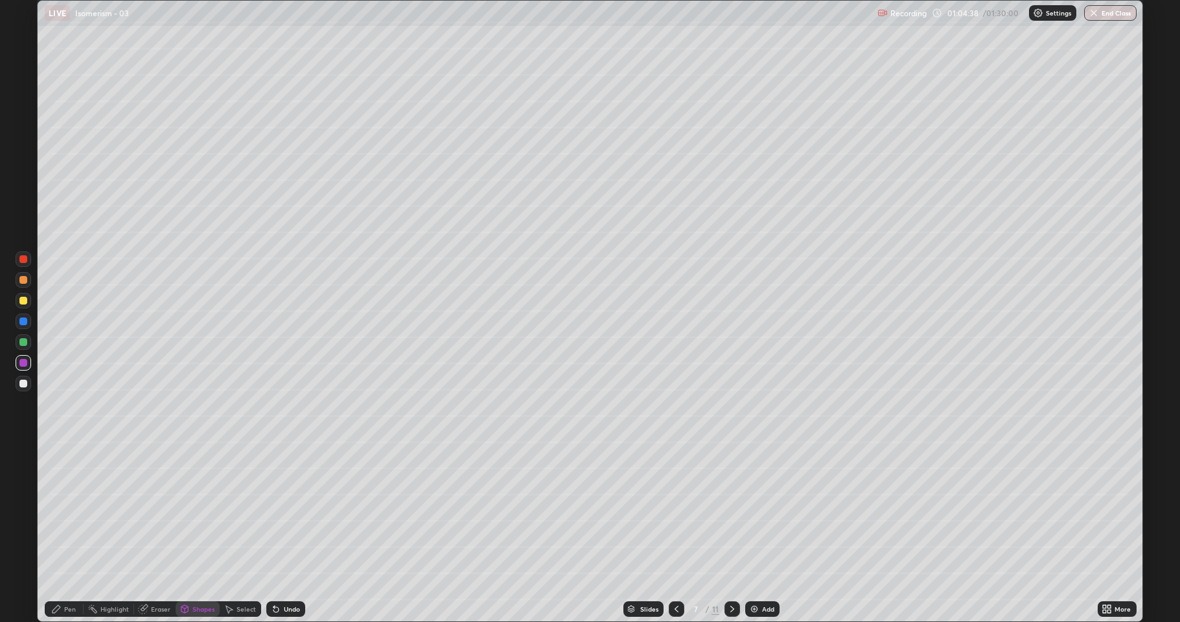
click at [64, 512] on div "Pen" at bounding box center [64, 609] width 39 height 16
click at [23, 380] on div at bounding box center [23, 384] width 8 height 8
click at [25, 347] on div at bounding box center [24, 342] width 16 height 16
click at [730, 512] on icon at bounding box center [732, 609] width 4 height 6
click at [23, 386] on div at bounding box center [23, 384] width 8 height 8
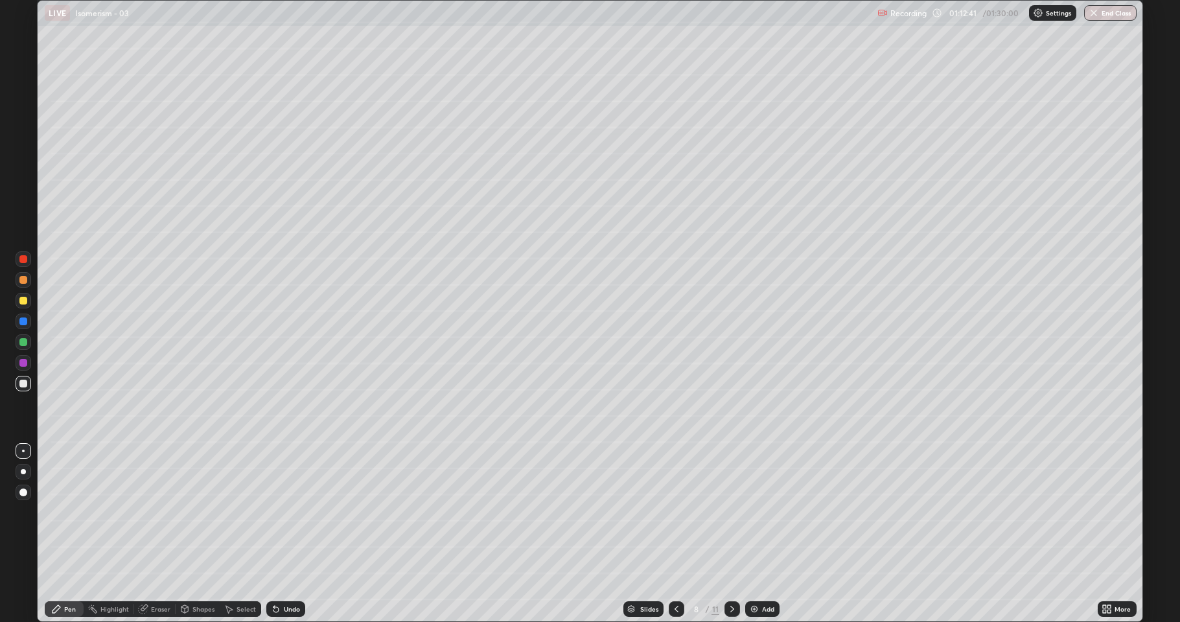
click at [25, 344] on div at bounding box center [23, 342] width 8 height 8
click at [25, 303] on div at bounding box center [23, 301] width 8 height 8
click at [25, 342] on div at bounding box center [23, 342] width 8 height 8
click at [188, 512] on icon at bounding box center [185, 609] width 10 height 10
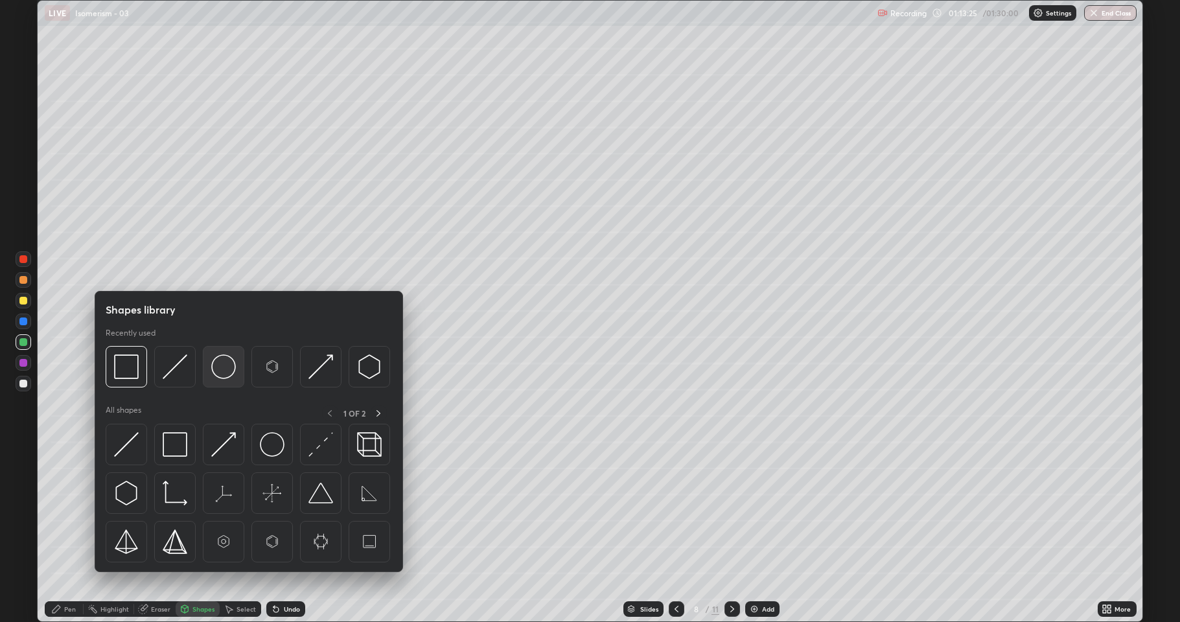
click at [226, 378] on img at bounding box center [223, 367] width 25 height 25
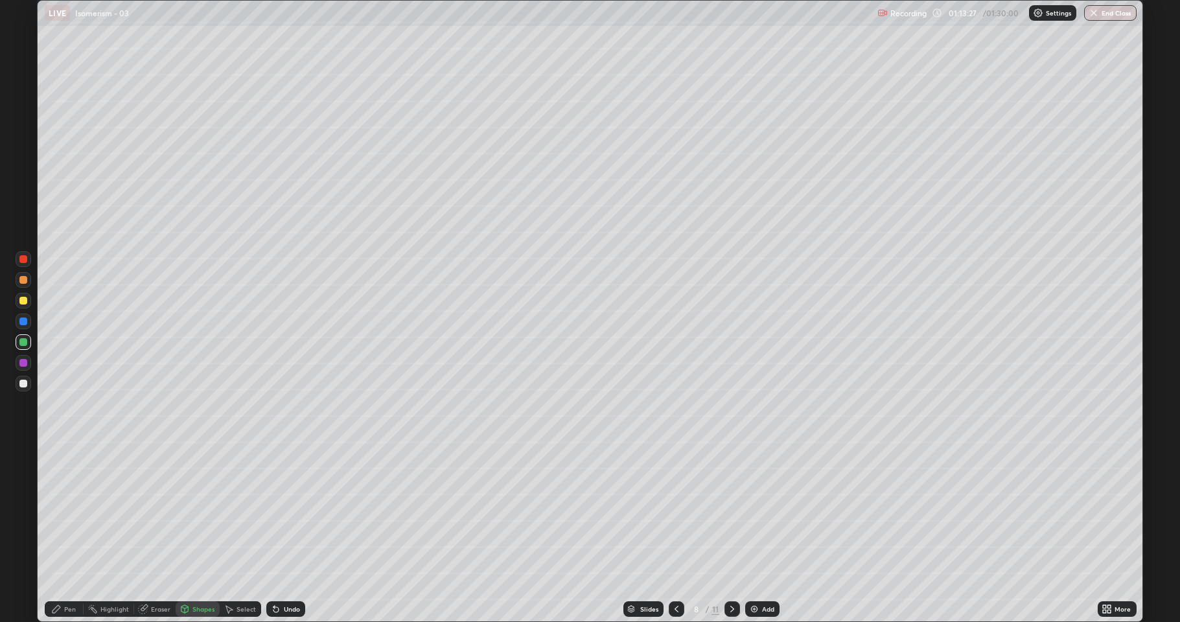
click at [23, 324] on div at bounding box center [23, 322] width 8 height 8
click at [24, 302] on div at bounding box center [23, 301] width 8 height 8
click at [279, 512] on icon at bounding box center [276, 609] width 10 height 10
click at [61, 512] on div "Pen" at bounding box center [64, 609] width 39 height 26
click at [23, 364] on div at bounding box center [23, 363] width 8 height 8
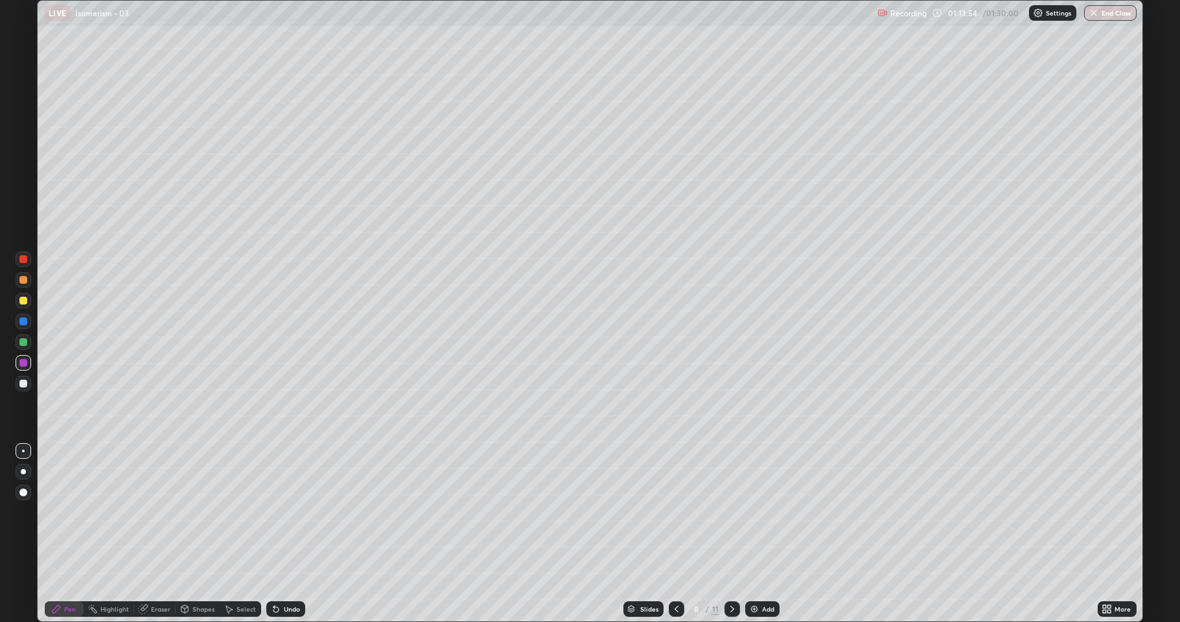
click at [25, 303] on div at bounding box center [23, 301] width 8 height 8
click at [21, 324] on div at bounding box center [23, 322] width 8 height 8
click at [21, 366] on div at bounding box center [23, 363] width 8 height 8
click at [749, 512] on img at bounding box center [754, 609] width 10 height 10
click at [23, 390] on div at bounding box center [24, 384] width 16 height 16
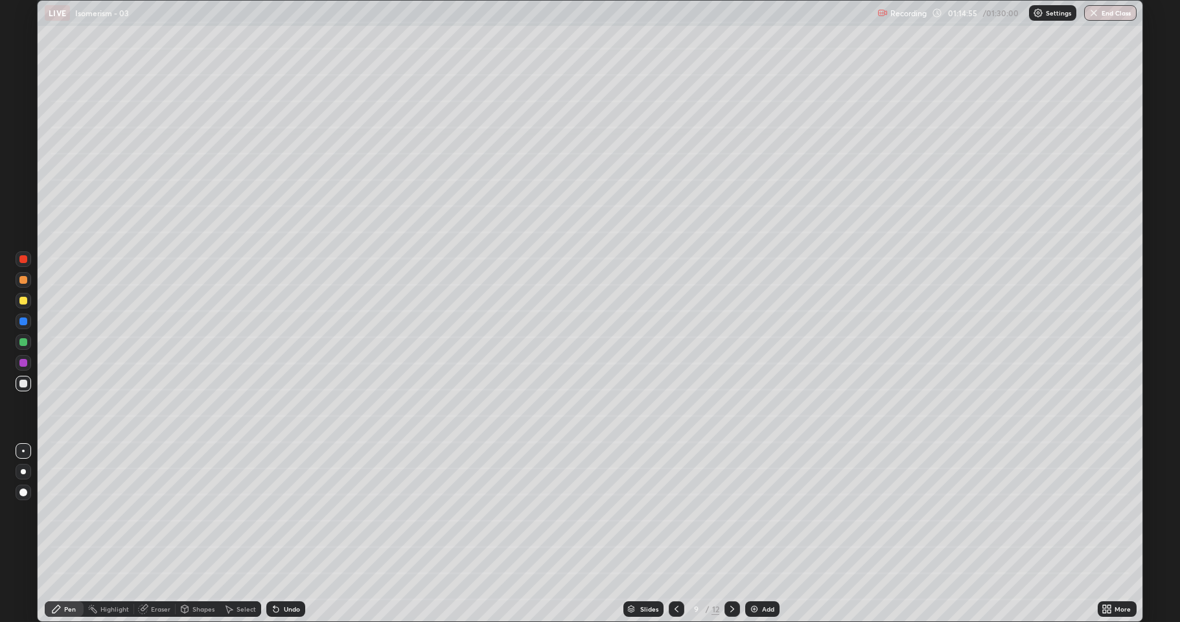
click at [23, 301] on div at bounding box center [23, 301] width 8 height 8
click at [23, 345] on div at bounding box center [23, 342] width 8 height 8
click at [25, 366] on div at bounding box center [23, 363] width 8 height 8
click at [24, 384] on div at bounding box center [23, 384] width 8 height 8
click at [23, 323] on div at bounding box center [23, 322] width 8 height 8
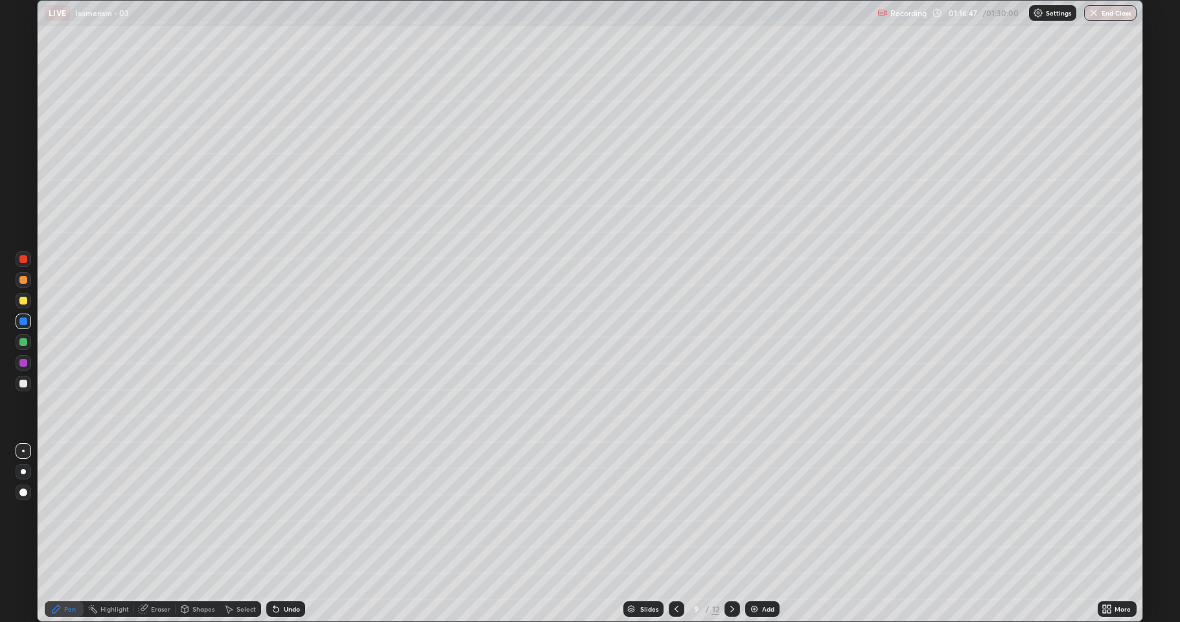
click at [677, 512] on icon at bounding box center [676, 609] width 10 height 10
click at [25, 340] on div at bounding box center [23, 342] width 8 height 8
click at [25, 382] on div at bounding box center [23, 384] width 8 height 8
click at [18, 307] on div at bounding box center [24, 301] width 16 height 16
click at [26, 340] on div at bounding box center [23, 342] width 8 height 8
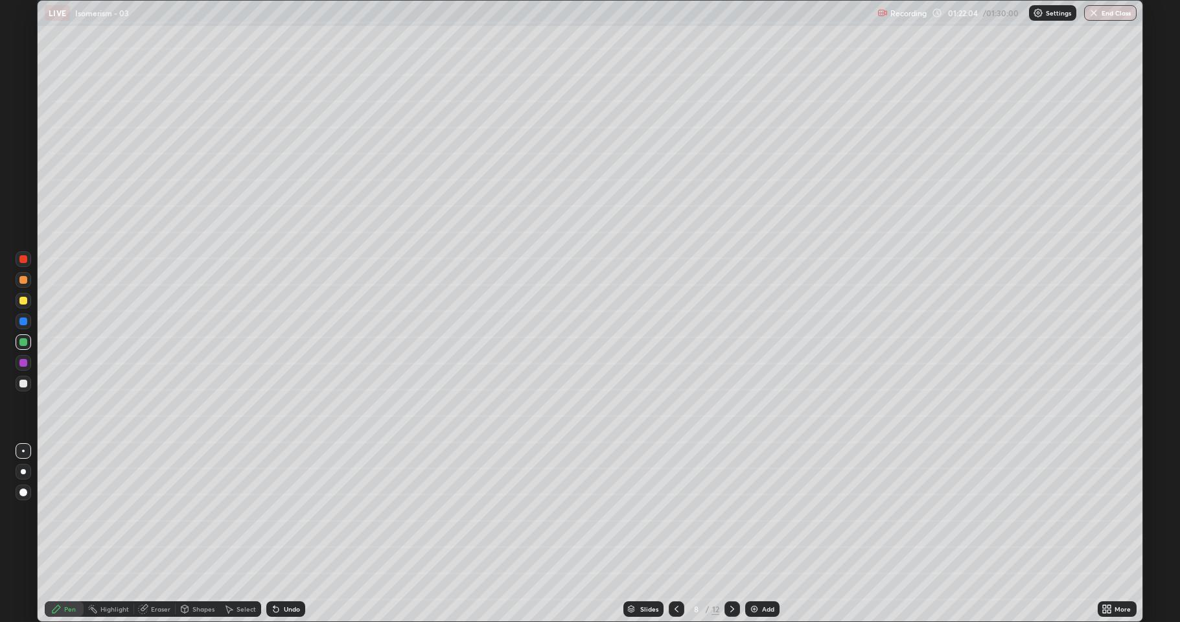
click at [729, 512] on icon at bounding box center [732, 609] width 10 height 10
click at [23, 381] on div at bounding box center [23, 384] width 8 height 8
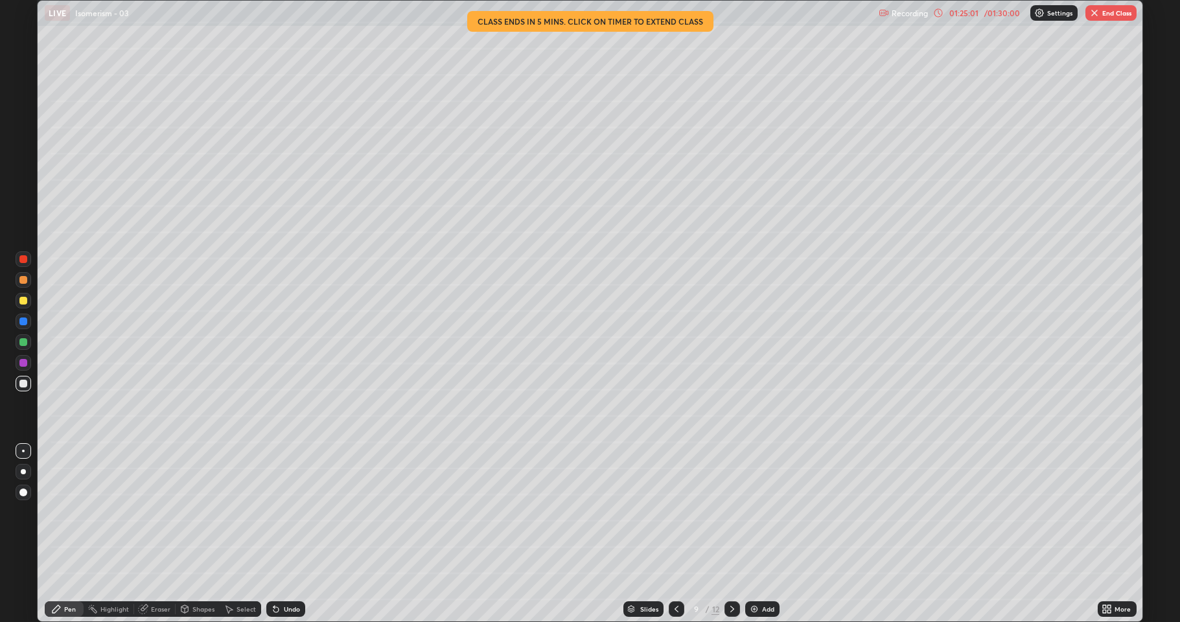
click at [731, 512] on icon at bounding box center [732, 609] width 4 height 6
click at [28, 302] on div at bounding box center [24, 301] width 16 height 16
click at [26, 384] on div at bounding box center [23, 384] width 8 height 8
click at [17, 303] on div at bounding box center [24, 301] width 16 height 16
click at [21, 386] on div at bounding box center [23, 384] width 8 height 8
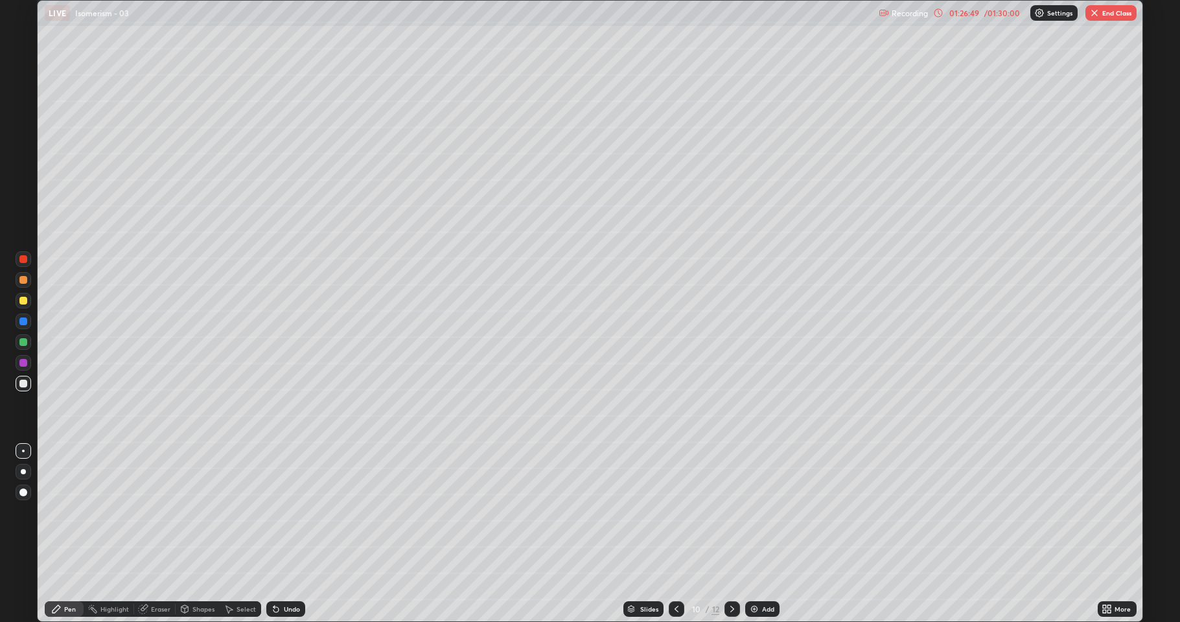
click at [21, 306] on div at bounding box center [24, 301] width 16 height 16
click at [959, 10] on div "01:26:53" at bounding box center [964, 13] width 36 height 8
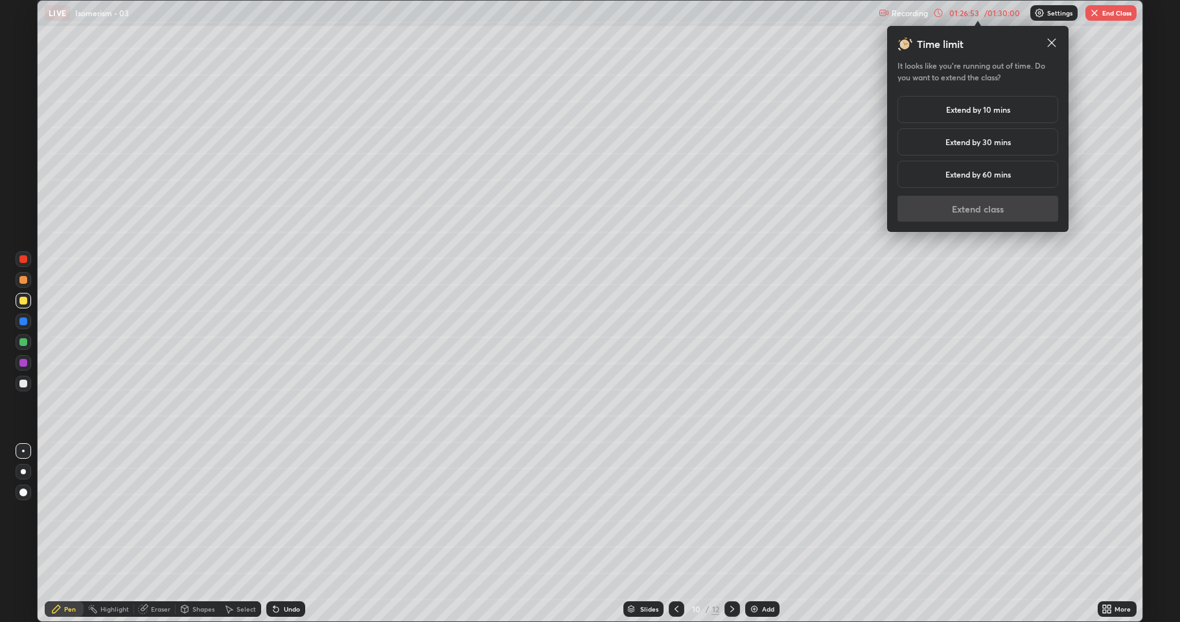
click at [985, 109] on h5 "Extend by 10 mins" at bounding box center [978, 110] width 64 height 12
click at [986, 215] on button "Extend class" at bounding box center [978, 209] width 161 height 26
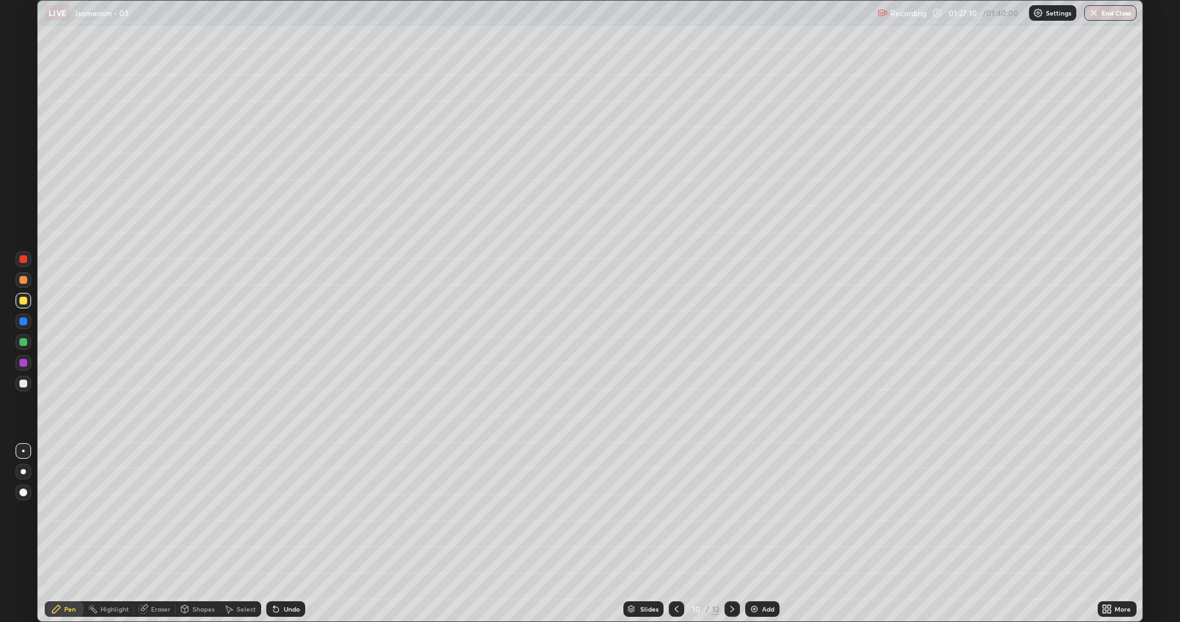
click at [23, 387] on div at bounding box center [23, 384] width 8 height 8
click at [25, 342] on div at bounding box center [23, 342] width 8 height 8
click at [20, 387] on div at bounding box center [24, 384] width 16 height 16
click at [25, 301] on div at bounding box center [23, 301] width 8 height 8
click at [1104, 17] on button "End Class" at bounding box center [1110, 13] width 52 height 16
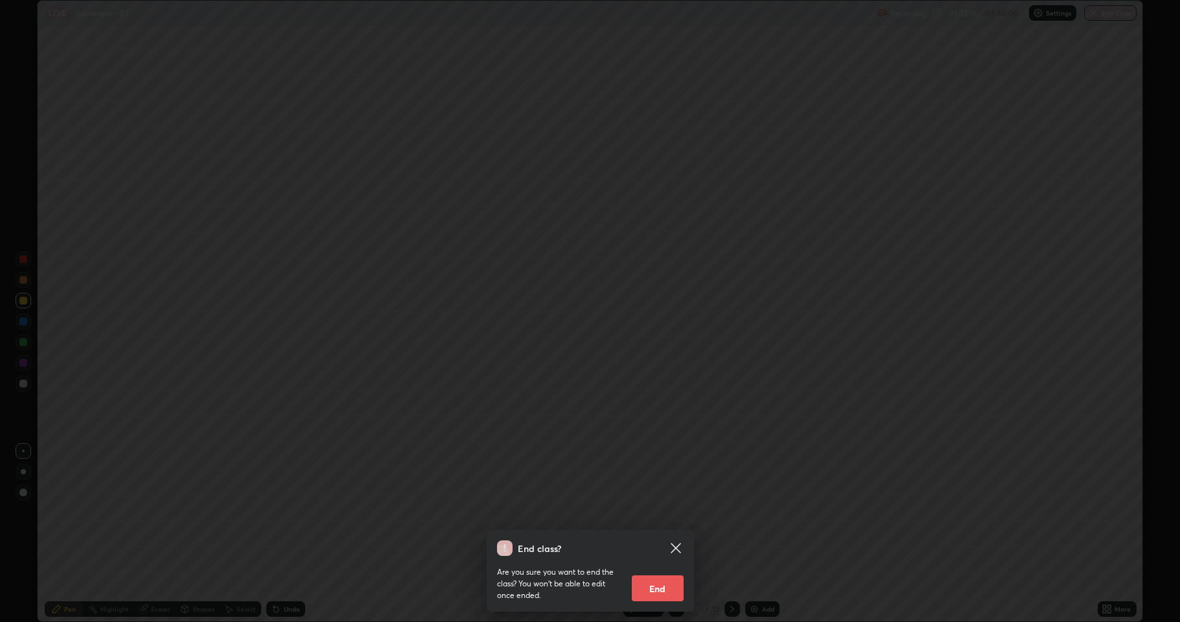
click at [664, 512] on button "End" at bounding box center [658, 589] width 52 height 26
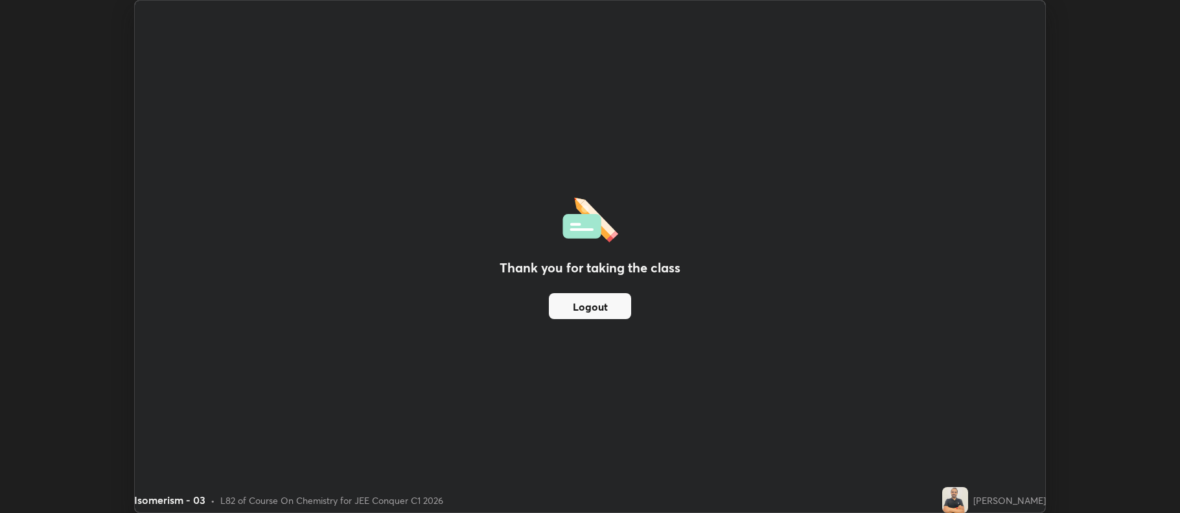
scroll to position [64299, 63632]
